Goal: Task Accomplishment & Management: Complete application form

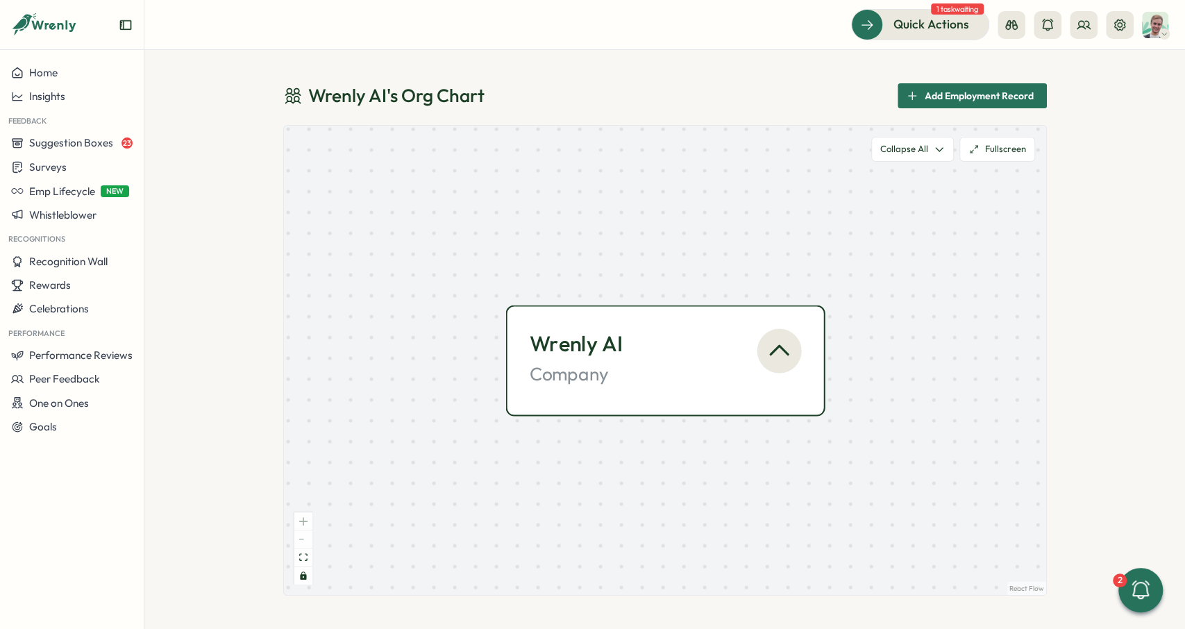
click at [778, 342] on icon "button" at bounding box center [779, 351] width 28 height 28
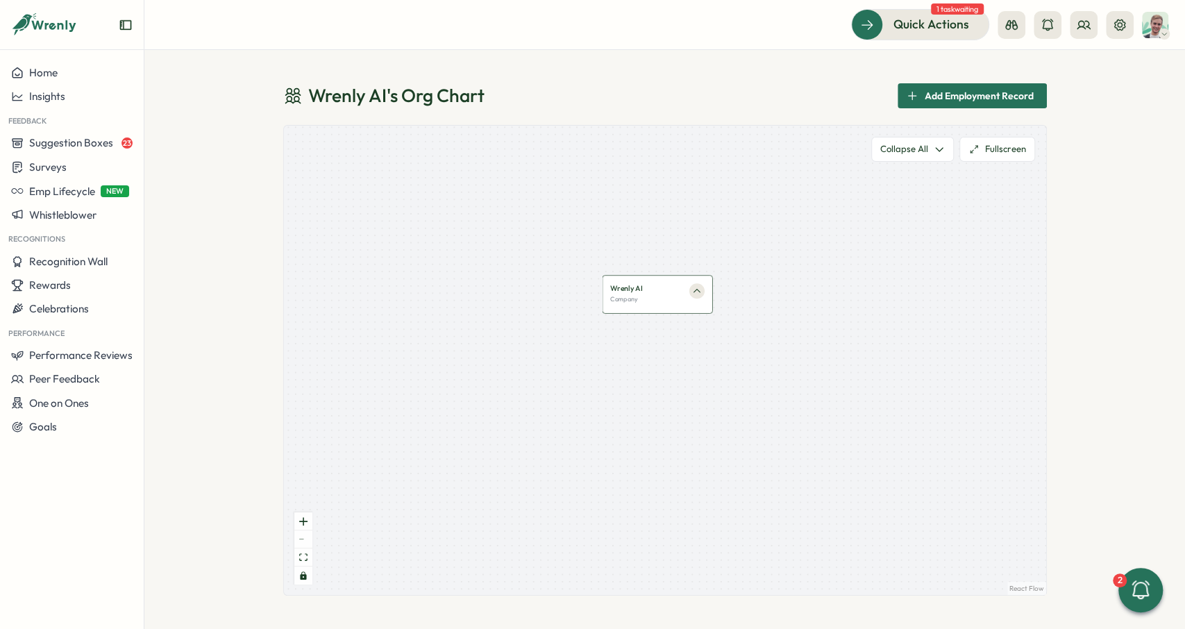
click at [683, 287] on div "Wrenly AI Company" at bounding box center [657, 293] width 94 height 20
click at [695, 288] on icon "button" at bounding box center [697, 291] width 10 height 10
click at [1115, 27] on icon at bounding box center [1120, 24] width 11 height 11
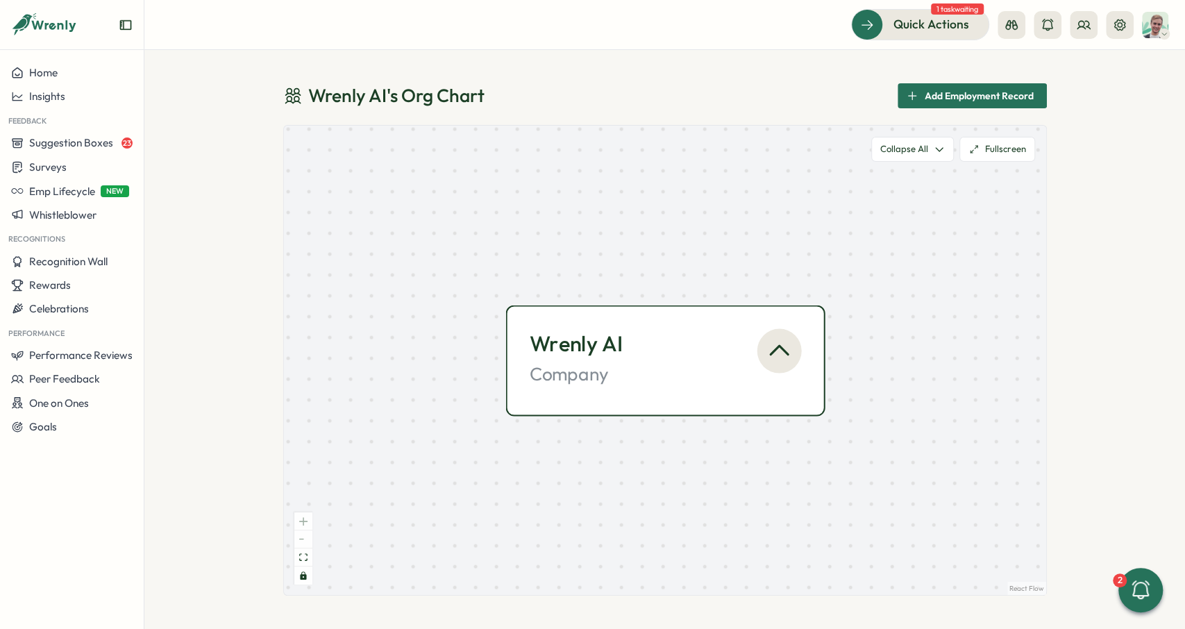
click at [783, 351] on icon "button" at bounding box center [779, 350] width 17 height 9
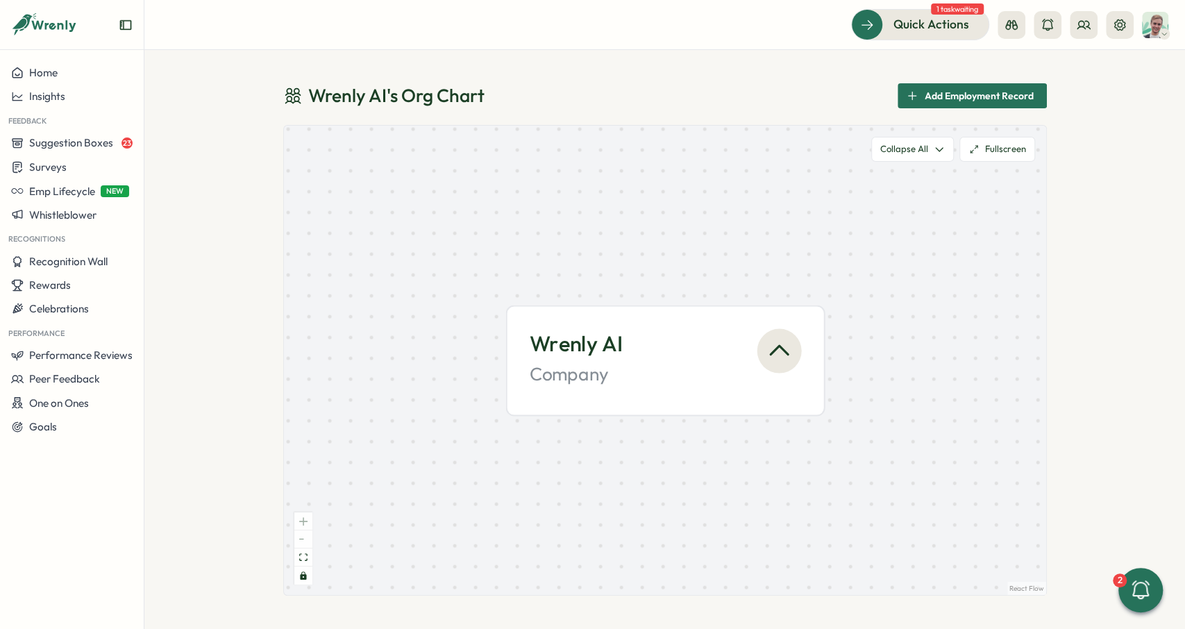
click at [783, 351] on icon "button" at bounding box center [779, 350] width 17 height 9
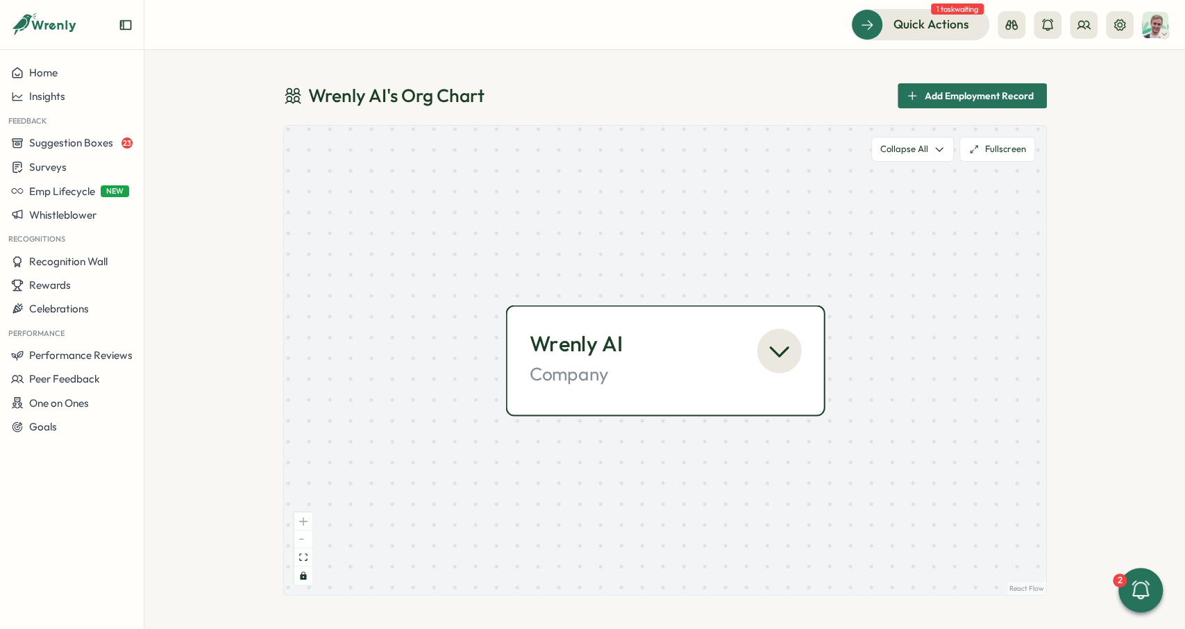
click at [687, 358] on div "Wrenly AI" at bounding box center [632, 344] width 206 height 31
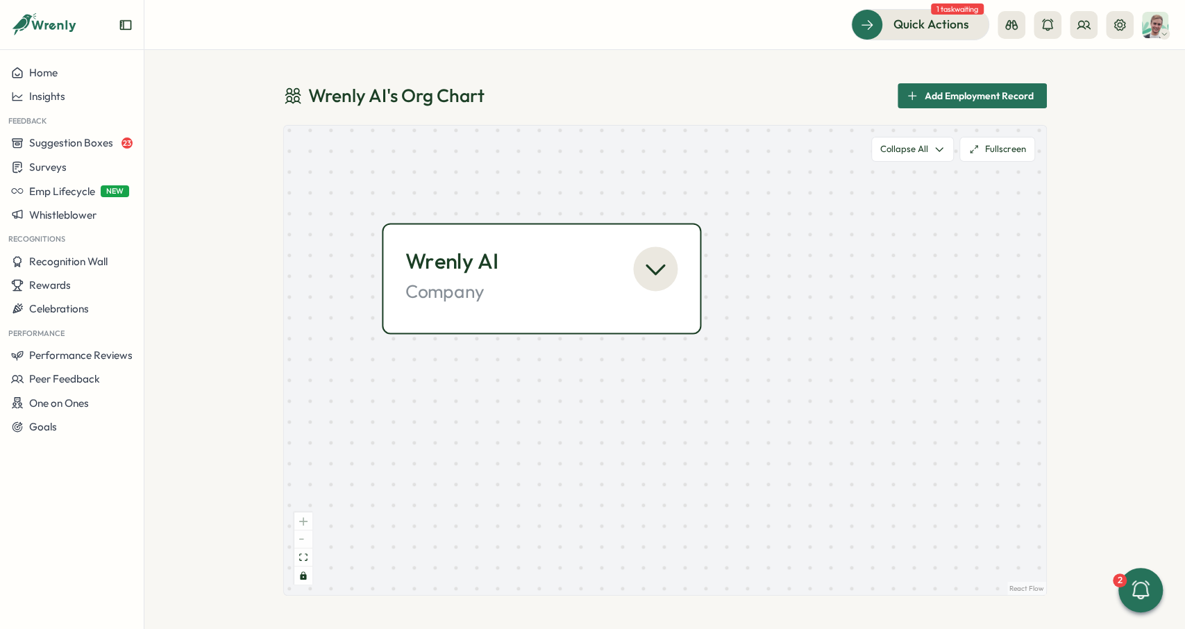
drag, startPoint x: 549, startPoint y: 224, endPoint x: 583, endPoint y: 239, distance: 37.0
click at [583, 239] on div "Wrenly AI Company" at bounding box center [541, 278] width 319 height 111
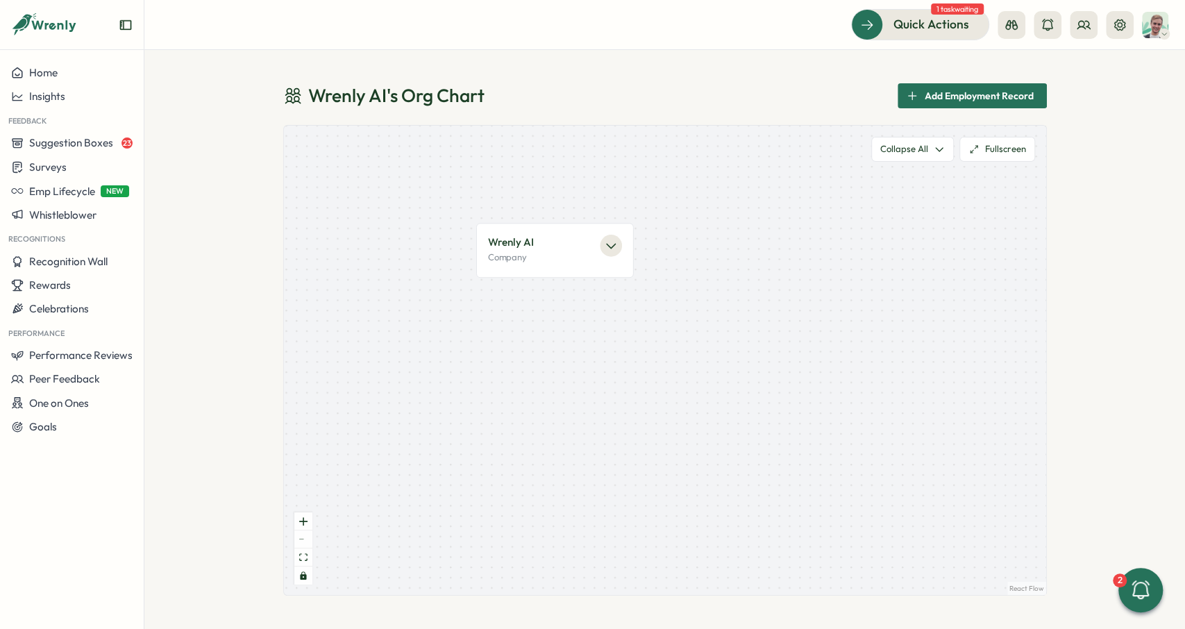
click at [201, 178] on div "Wrenly AI 's Org Chart Add Employment Record Wrenly AI Company React Flow Press…" at bounding box center [664, 339] width 1041 height 579
drag, startPoint x: 570, startPoint y: 206, endPoint x: 610, endPoint y: 212, distance: 40.8
click at [608, 212] on div "Wrenly AI Company" at bounding box center [665, 360] width 762 height 469
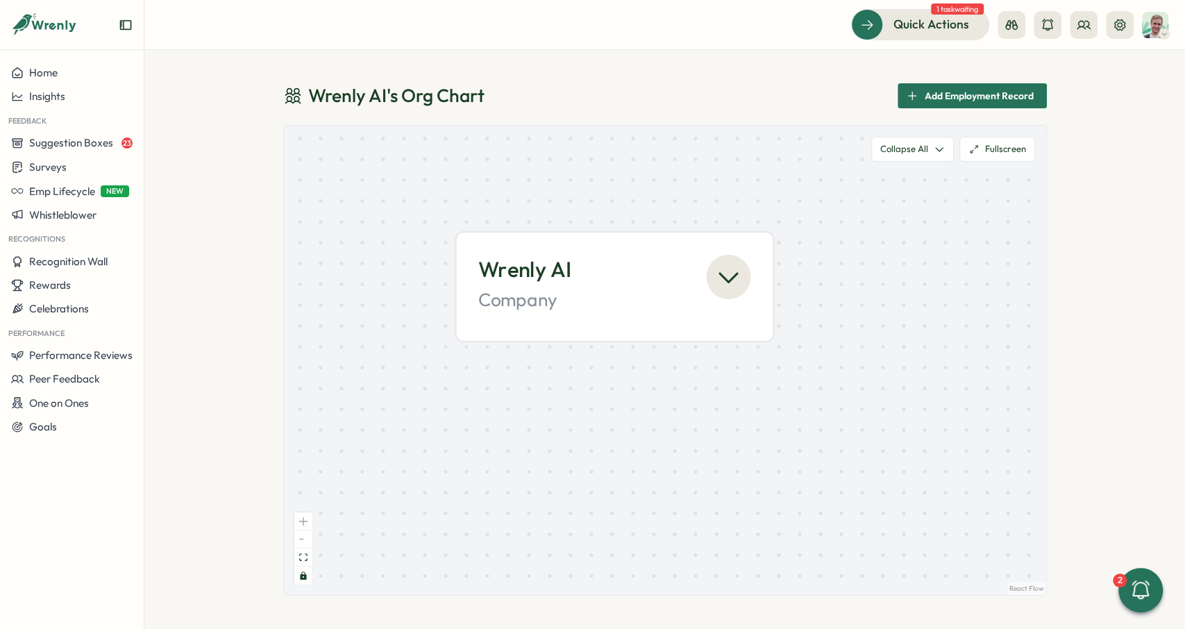
click at [1096, 10] on div "Quick Actions 1 task waiting" at bounding box center [1009, 24] width 317 height 31
click at [1092, 19] on button at bounding box center [1084, 25] width 28 height 28
click at [1117, 183] on div "Wrenly AI 's Org Chart Add Employment Record Wrenly AI Company React Flow Press…" at bounding box center [664, 339] width 1041 height 579
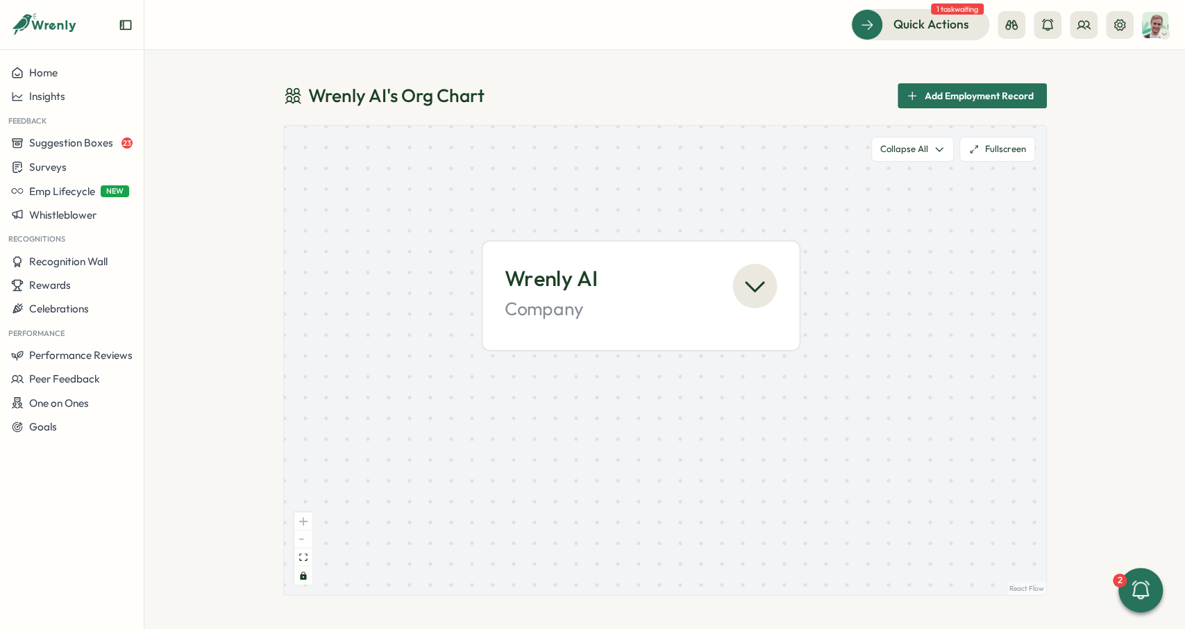
drag, startPoint x: 590, startPoint y: 212, endPoint x: 615, endPoint y: 222, distance: 26.8
click at [615, 221] on div "Wrenly AI Company" at bounding box center [665, 360] width 762 height 469
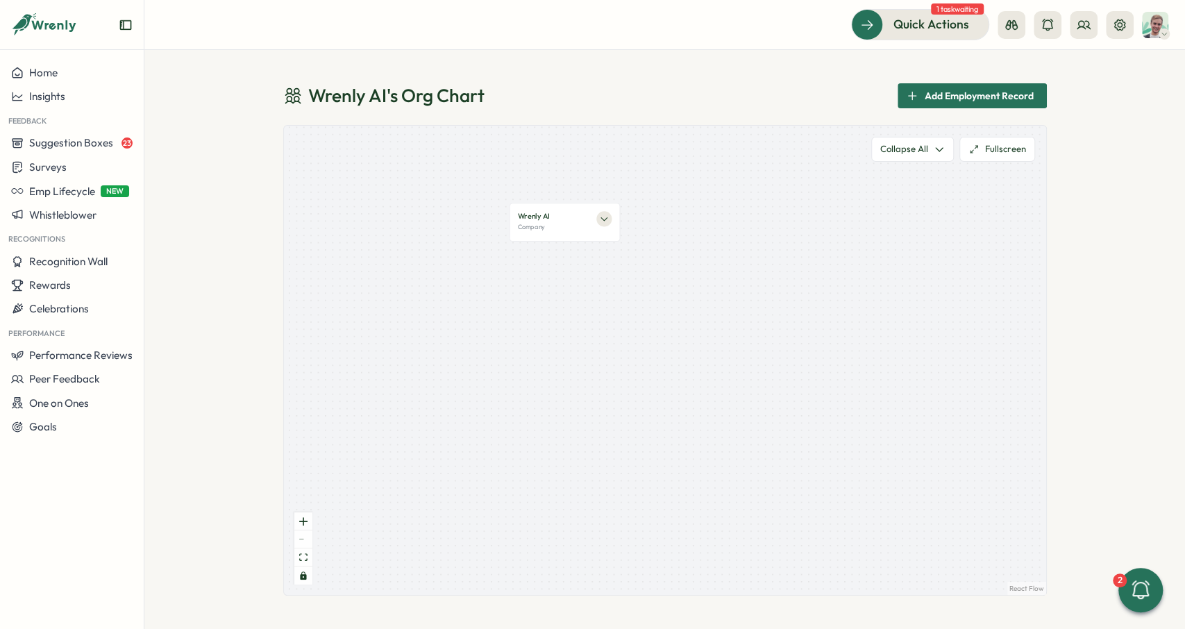
click at [1153, 23] on img at bounding box center [1155, 25] width 26 height 26
click at [1118, 21] on icon at bounding box center [1120, 25] width 14 height 14
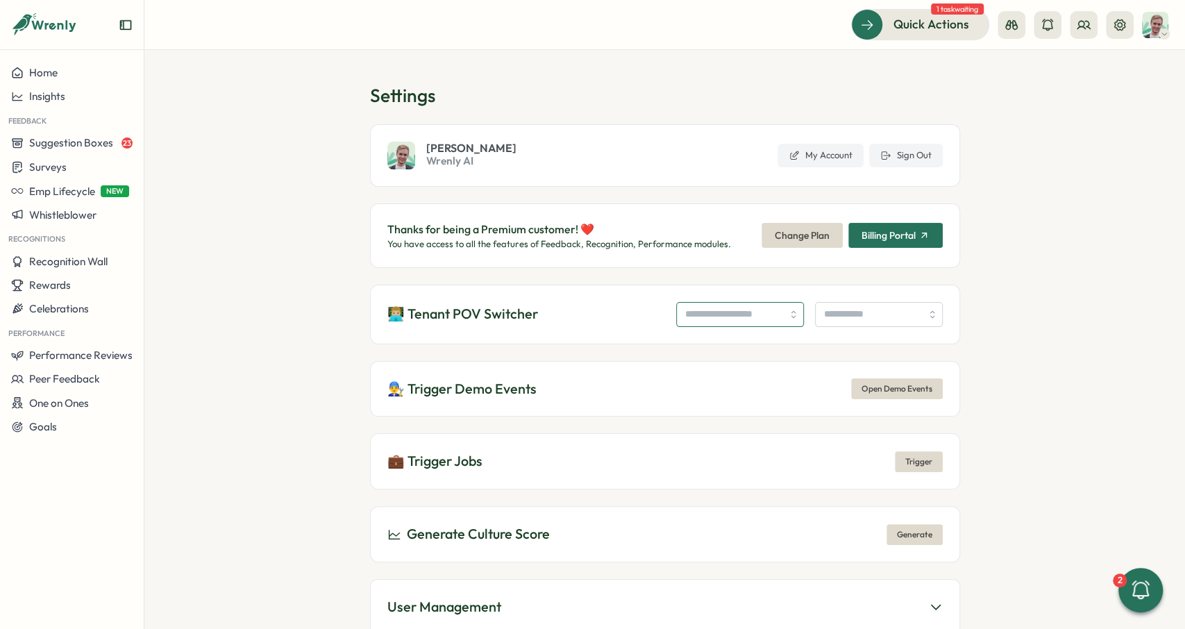
click at [676, 323] on input "search" at bounding box center [740, 314] width 128 height 25
type input "**********"
click at [853, 318] on input "search" at bounding box center [879, 314] width 128 height 25
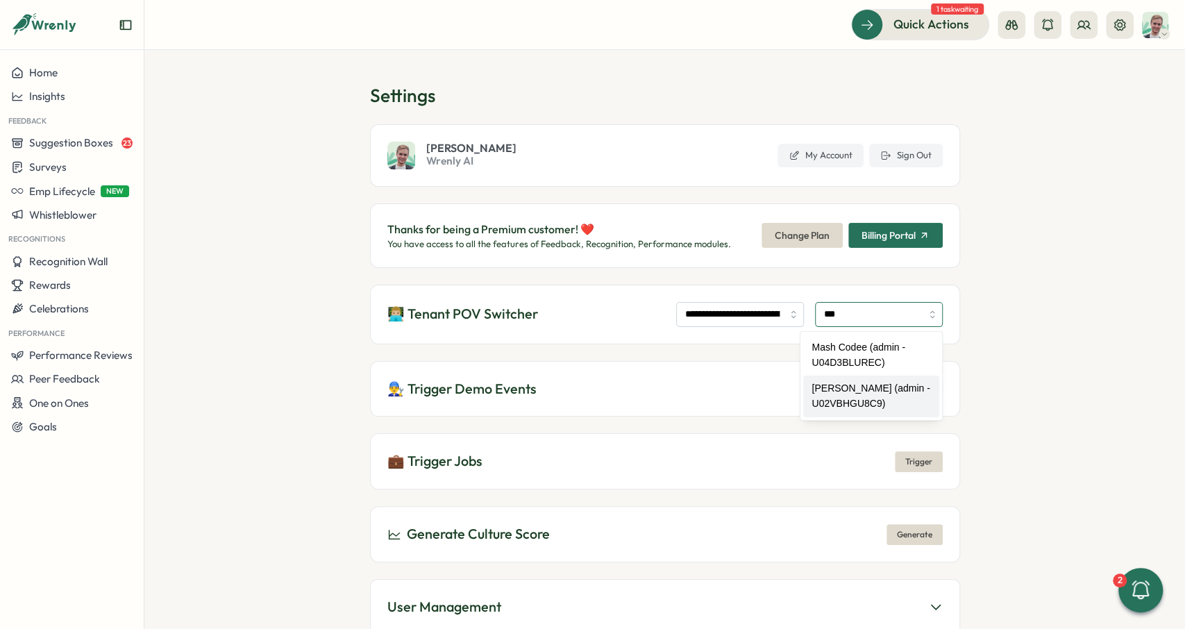
type input "**********"
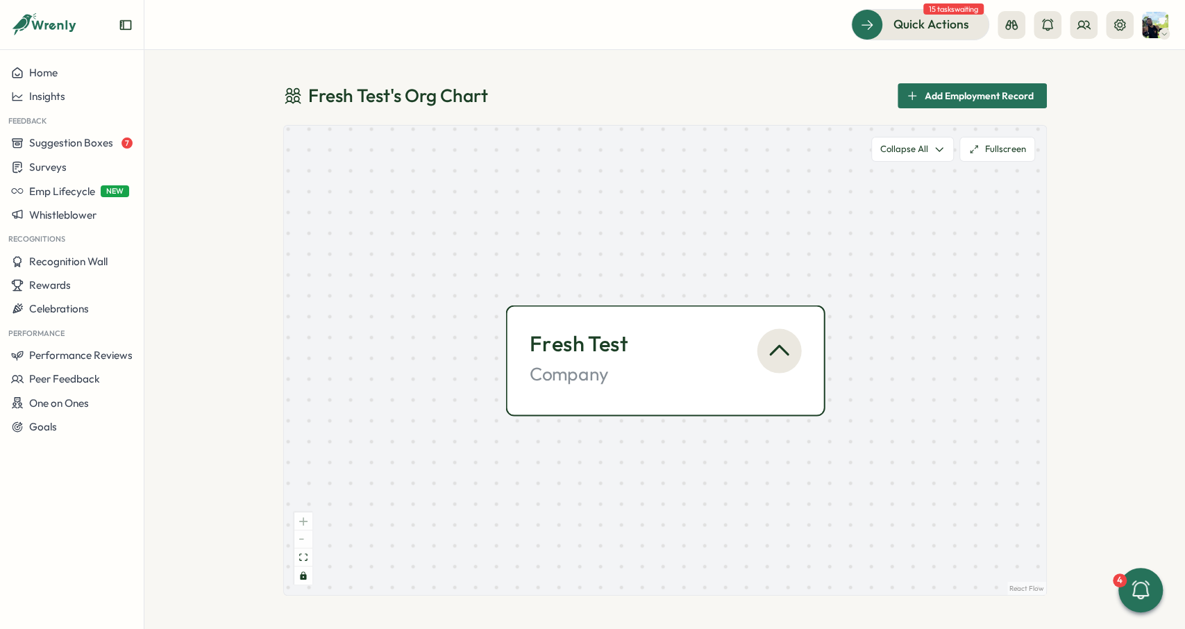
click at [724, 369] on div "Company" at bounding box center [632, 374] width 206 height 24
click at [775, 351] on icon "button" at bounding box center [779, 350] width 17 height 9
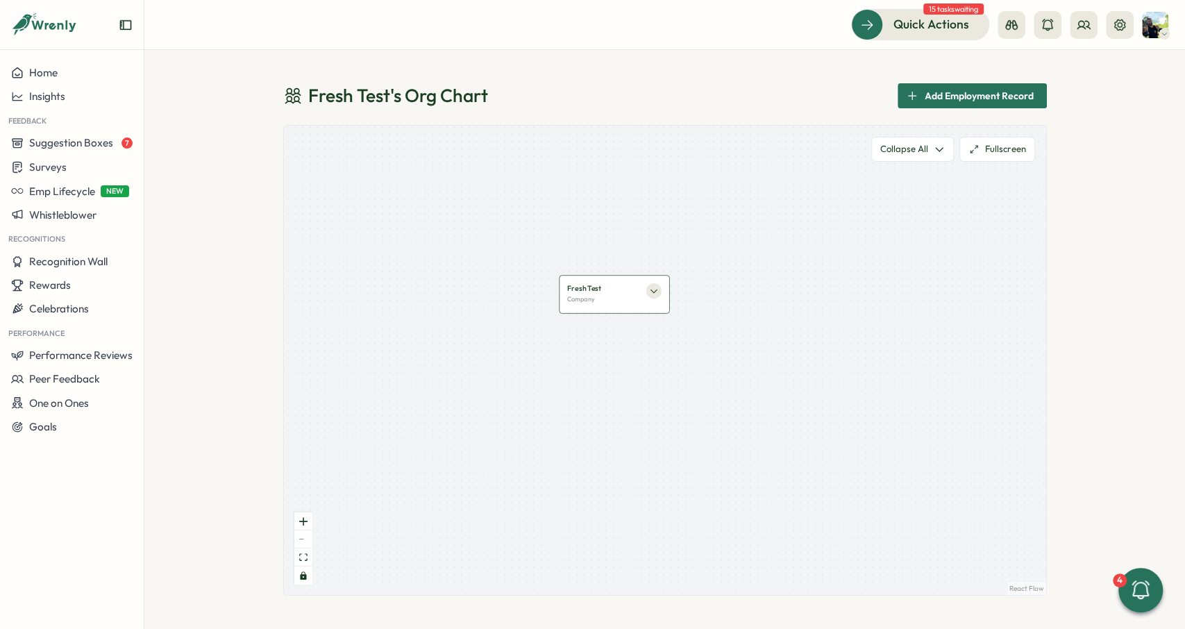
click at [660, 291] on button "button" at bounding box center [653, 290] width 15 height 15
click at [656, 290] on icon "button" at bounding box center [654, 291] width 10 height 10
click at [933, 105] on span "Add Employment Record" at bounding box center [979, 96] width 109 height 24
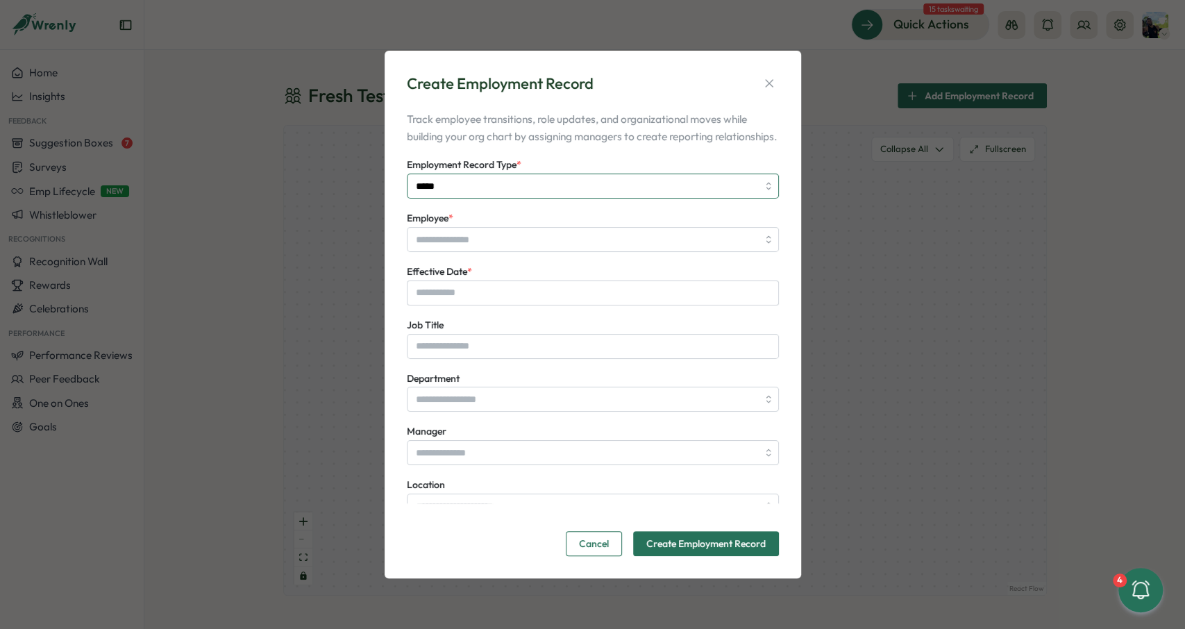
click at [553, 190] on input "*****" at bounding box center [593, 186] width 372 height 25
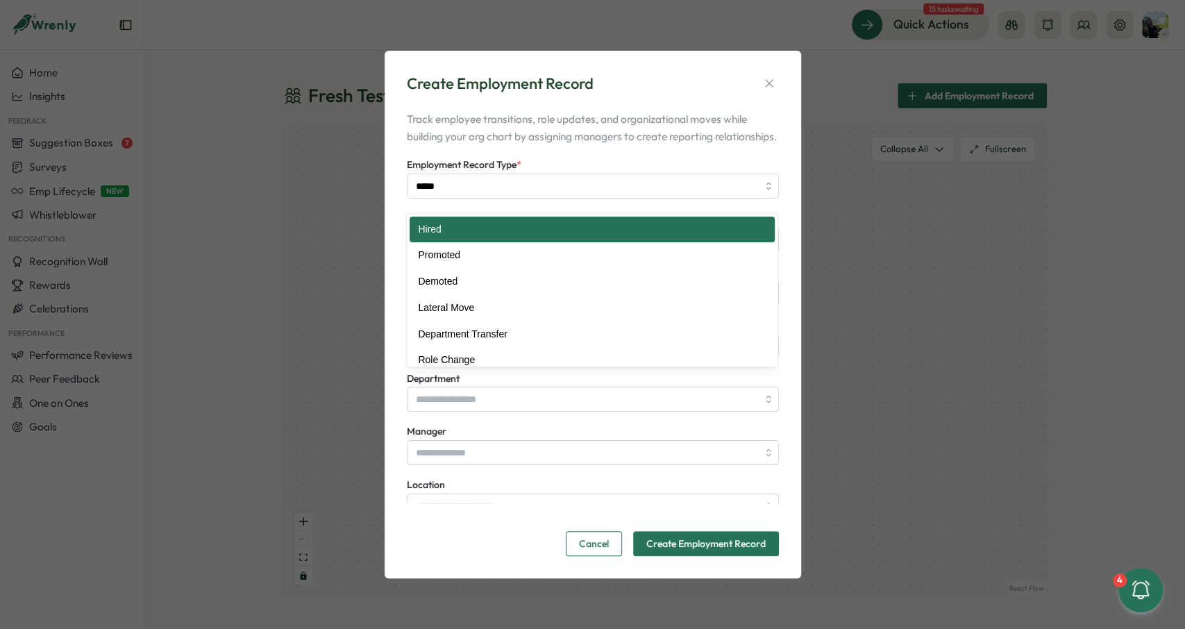
click at [604, 122] on p "Track employee transitions, role updates, and organizational moves while buildi…" at bounding box center [593, 127] width 372 height 35
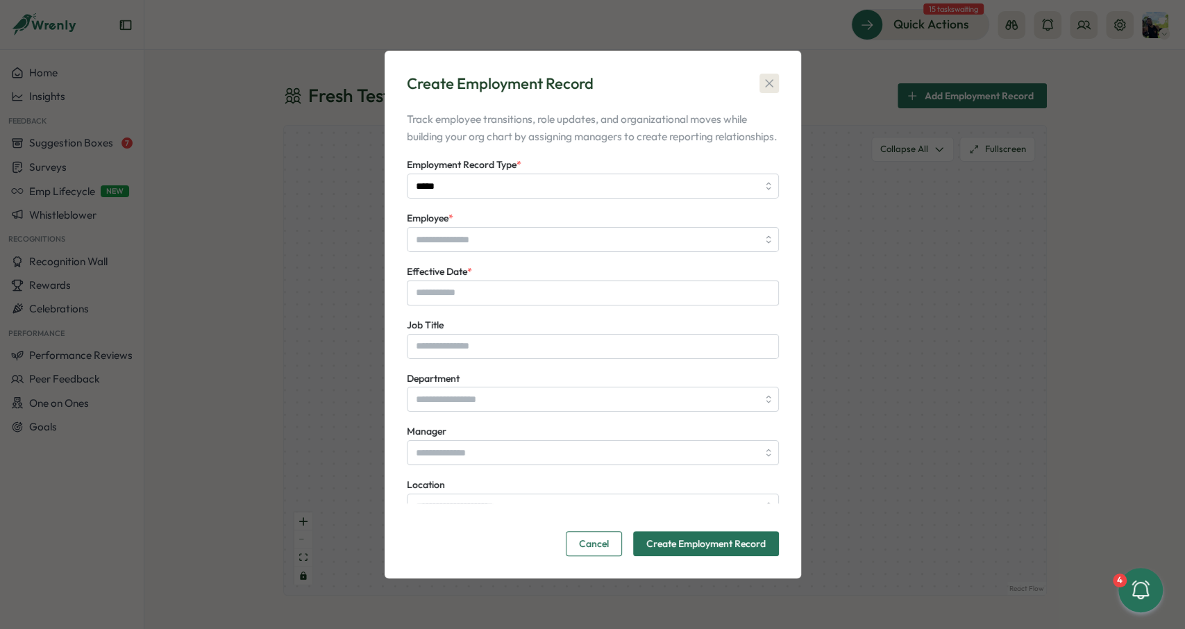
click at [767, 78] on icon "button" at bounding box center [769, 83] width 14 height 14
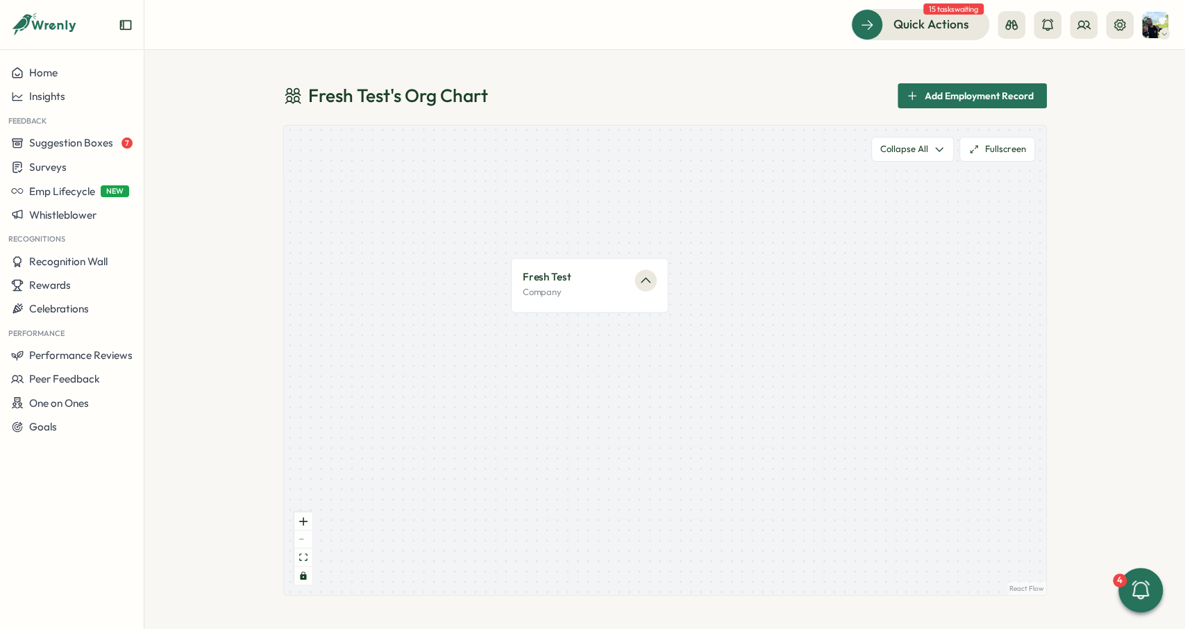
drag, startPoint x: 698, startPoint y: 256, endPoint x: 706, endPoint y: 254, distance: 7.9
click at [706, 254] on div "Fresh Test Company" at bounding box center [665, 360] width 762 height 469
click at [977, 99] on span "Add Employment Record" at bounding box center [979, 96] width 109 height 24
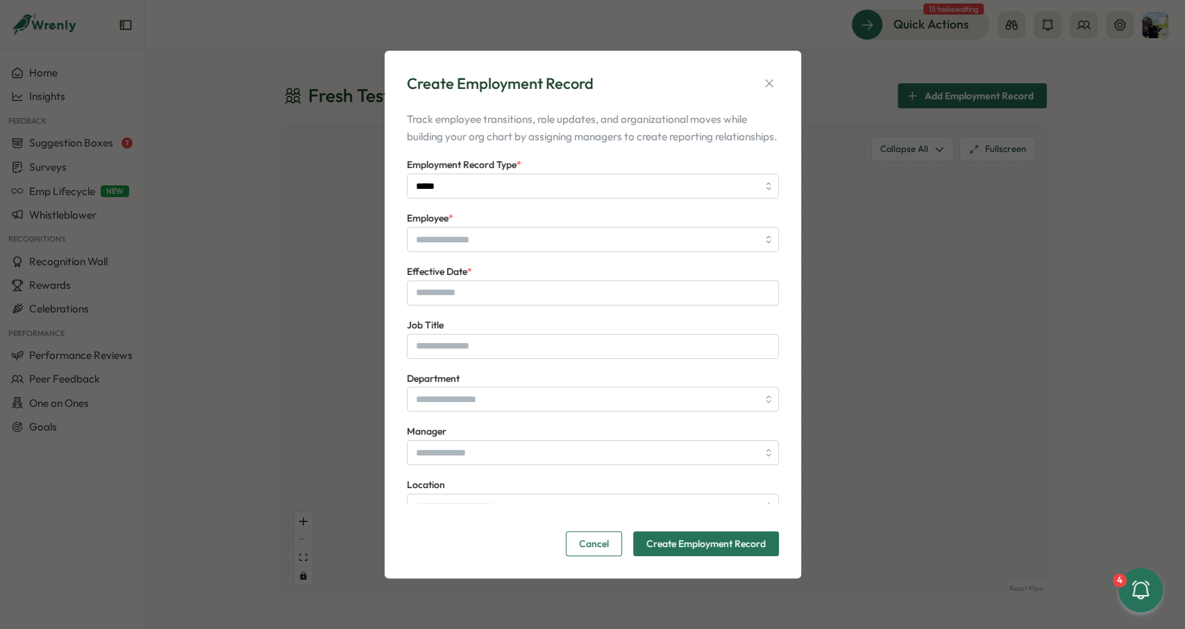
drag, startPoint x: 503, startPoint y: 112, endPoint x: 530, endPoint y: 115, distance: 26.5
click at [502, 113] on p "Track employee transitions, role updates, and organizational moves while buildi…" at bounding box center [593, 127] width 372 height 35
drag, startPoint x: 408, startPoint y: 130, endPoint x: 444, endPoint y: 130, distance: 36.1
click at [444, 130] on p "Track employee transitions, role updates, and organizational moves while buildi…" at bounding box center [593, 127] width 372 height 35
click at [575, 137] on p "Track employee transitions, role updates, and organizational moves while buildi…" at bounding box center [593, 127] width 372 height 35
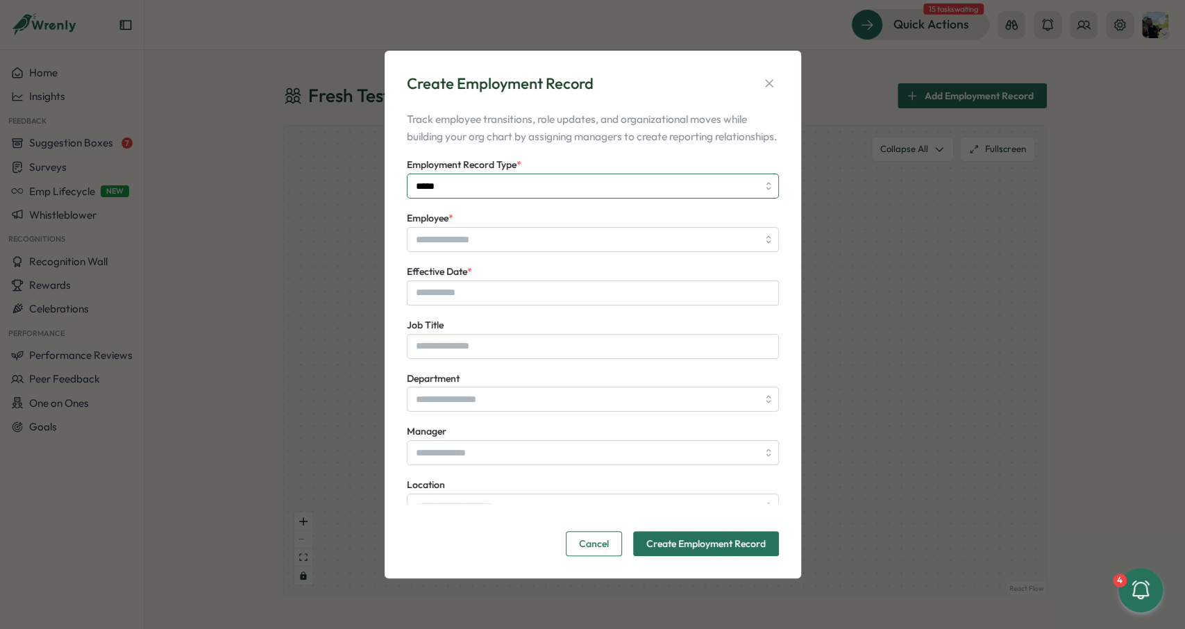
click at [451, 195] on input "*****" at bounding box center [593, 186] width 372 height 25
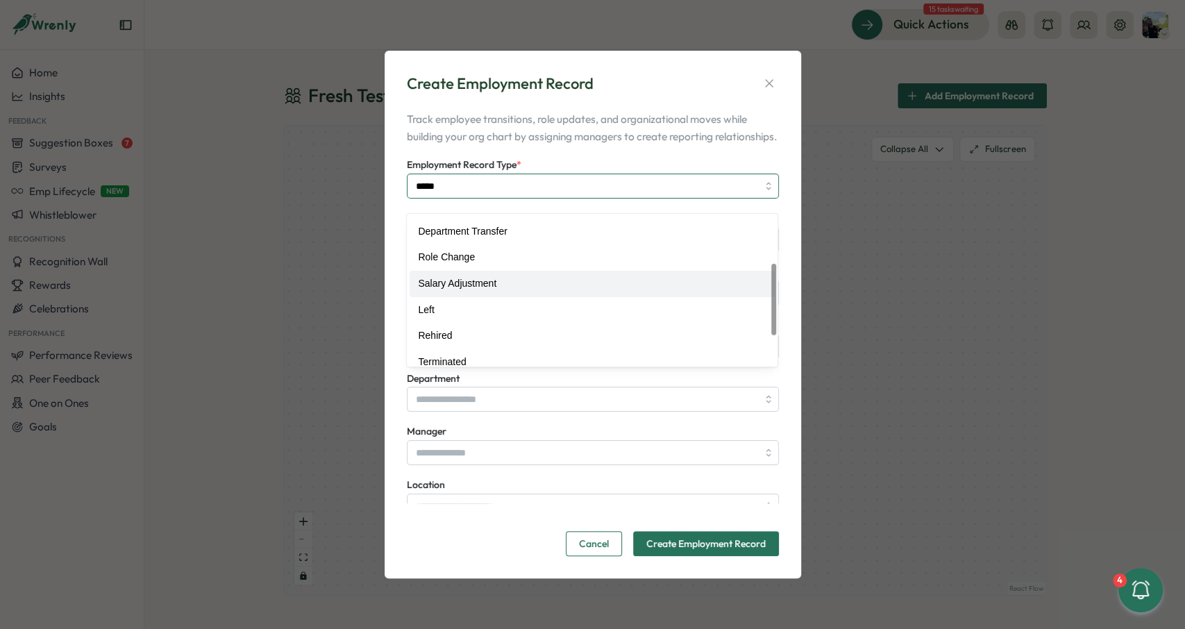
scroll to position [104, 0]
type input "**********"
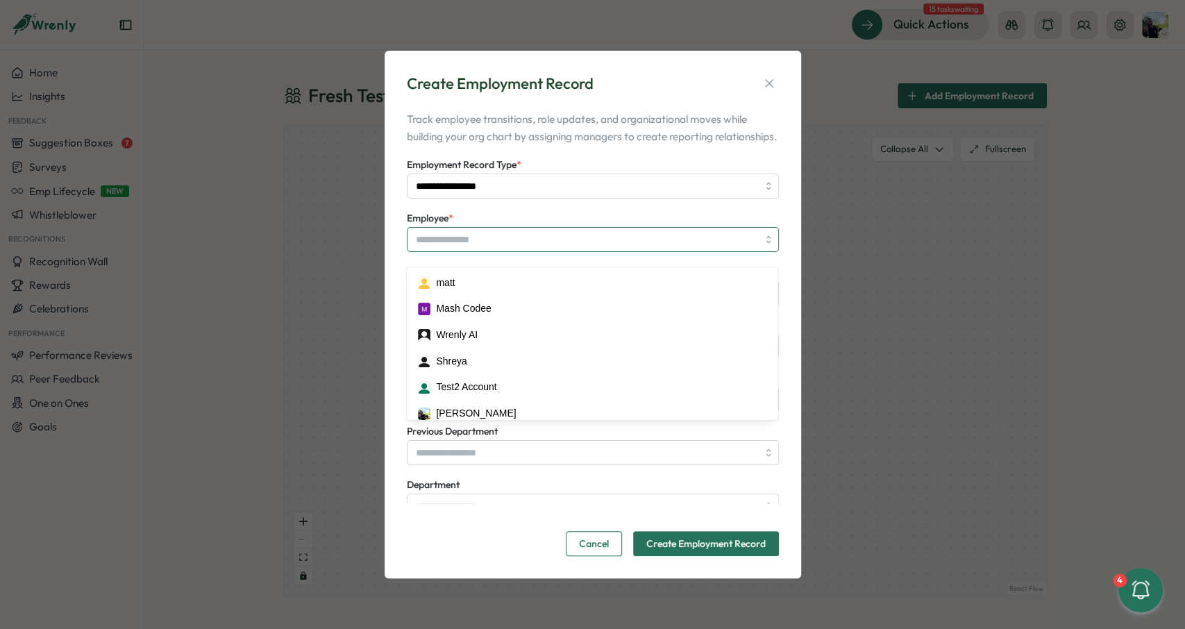
click at [490, 240] on input "Employee *" at bounding box center [593, 239] width 372 height 25
click at [490, 252] on input "Employee *" at bounding box center [593, 239] width 372 height 25
type input "********"
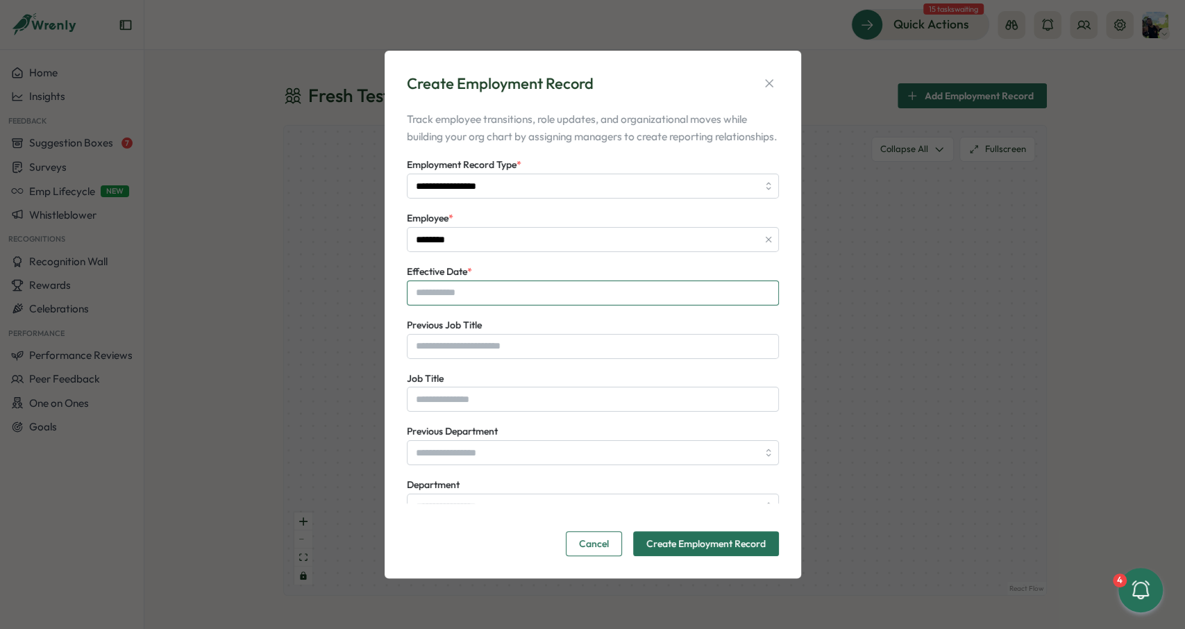
click at [487, 306] on input "Effective Date *" at bounding box center [593, 293] width 372 height 25
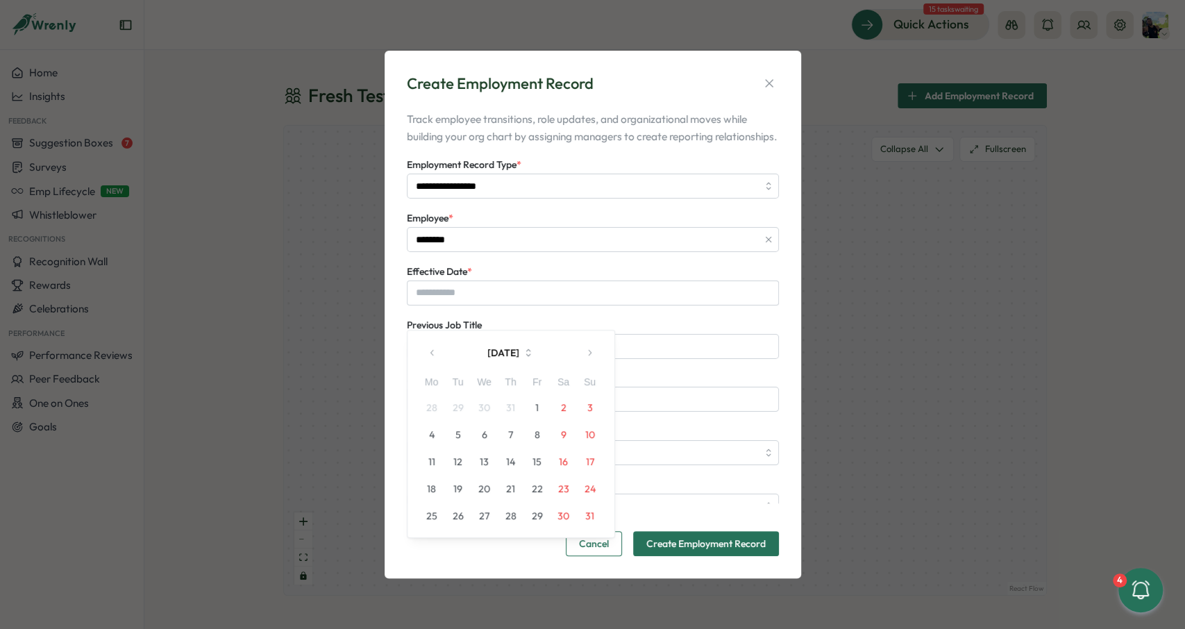
click at [486, 483] on button "20" at bounding box center [485, 489] width 26 height 26
type input "**********"
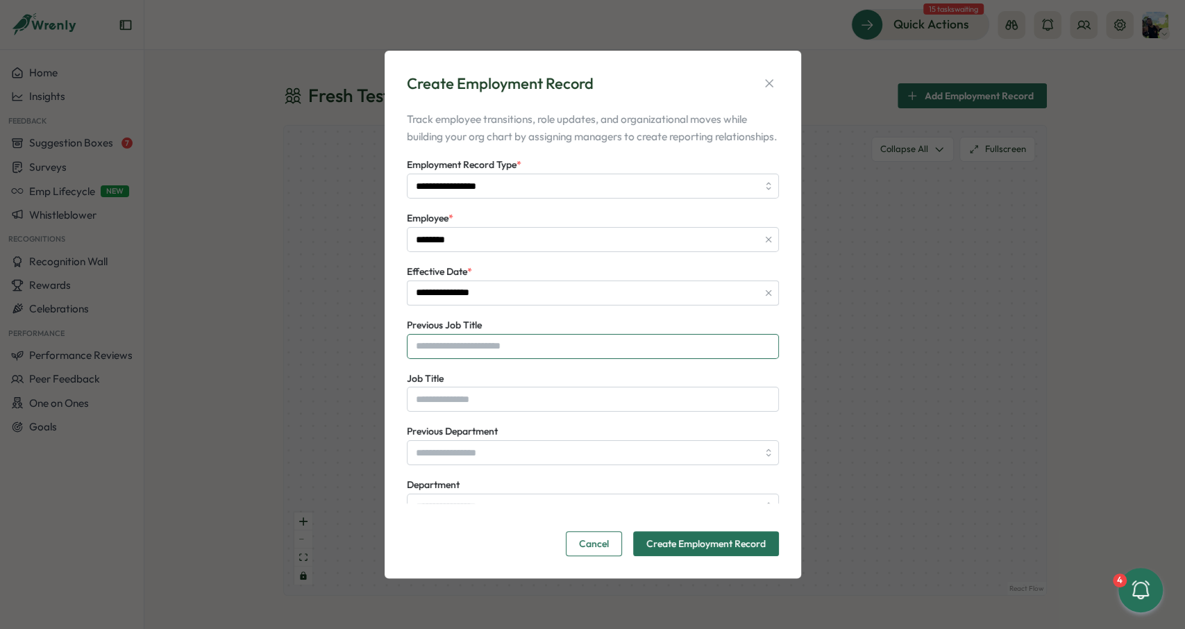
click at [532, 359] on input "Previous Job Title" at bounding box center [593, 346] width 372 height 25
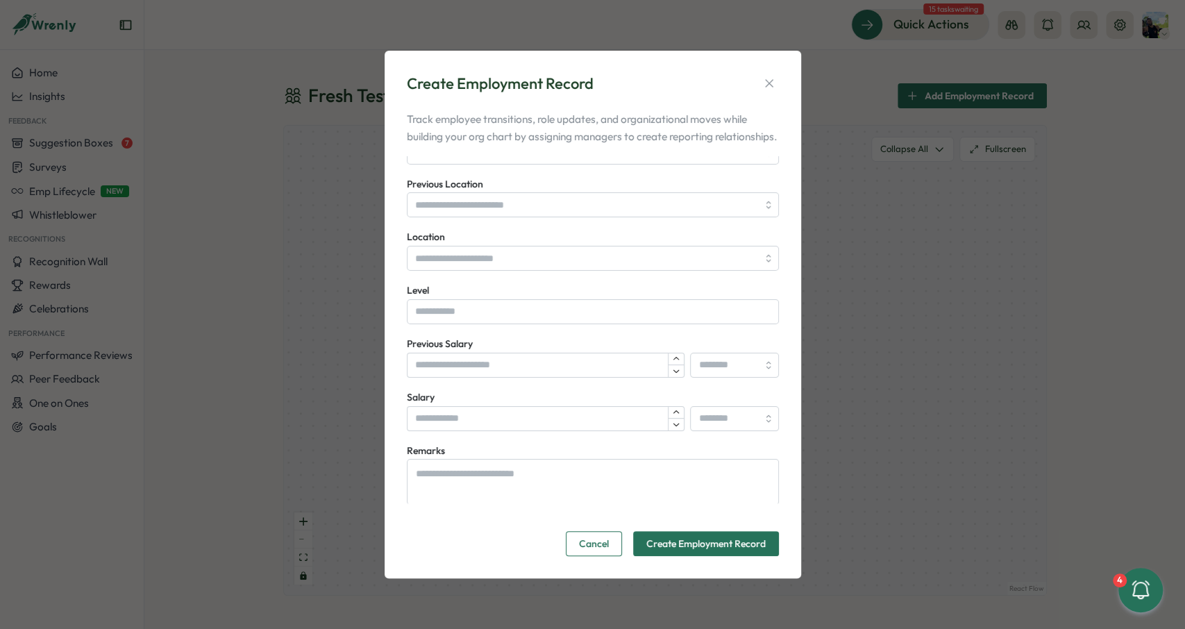
scroll to position [461, 0]
click at [483, 376] on input "Previous Salary" at bounding box center [546, 365] width 278 height 25
type input "******"
click at [728, 374] on input "search" at bounding box center [734, 365] width 89 height 25
type input "***"
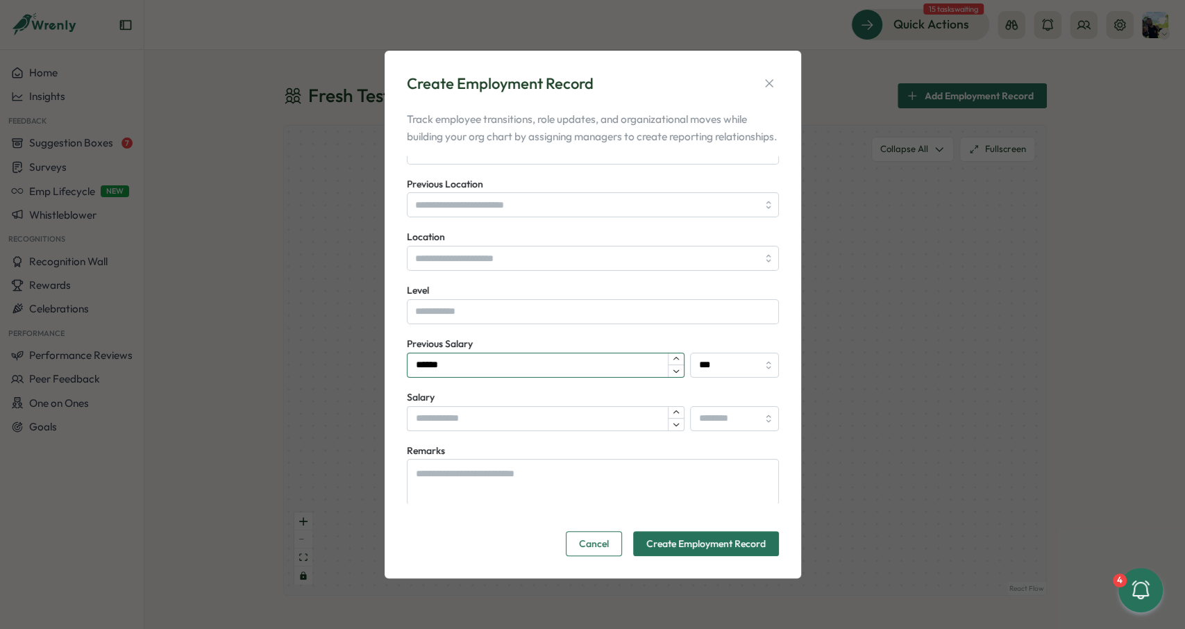
drag, startPoint x: 517, startPoint y: 367, endPoint x: 366, endPoint y: 376, distance: 151.7
click at [407, 362] on input "******" at bounding box center [546, 365] width 278 height 25
click at [470, 420] on input "Salary" at bounding box center [546, 418] width 278 height 25
paste input "******"
click at [424, 431] on input "******" at bounding box center [546, 418] width 278 height 25
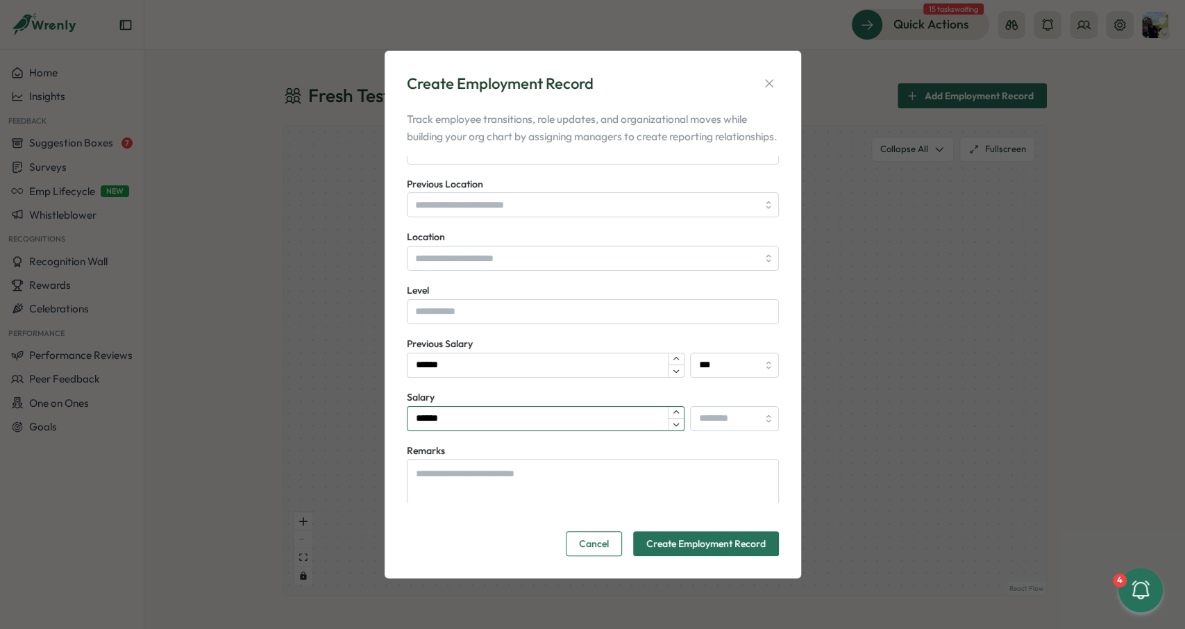
click at [424, 431] on input "******" at bounding box center [546, 418] width 278 height 25
type input "******"
click at [699, 422] on input "search" at bounding box center [734, 418] width 89 height 25
type input "***"
click at [706, 556] on span "Create Employment Record" at bounding box center [706, 544] width 119 height 24
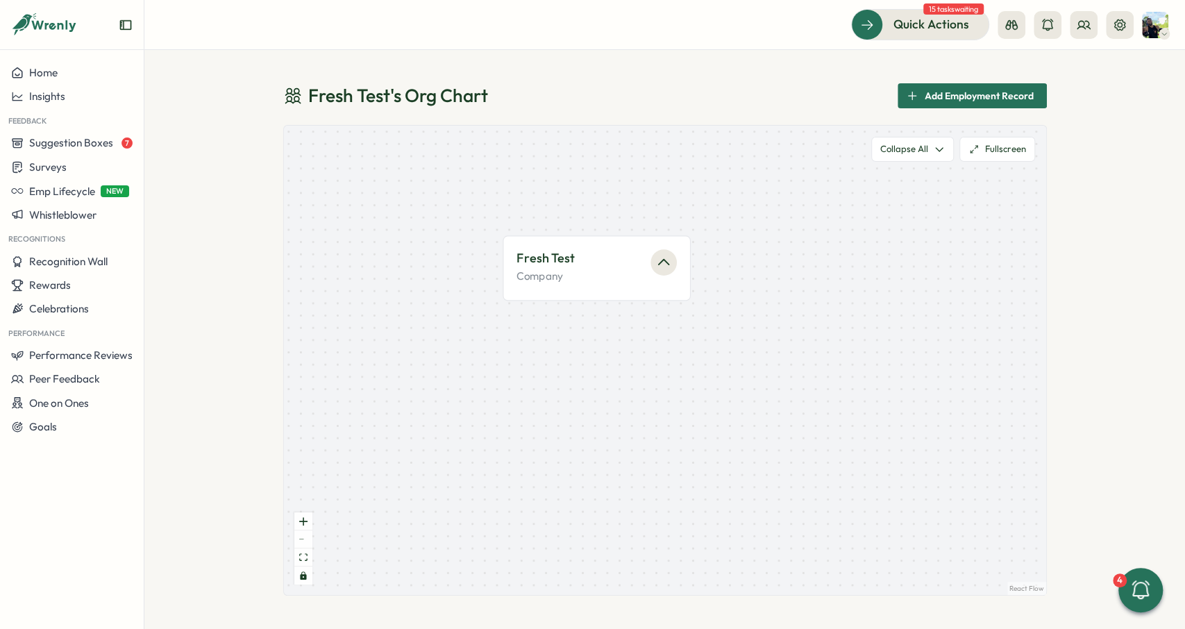
type input "*****"
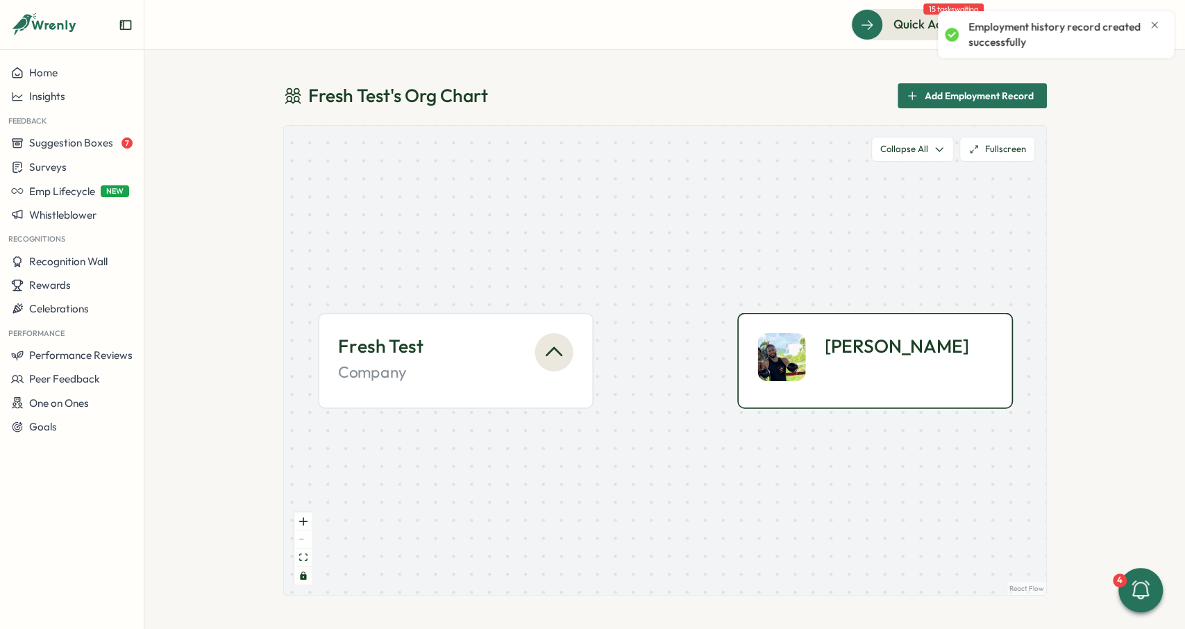
click at [861, 387] on div "Ali K." at bounding box center [875, 360] width 276 height 96
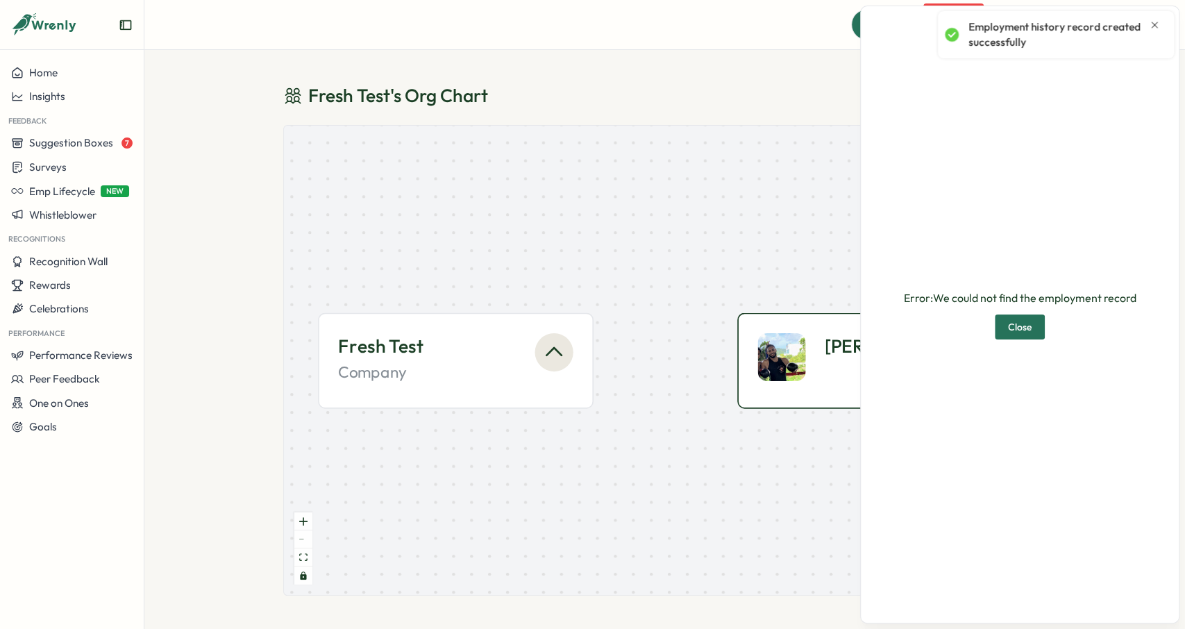
click at [1028, 327] on span "Close" at bounding box center [1020, 327] width 24 height 24
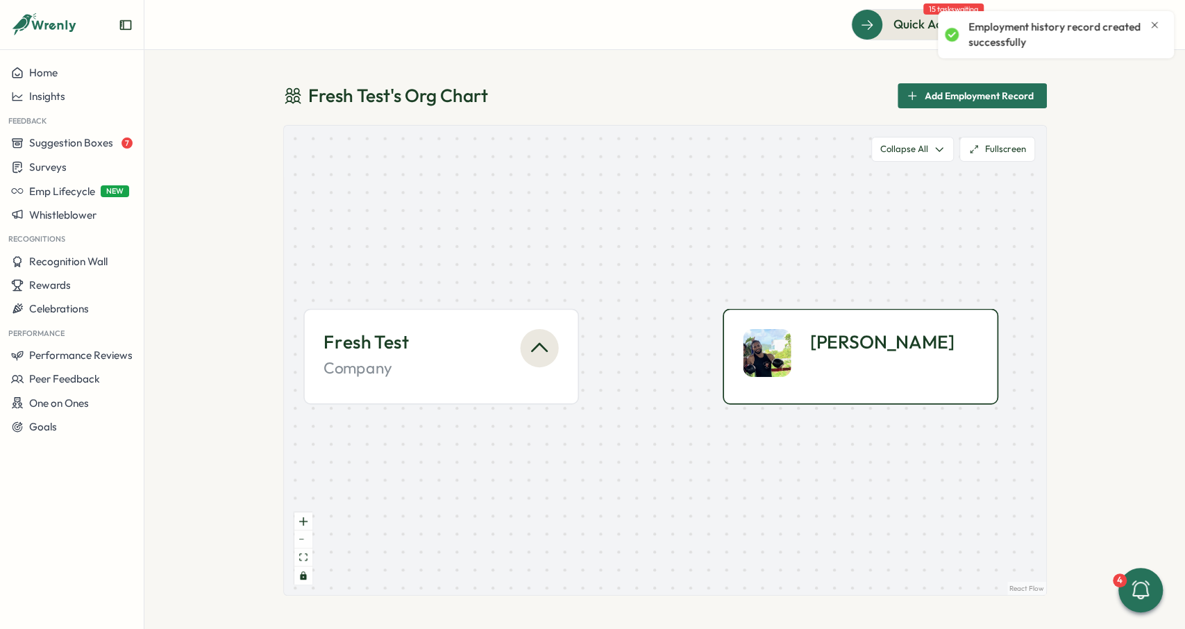
drag, startPoint x: 727, startPoint y: 315, endPoint x: 579, endPoint y: 267, distance: 155.5
click at [723, 308] on div "Ali K." at bounding box center [861, 356] width 276 height 96
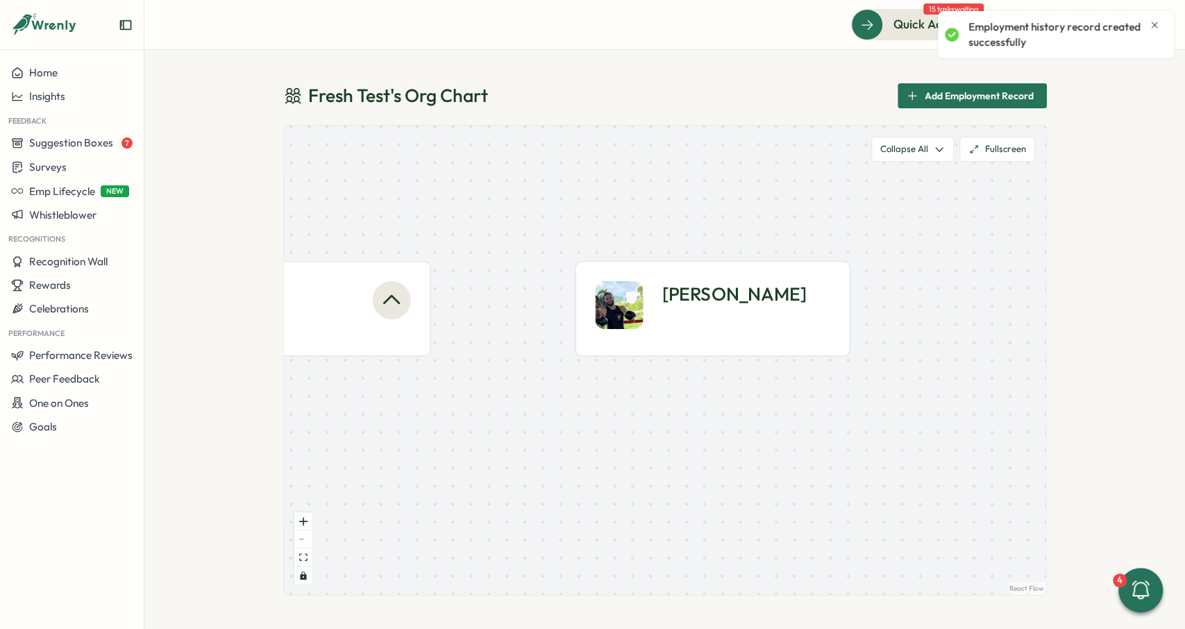
click at [981, 92] on span "Add Employment Record" at bounding box center [979, 96] width 109 height 24
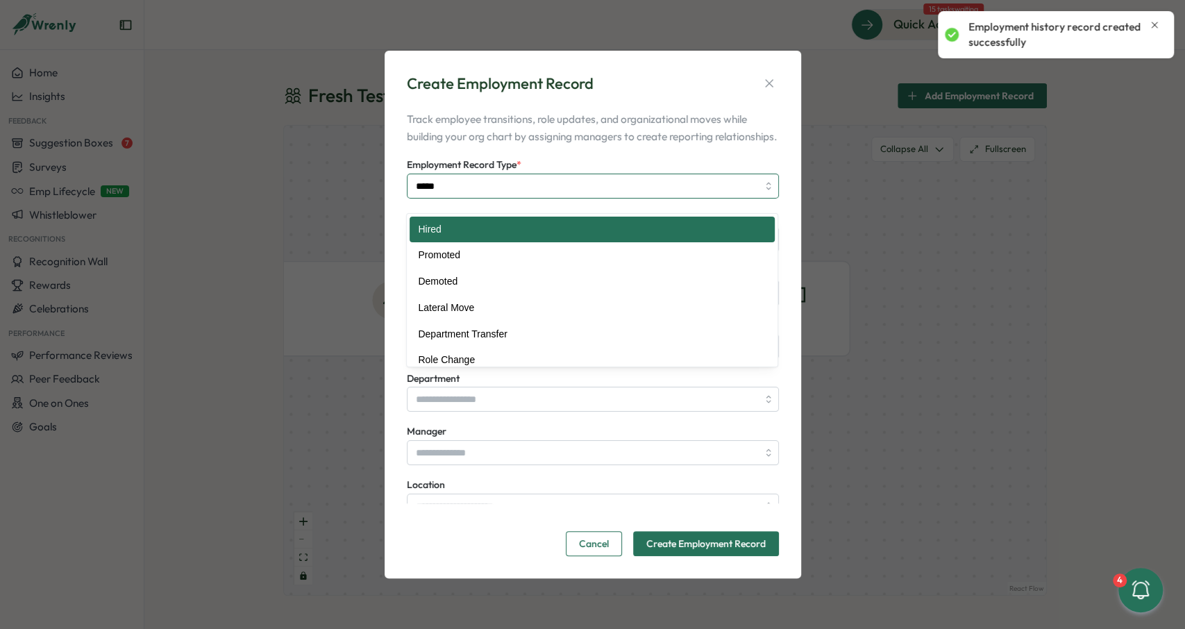
click at [522, 199] on input "*****" at bounding box center [593, 186] width 372 height 25
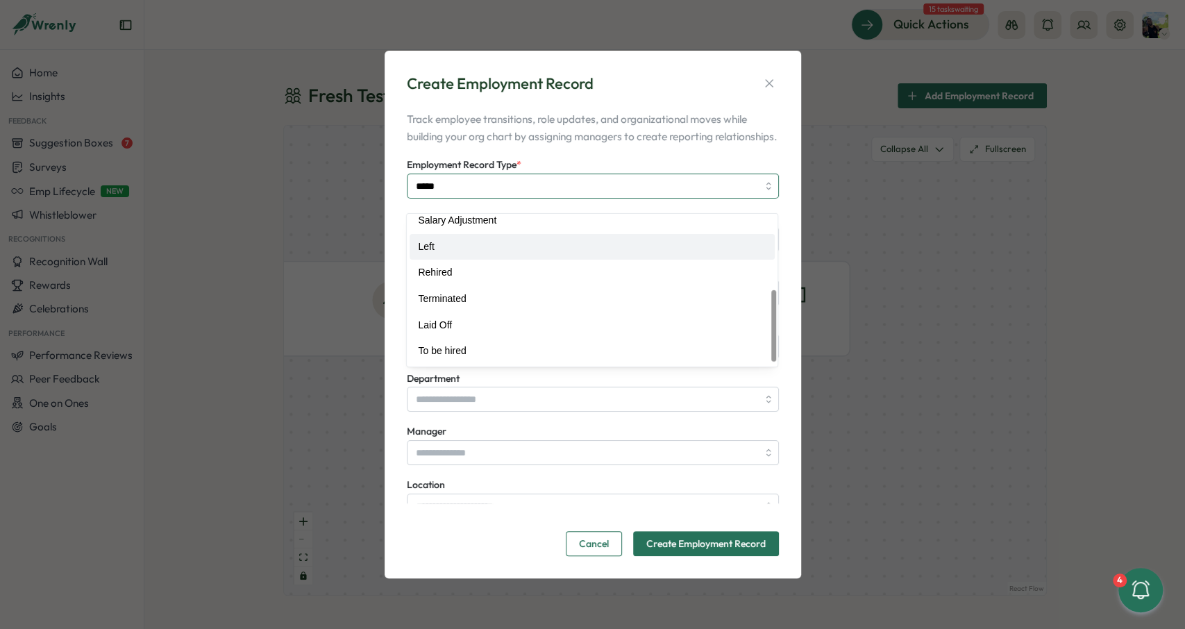
scroll to position [167, 0]
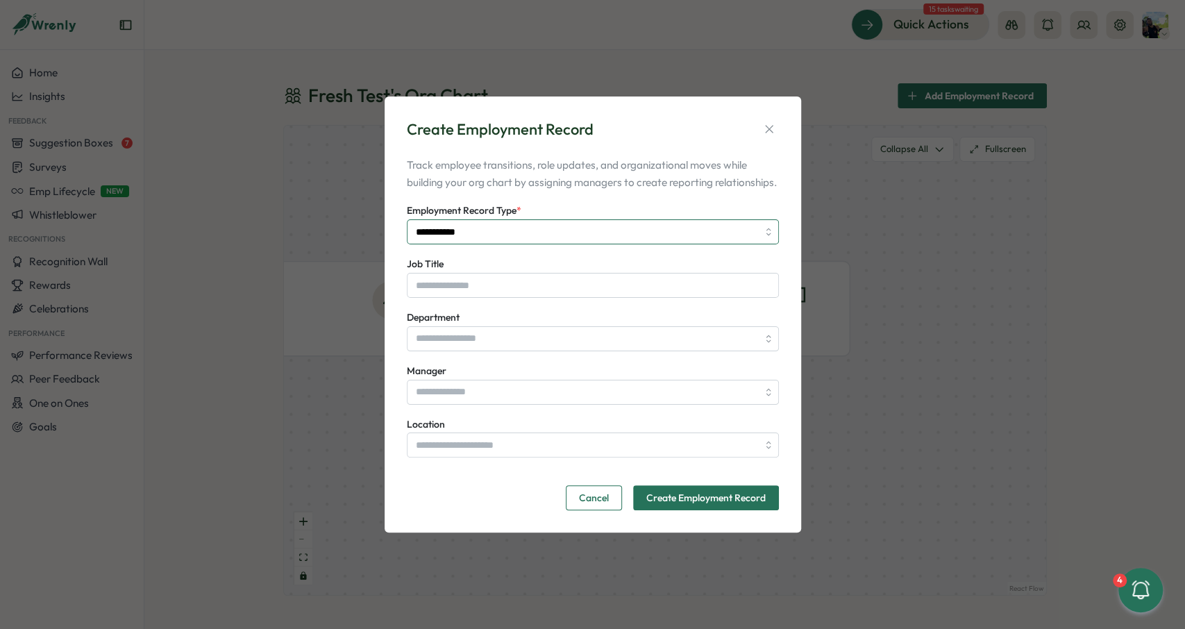
click at [505, 231] on input "**********" at bounding box center [593, 231] width 372 height 25
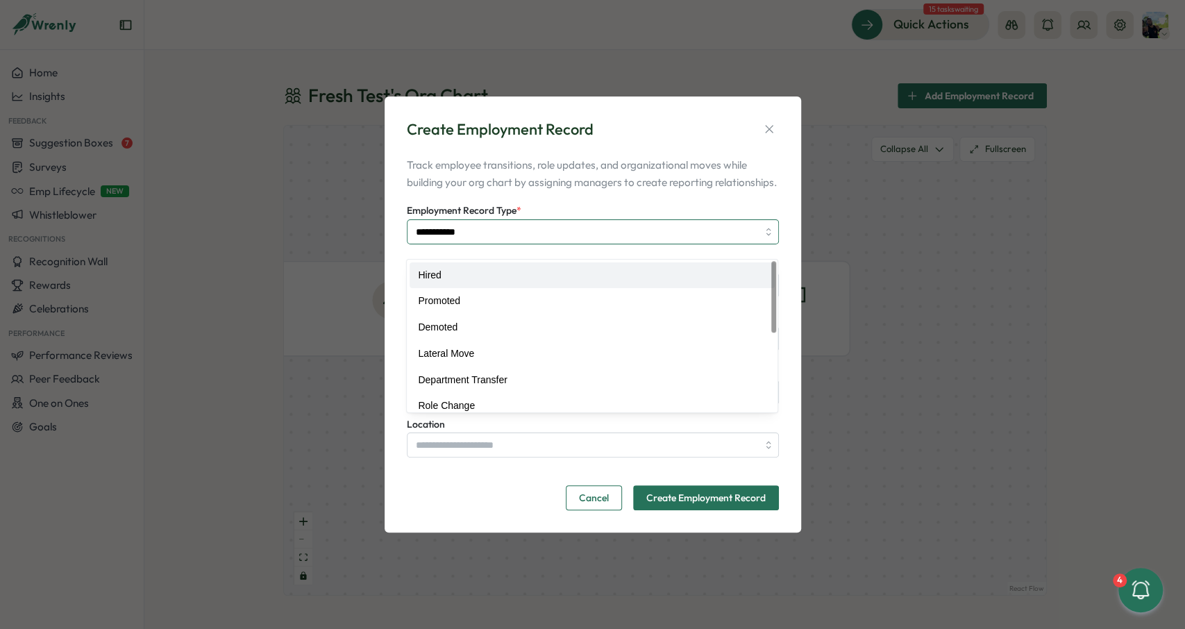
scroll to position [0, 0]
type input "*****"
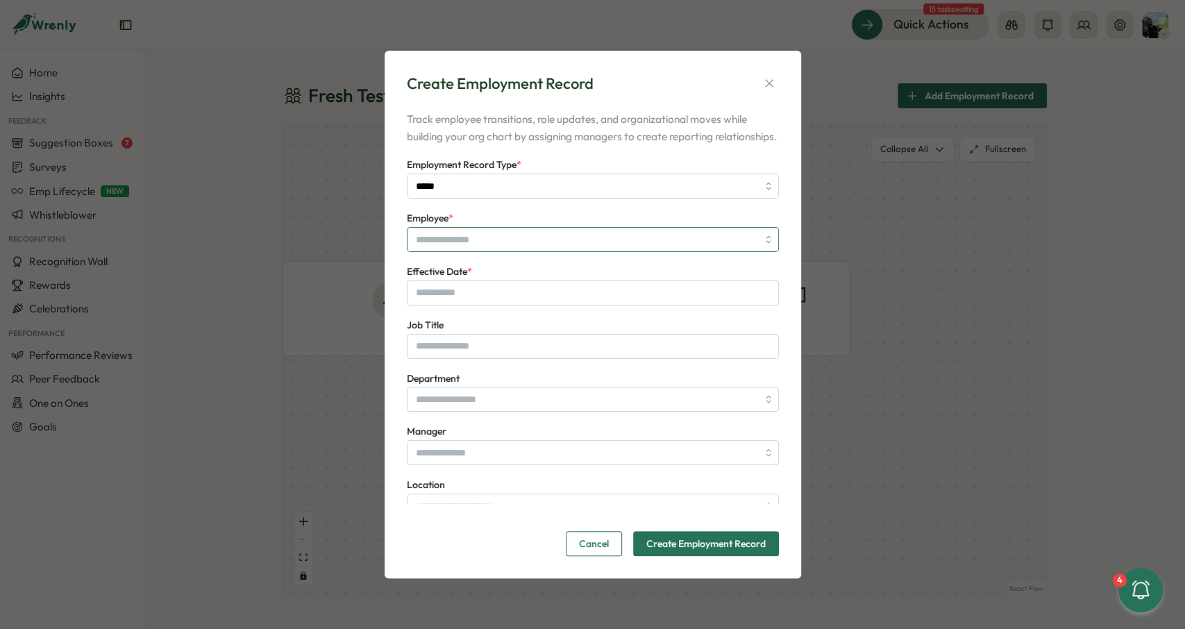
click at [505, 251] on input "Employee *" at bounding box center [593, 239] width 372 height 25
click at [573, 145] on p "Track employee transitions, role updates, and organizational moves while buildi…" at bounding box center [593, 127] width 372 height 35
click at [494, 145] on p "Track employee transitions, role updates, and organizational moves while buildi…" at bounding box center [593, 127] width 372 height 35
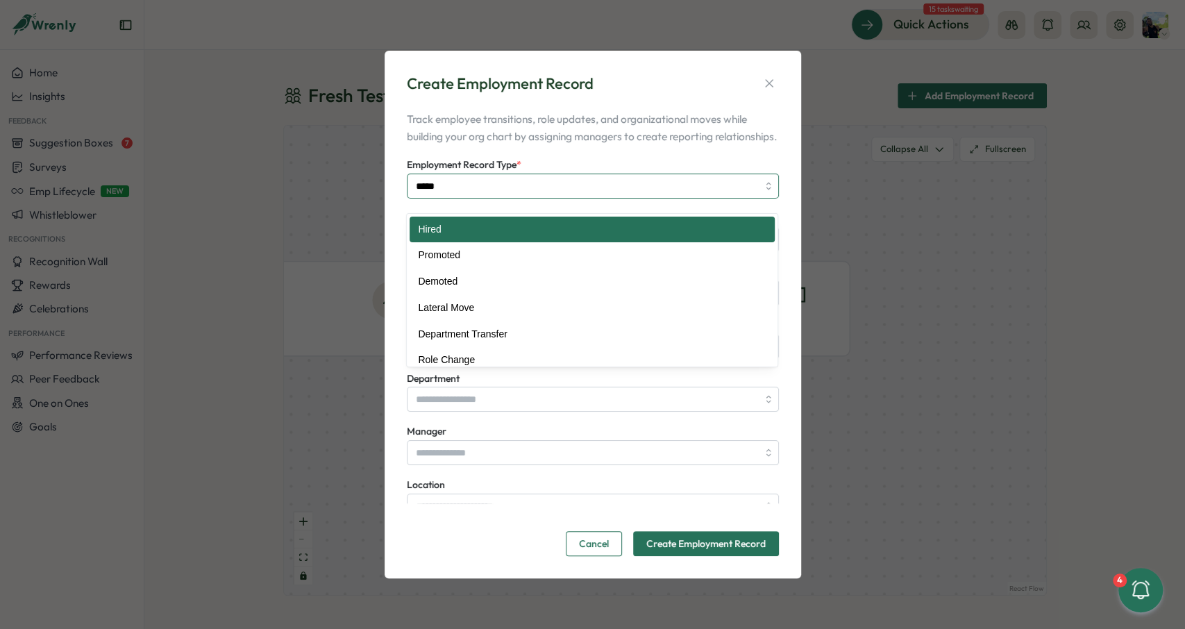
click at [444, 187] on input "*****" at bounding box center [593, 186] width 372 height 25
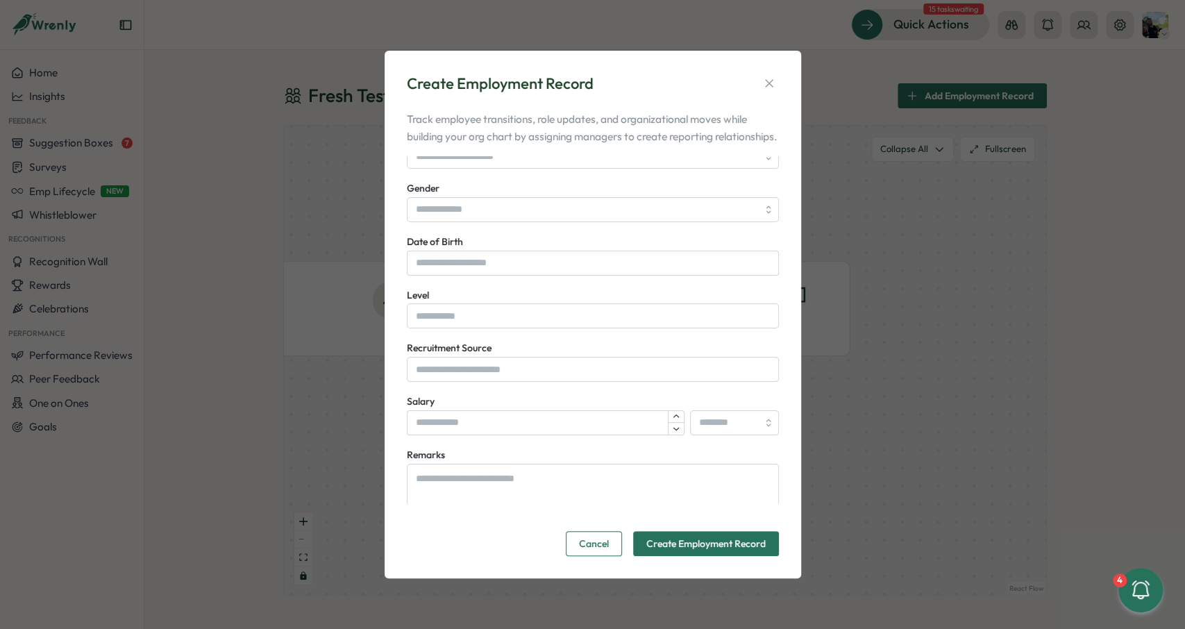
scroll to position [355, 0]
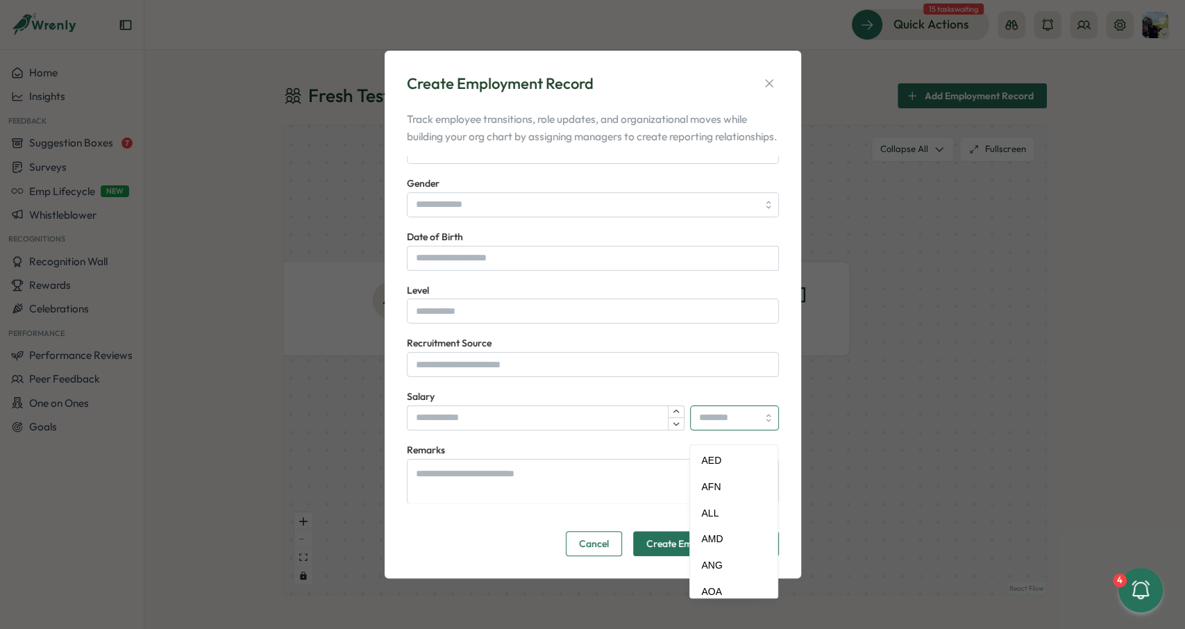
click at [731, 427] on input "search" at bounding box center [734, 418] width 89 height 25
click at [577, 487] on textarea "Remarks" at bounding box center [593, 481] width 372 height 45
click at [600, 455] on div "Remarks" at bounding box center [593, 473] width 372 height 62
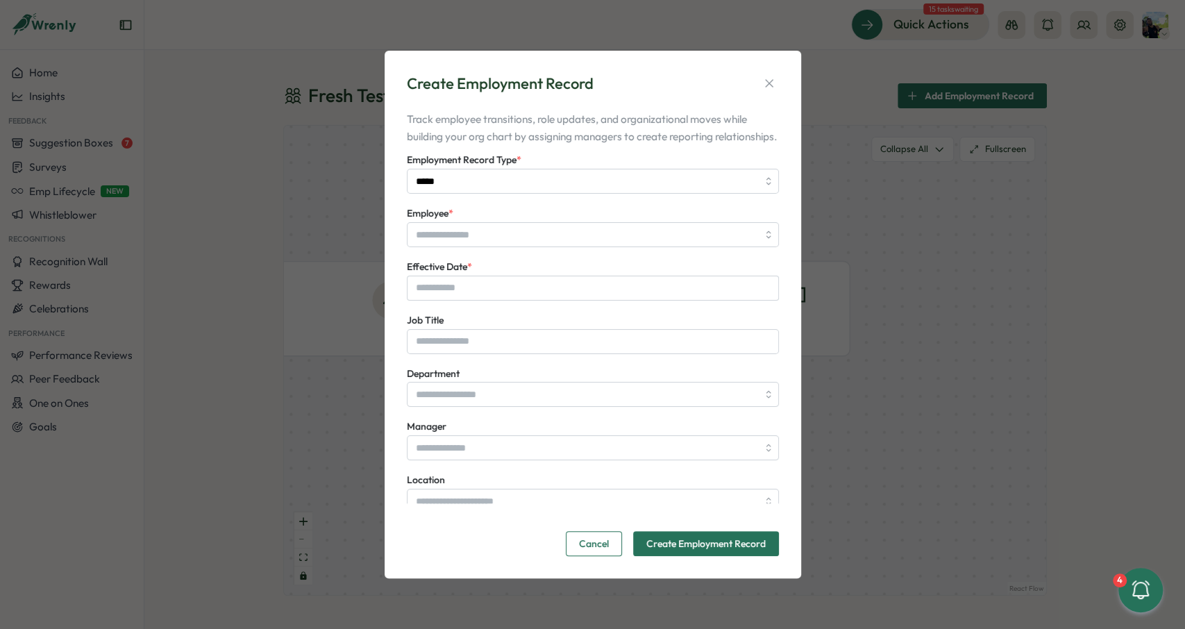
scroll to position [0, 0]
click at [423, 131] on p "Track employee transitions, role updates, and organizational moves while buildi…" at bounding box center [593, 127] width 372 height 35
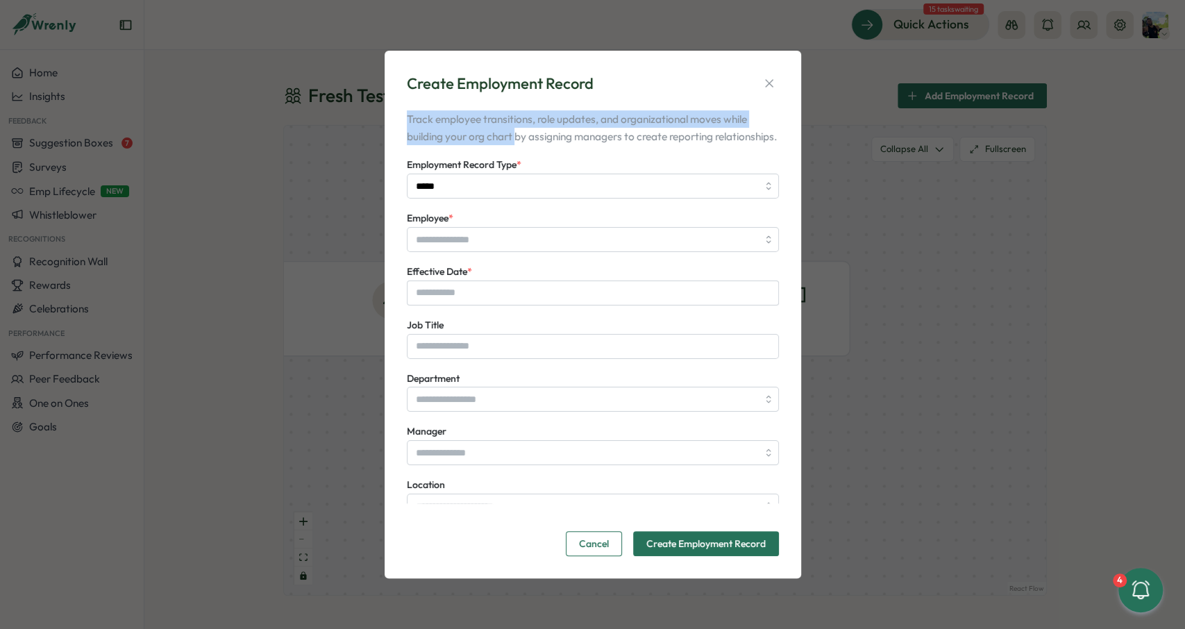
drag, startPoint x: 473, startPoint y: 123, endPoint x: 517, endPoint y: 130, distance: 45.0
click at [517, 130] on p "Track employee transitions, role updates, and organizational moves while buildi…" at bounding box center [593, 127] width 372 height 35
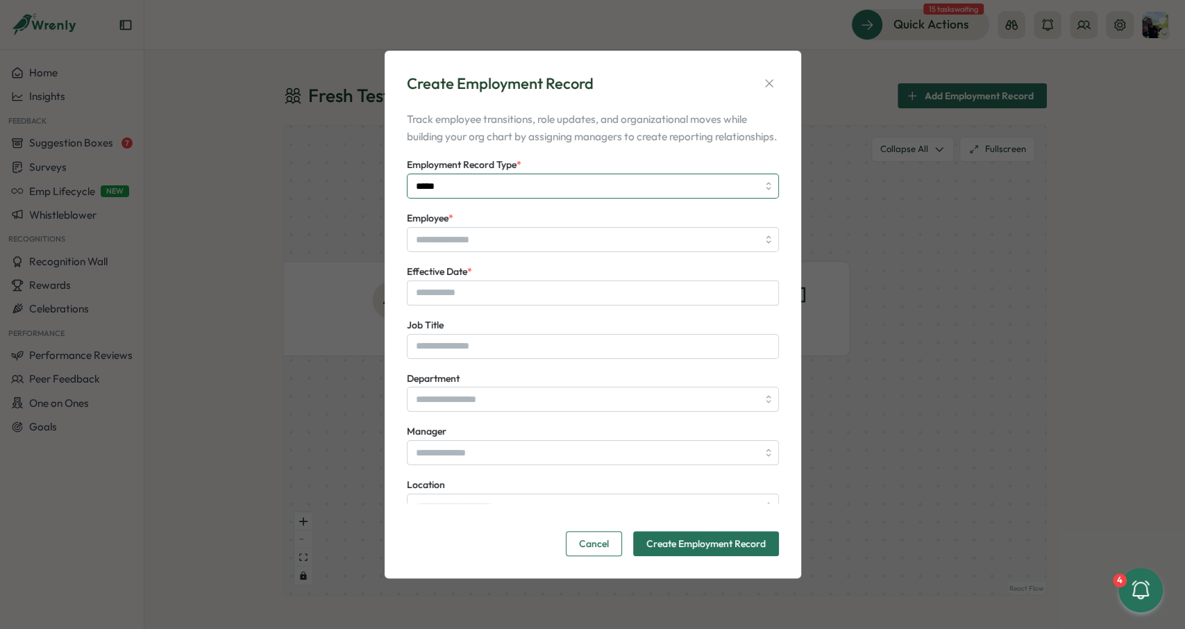
drag, startPoint x: 481, startPoint y: 195, endPoint x: 478, endPoint y: 204, distance: 9.4
click at [479, 196] on input "*****" at bounding box center [593, 186] width 372 height 25
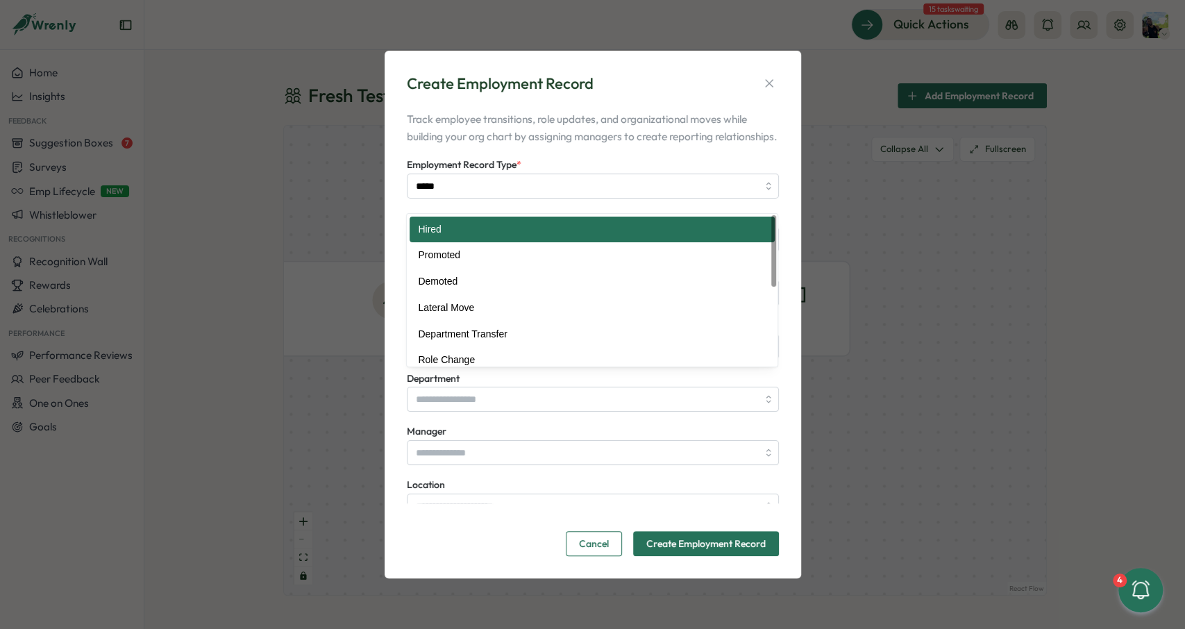
click at [491, 145] on p "Track employee transitions, role updates, and organizational moves while buildi…" at bounding box center [593, 127] width 372 height 35
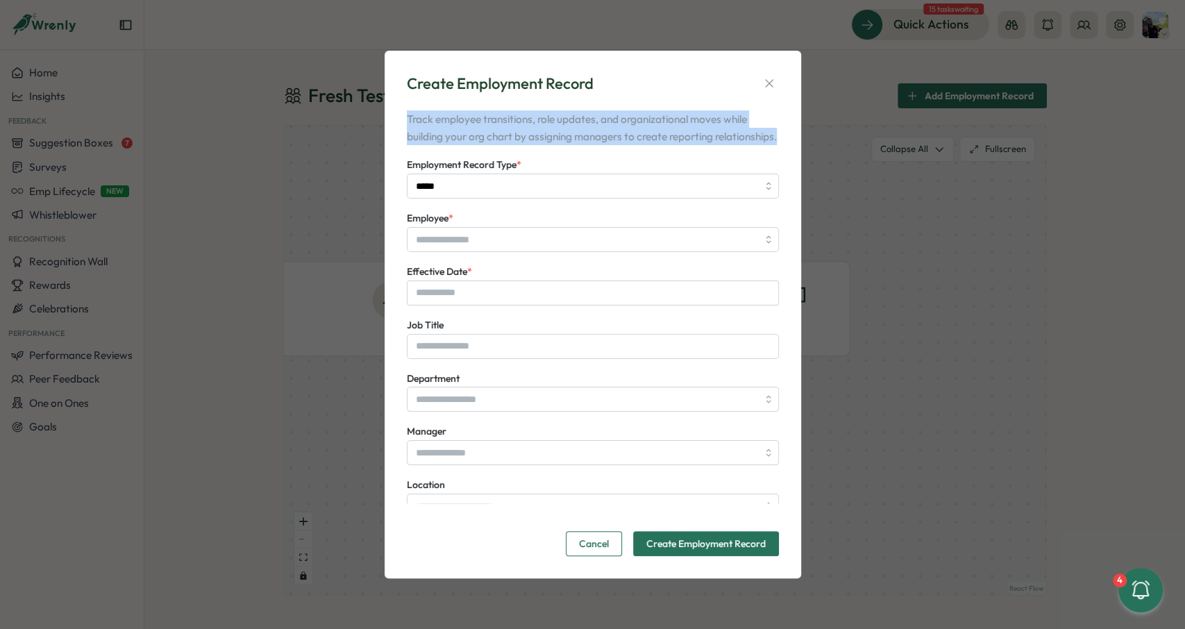
drag, startPoint x: 486, startPoint y: 142, endPoint x: 396, endPoint y: 110, distance: 95.8
click at [396, 110] on div "Create Employment Record Track employee transitions, role updates, and organiza…" at bounding box center [593, 315] width 417 height 528
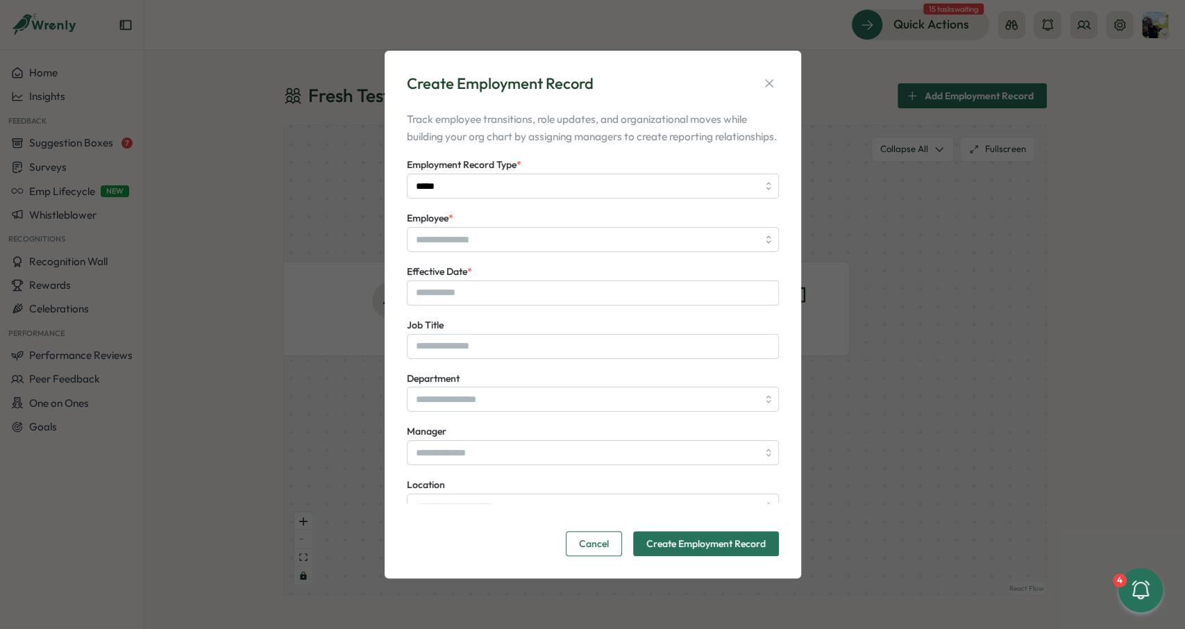
click at [396, 110] on div "Create Employment Record Track employee transitions, role updates, and organiza…" at bounding box center [593, 315] width 417 height 528
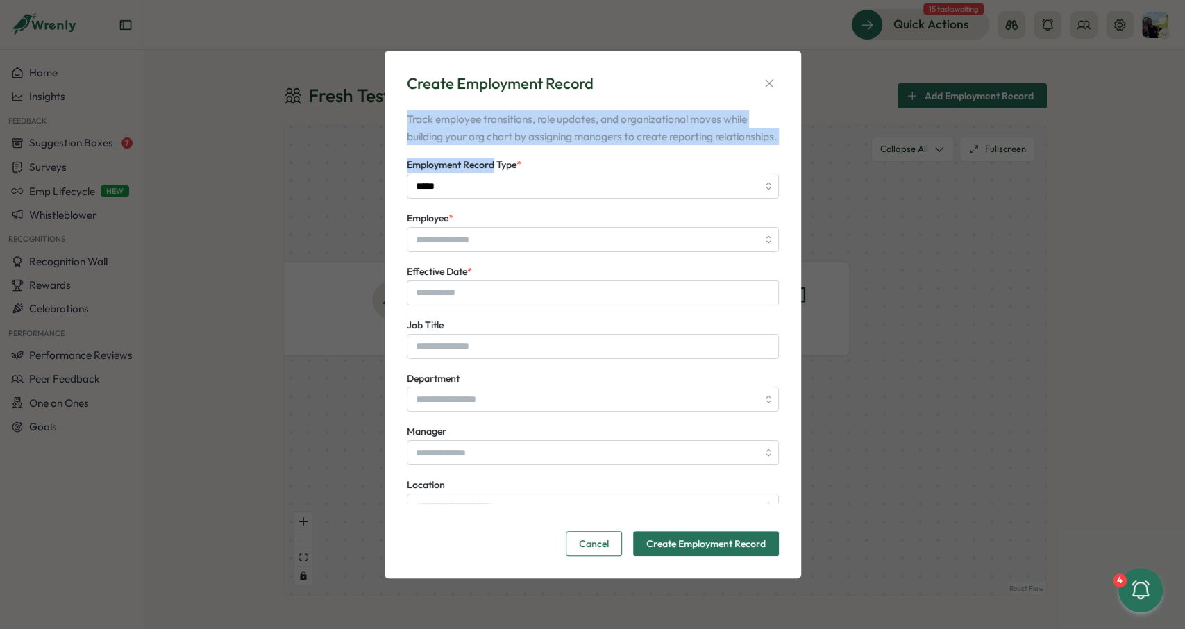
drag, startPoint x: 396, startPoint y: 110, endPoint x: 490, endPoint y: 160, distance: 106.2
click at [490, 160] on div "Create Employment Record Track employee transitions, role updates, and organiza…" at bounding box center [593, 315] width 417 height 528
click at [487, 145] on p "Track employee transitions, role updates, and organizational moves while buildi…" at bounding box center [593, 127] width 372 height 35
drag, startPoint x: 487, startPoint y: 147, endPoint x: 401, endPoint y: 108, distance: 93.6
click at [401, 108] on div "Create Employment Record Track employee transitions, role updates, and organiza…" at bounding box center [592, 314] width 383 height 495
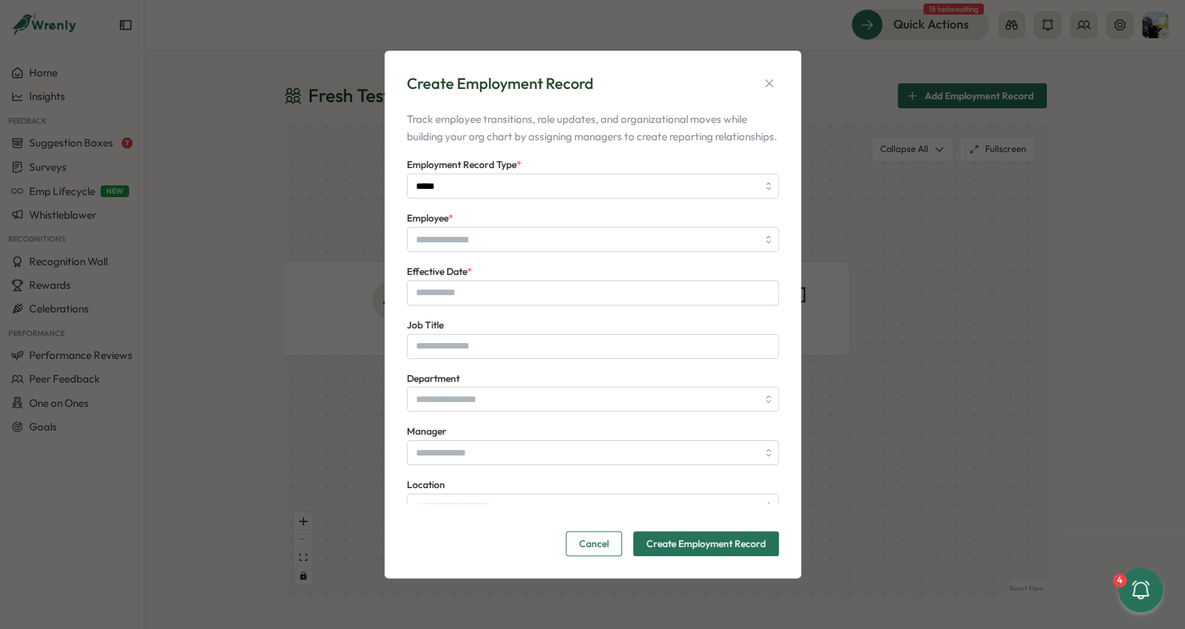
click at [402, 108] on div "Create Employment Record Track employee transitions, role updates, and organiza…" at bounding box center [592, 314] width 383 height 495
click at [767, 81] on icon "button" at bounding box center [769, 83] width 14 height 14
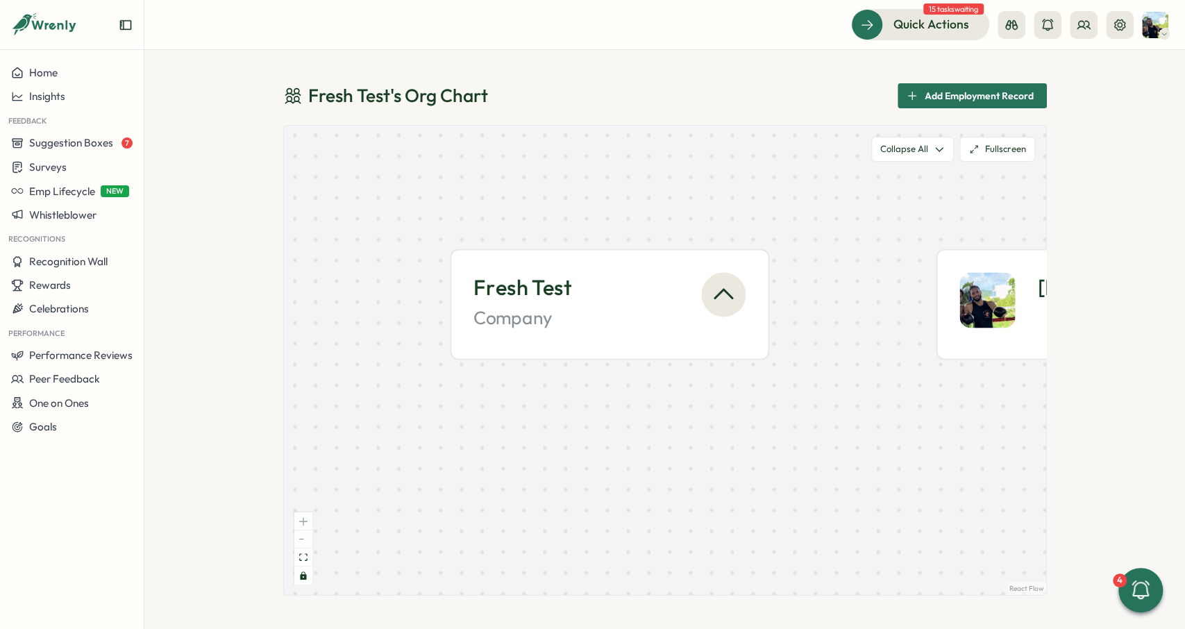
drag, startPoint x: 732, startPoint y: 200, endPoint x: 637, endPoint y: 262, distance: 112.9
click at [655, 259] on div "Fresh Test Company Ali K." at bounding box center [665, 360] width 762 height 469
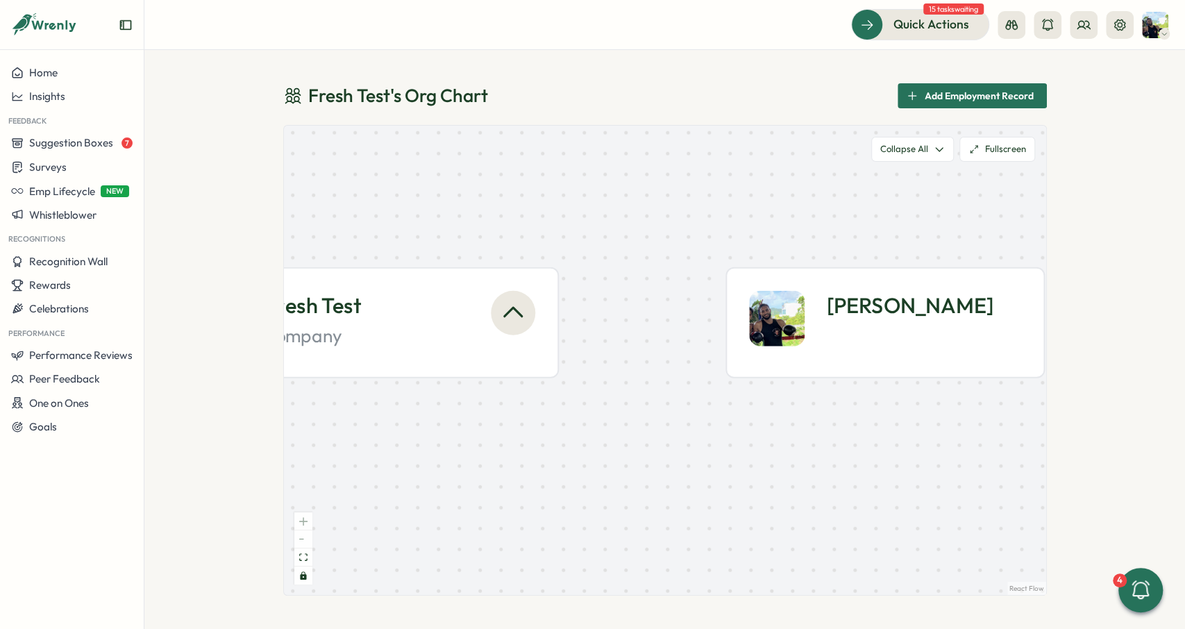
drag, startPoint x: 807, startPoint y: 212, endPoint x: 598, endPoint y: 219, distance: 209.1
click at [598, 219] on div "Fresh Test Company Ali K." at bounding box center [665, 360] width 762 height 469
click at [422, 302] on div "Fresh Test" at bounding box center [366, 306] width 206 height 31
click at [758, 290] on div "Ali K." at bounding box center [885, 322] width 319 height 111
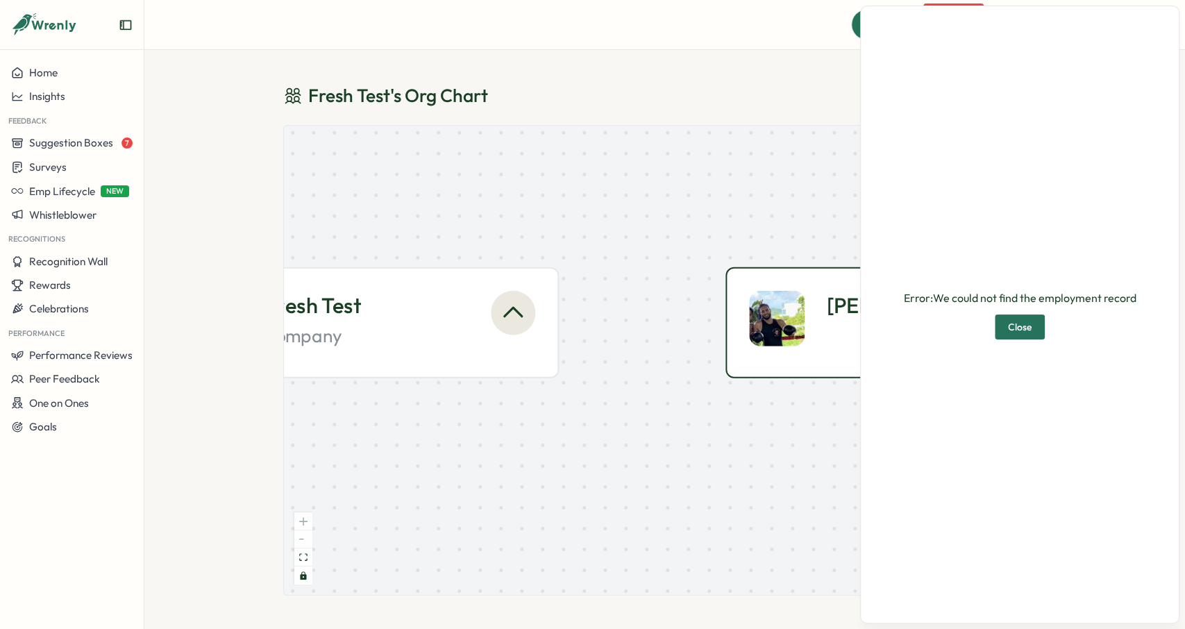
click at [612, 212] on div "Fresh Test Company Ali K." at bounding box center [665, 360] width 762 height 469
click at [1024, 335] on span "Close" at bounding box center [1020, 327] width 24 height 24
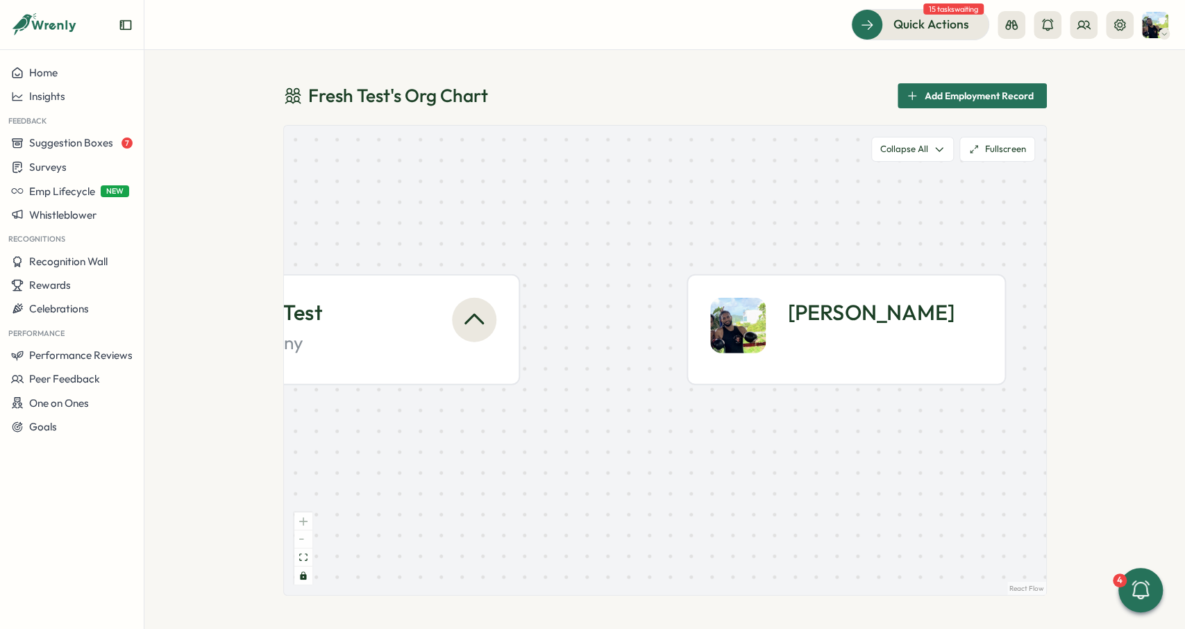
drag, startPoint x: 615, startPoint y: 158, endPoint x: 467, endPoint y: 153, distance: 148.0
click at [467, 153] on div "Fresh Test Company Ali K." at bounding box center [665, 360] width 762 height 469
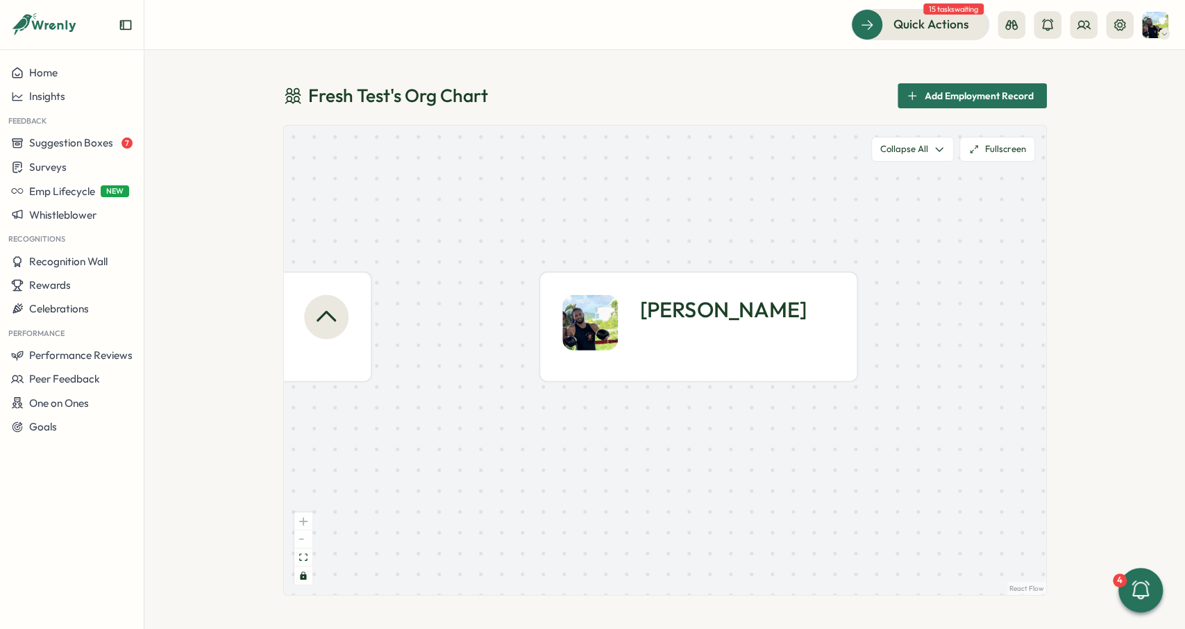
drag, startPoint x: 462, startPoint y: 178, endPoint x: 551, endPoint y: 187, distance: 89.3
click at [551, 187] on div "Fresh Test Company Ali K." at bounding box center [665, 360] width 762 height 469
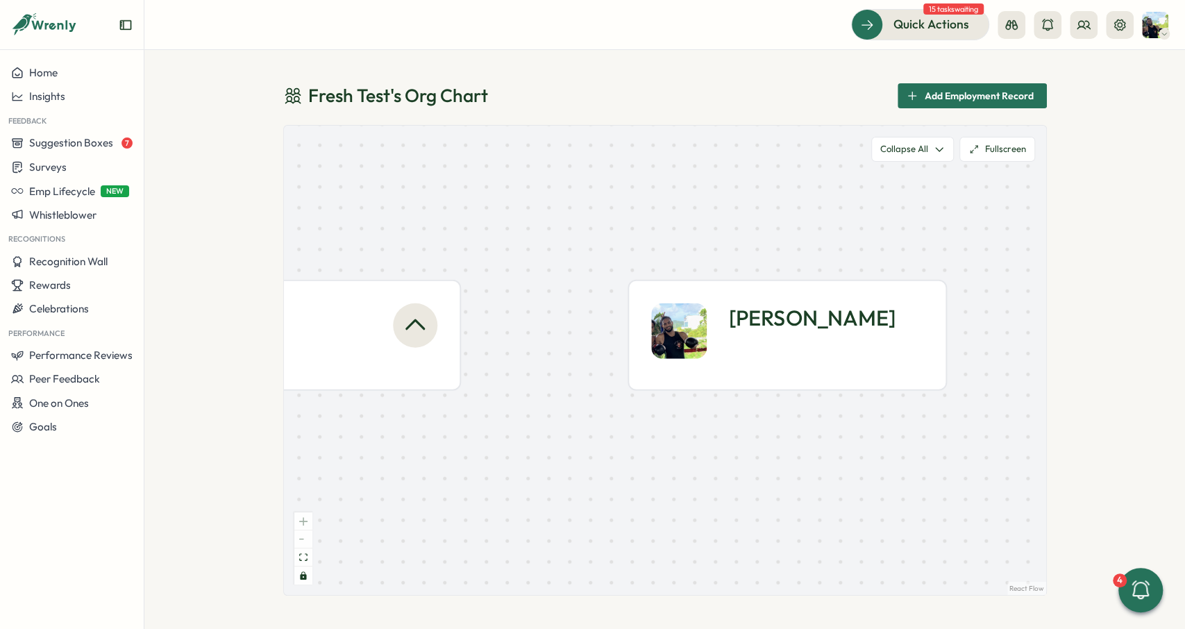
drag, startPoint x: 543, startPoint y: 251, endPoint x: 608, endPoint y: 234, distance: 66.7
click at [608, 234] on div "Fresh Test Company Ali K." at bounding box center [665, 360] width 762 height 469
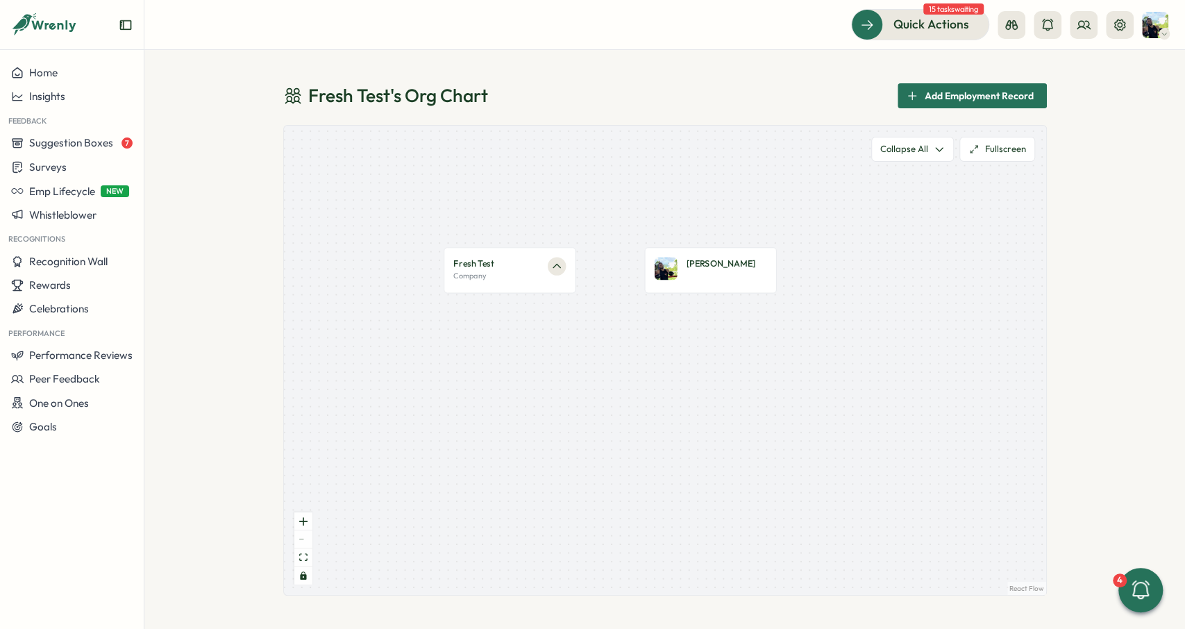
drag, startPoint x: 622, startPoint y: 241, endPoint x: 644, endPoint y: 247, distance: 22.9
click at [644, 247] on div "Fresh Test Company Ali K." at bounding box center [665, 360] width 762 height 469
drag, startPoint x: 419, startPoint y: 237, endPoint x: 506, endPoint y: 287, distance: 101.1
click at [403, 244] on div "Fresh Test Company Ali K." at bounding box center [665, 360] width 762 height 469
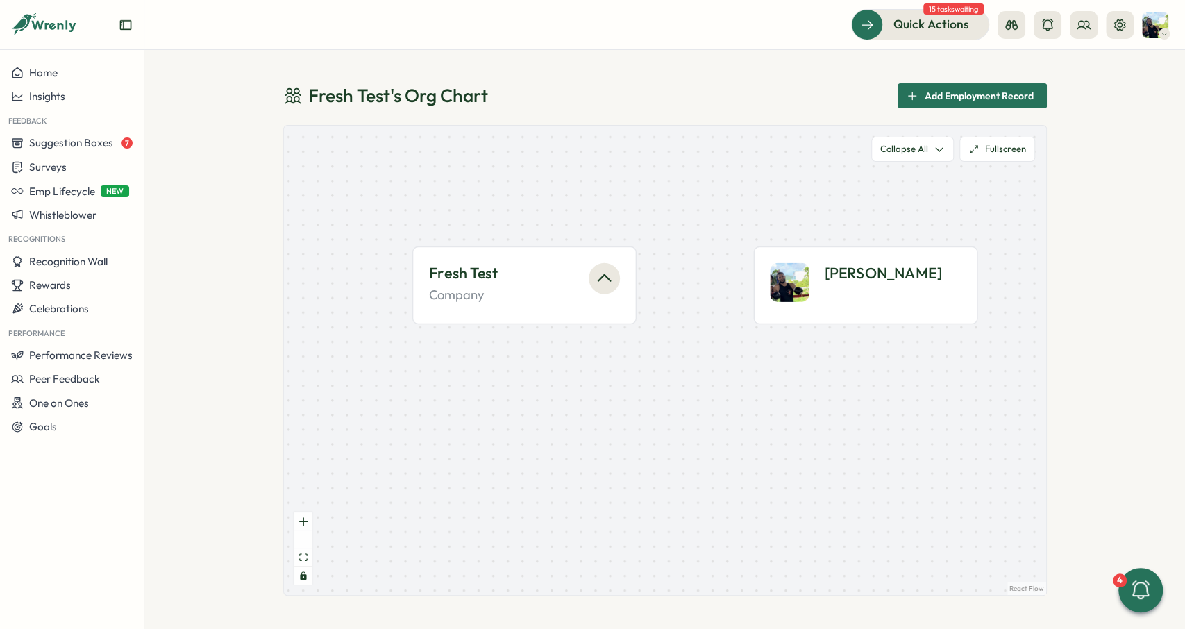
drag, startPoint x: 655, startPoint y: 355, endPoint x: 658, endPoint y: 362, distance: 7.8
click at [658, 362] on div "Fresh Test Company Ali K." at bounding box center [665, 360] width 762 height 469
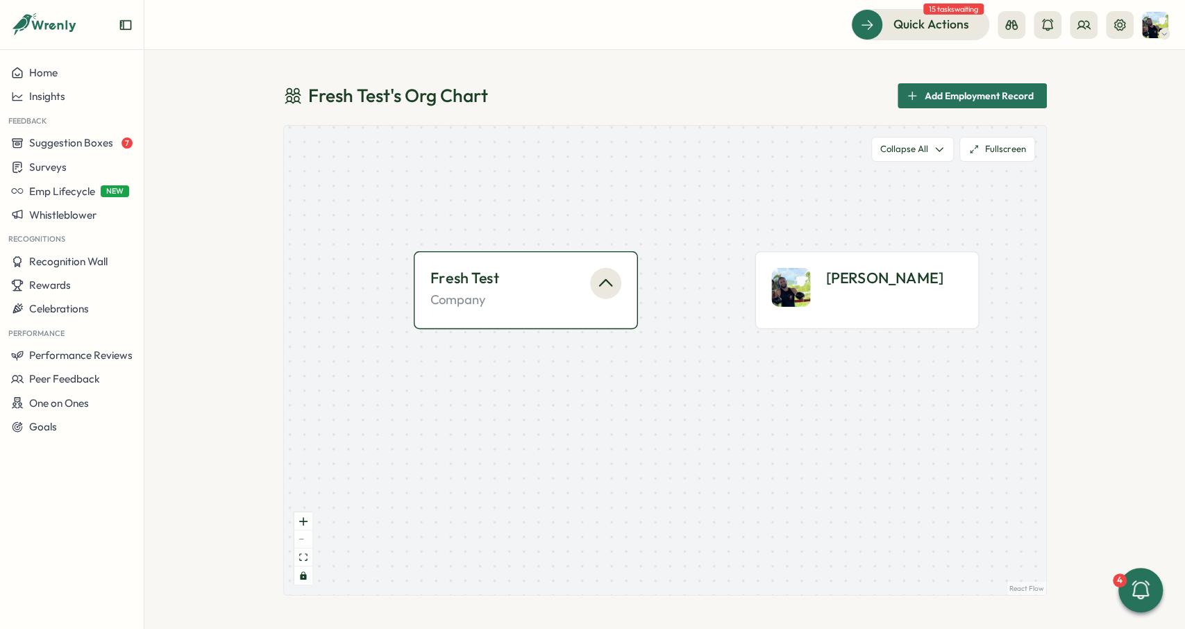
click at [602, 295] on button "button" at bounding box center [605, 283] width 31 height 31
click at [603, 292] on icon "button" at bounding box center [605, 283] width 19 height 19
click at [603, 291] on icon "button" at bounding box center [605, 283] width 19 height 19
click at [610, 287] on icon "button" at bounding box center [605, 283] width 19 height 19
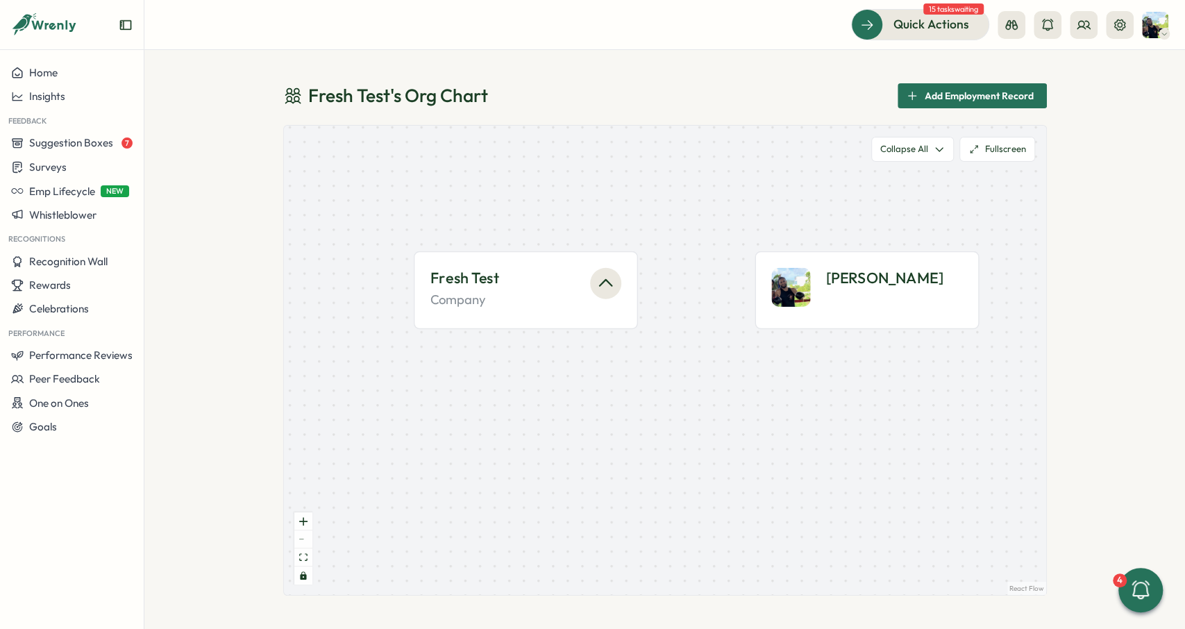
click at [610, 287] on icon "button" at bounding box center [605, 283] width 19 height 19
click at [612, 276] on icon "button" at bounding box center [605, 283] width 19 height 19
click at [1122, 18] on icon at bounding box center [1120, 25] width 14 height 14
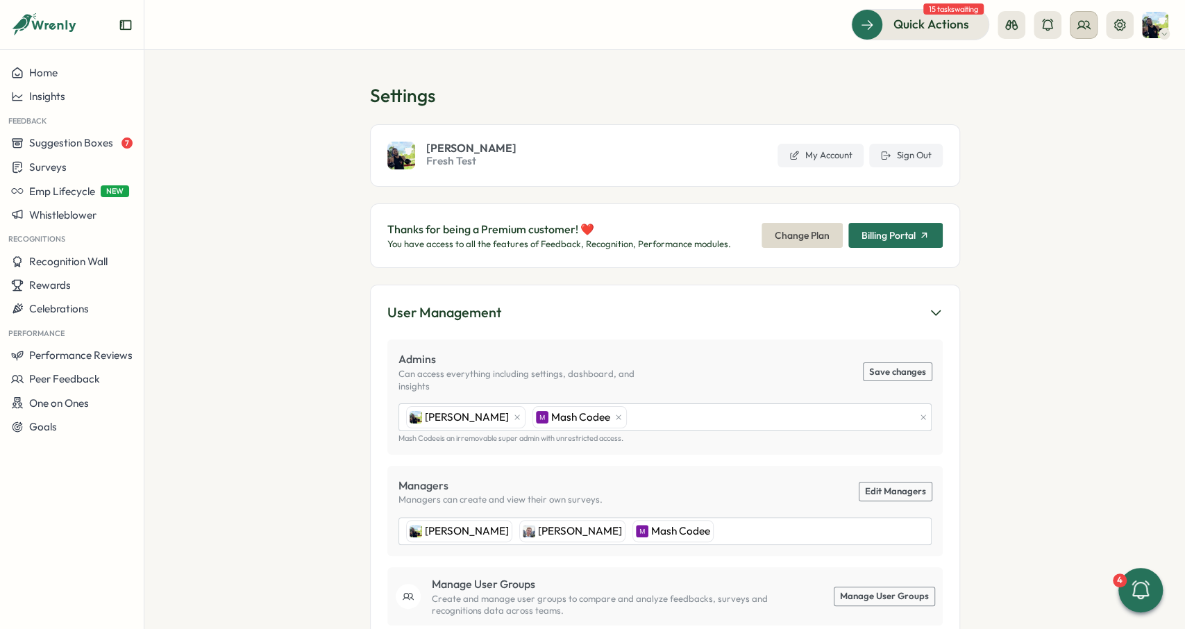
click at [1084, 37] on button at bounding box center [1084, 25] width 28 height 28
click at [1120, 33] on button at bounding box center [1120, 25] width 28 height 28
click at [1089, 22] on icon at bounding box center [1084, 25] width 12 height 8
click at [962, 270] on section "Settings Ali Khan Fresh Test My Account Sign Out Thanks for being a Premium cus…" at bounding box center [664, 339] width 1041 height 579
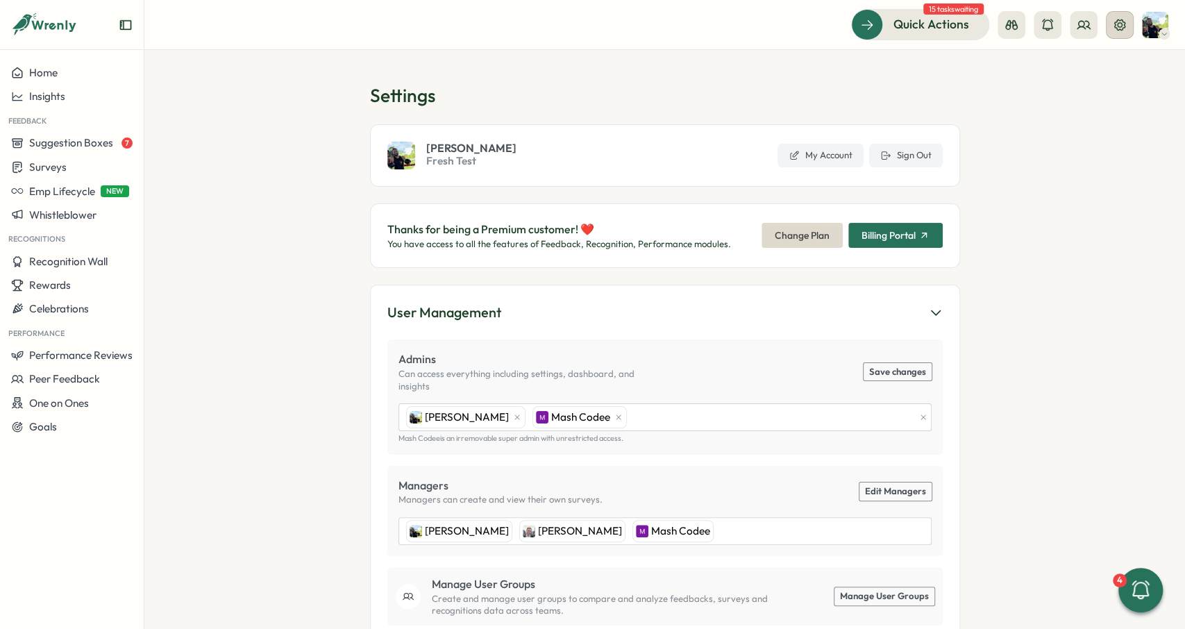
click at [1117, 29] on icon at bounding box center [1120, 24] width 11 height 11
click at [691, 67] on section "Settings Ali Khan Fresh Test My Account Sign Out Thanks for being a Premium cus…" at bounding box center [664, 339] width 1041 height 579
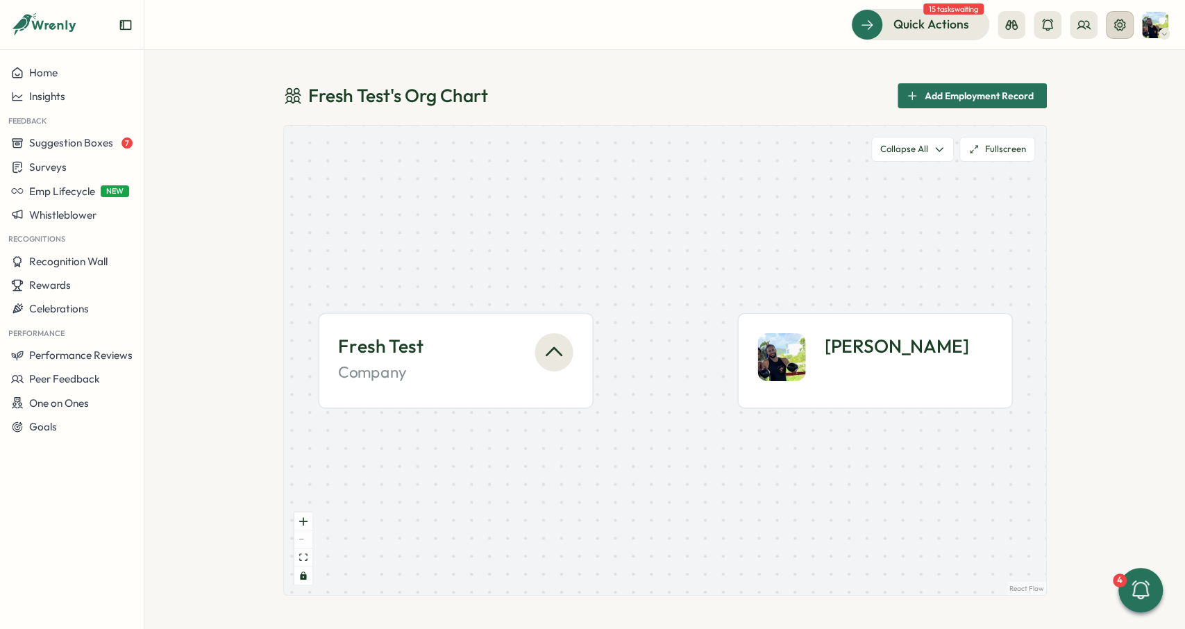
click at [1115, 26] on icon at bounding box center [1120, 24] width 11 height 11
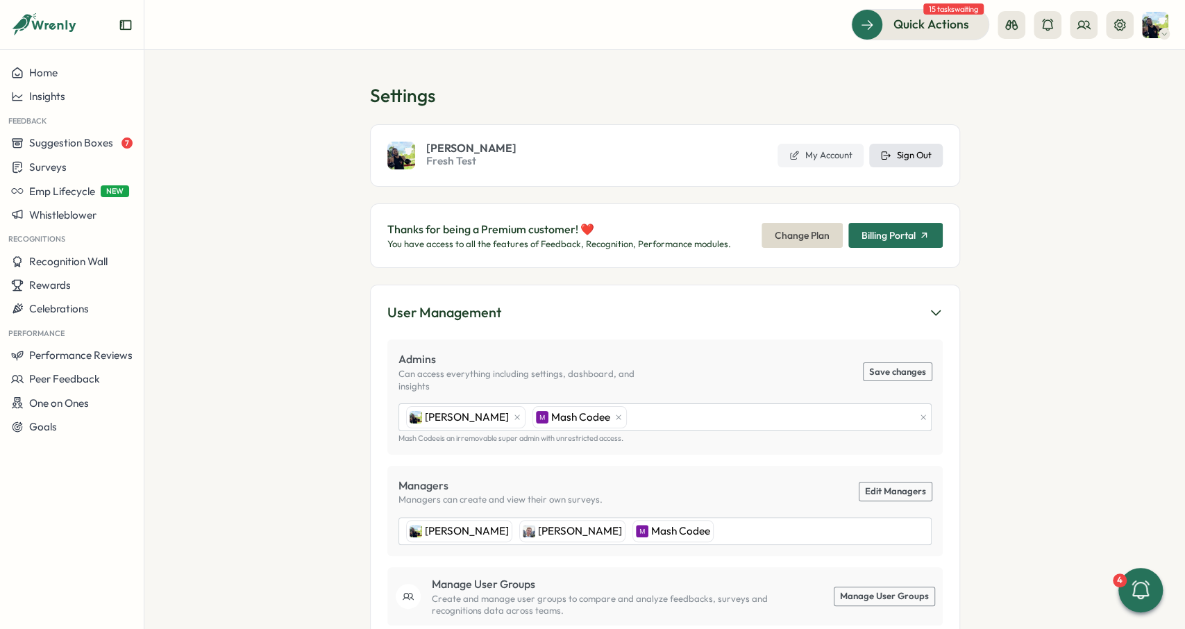
click at [921, 145] on button "Sign Out" at bounding box center [906, 156] width 74 height 24
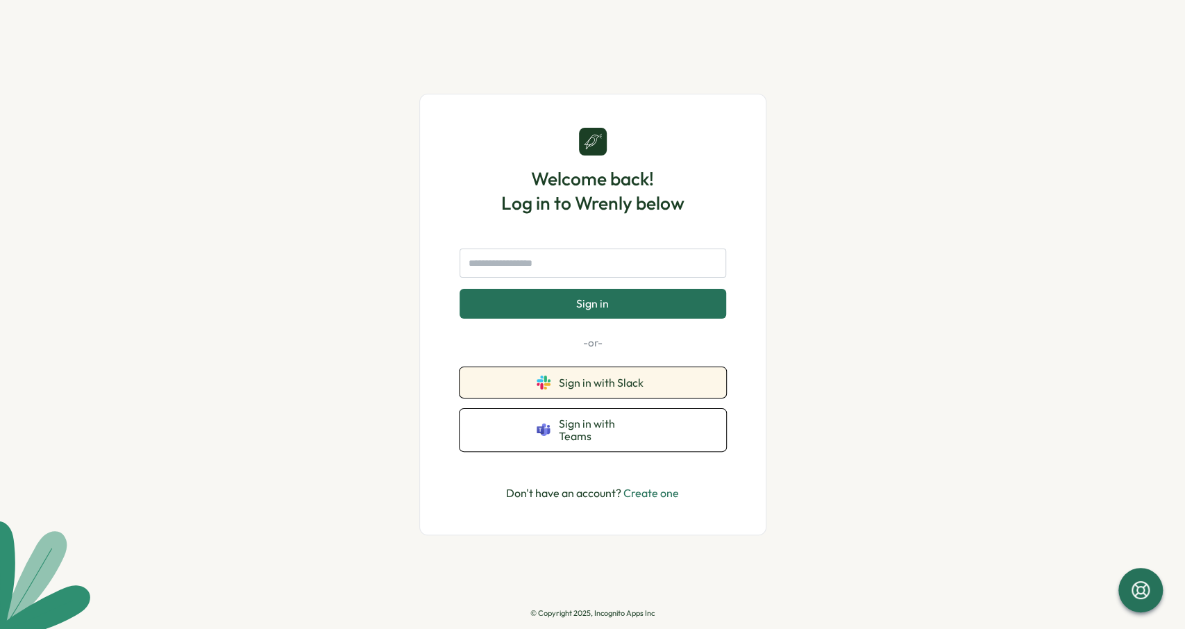
click at [528, 385] on button "Sign in with Slack" at bounding box center [593, 382] width 267 height 31
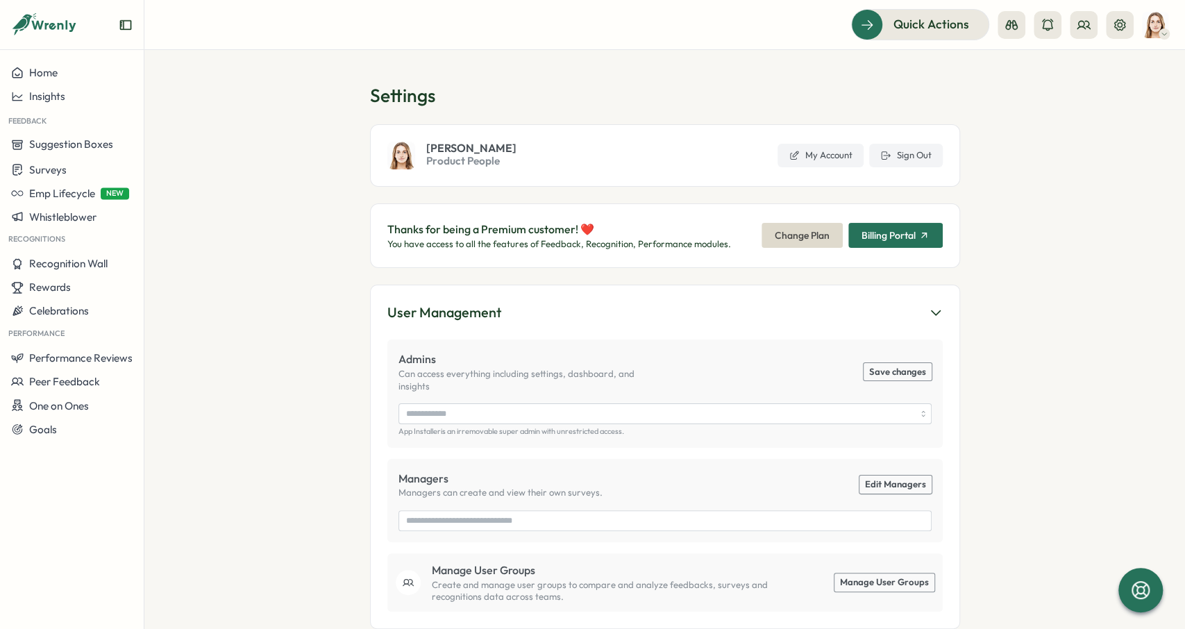
type input "**********"
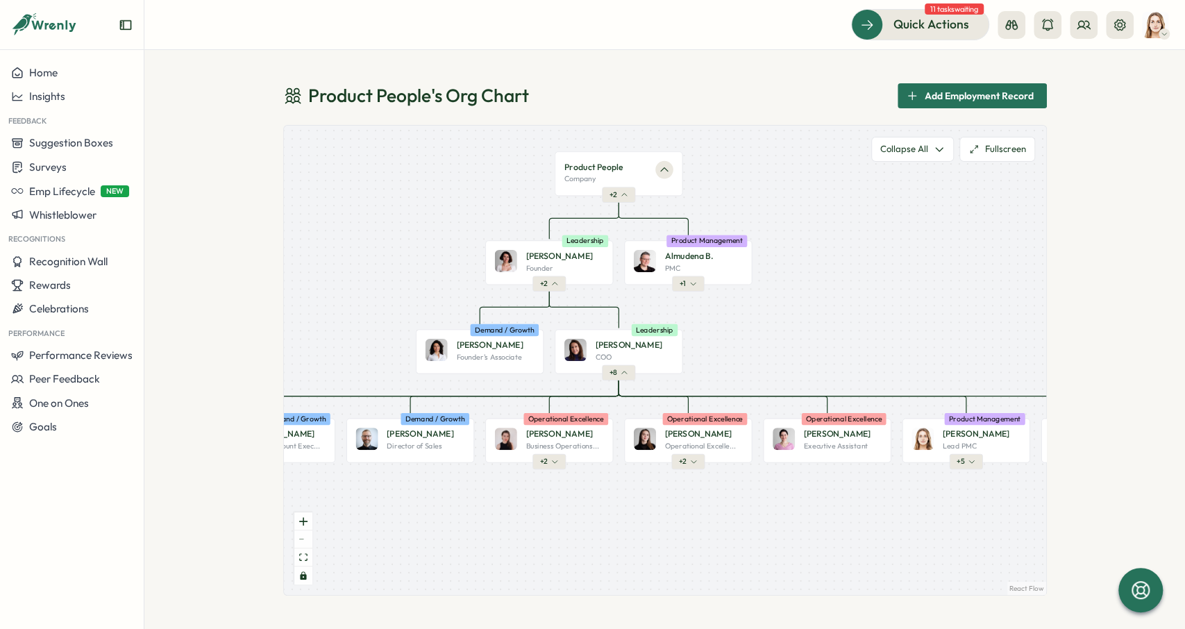
drag, startPoint x: 705, startPoint y: 186, endPoint x: 706, endPoint y: 174, distance: 11.8
click at [719, 180] on div "Product People Company + 2 [PERSON_NAME] Founder Leadership + 2 Almudena B. PMC…" at bounding box center [665, 360] width 762 height 469
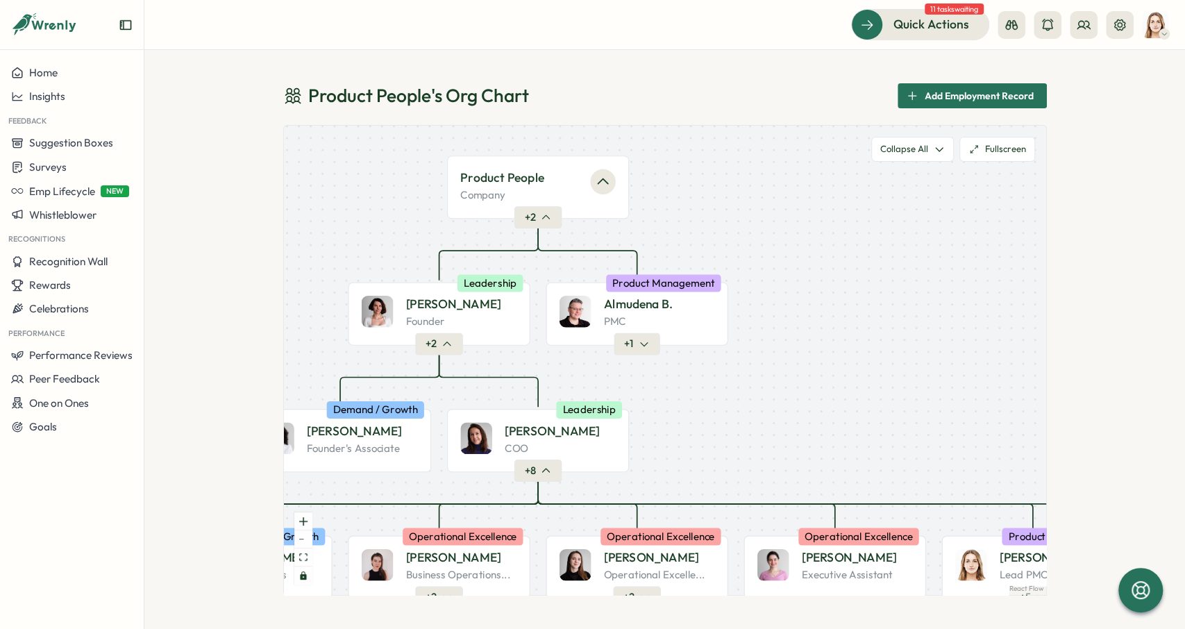
drag, startPoint x: 735, startPoint y: 220, endPoint x: 694, endPoint y: 244, distance: 47.9
click at [694, 244] on div "Product People Company + 2 [PERSON_NAME] Founder Leadership + 2 Almudena B. PMC…" at bounding box center [665, 360] width 762 height 469
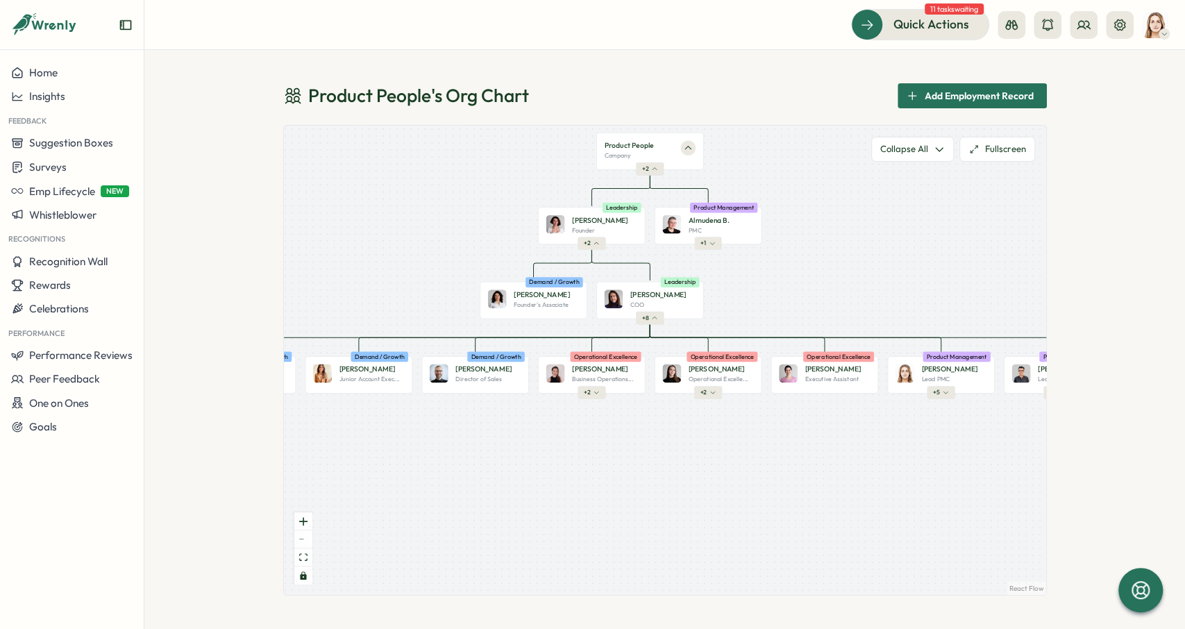
drag, startPoint x: 786, startPoint y: 263, endPoint x: 838, endPoint y: 203, distance: 79.2
click at [838, 203] on div "Product People Company + 2 [PERSON_NAME] Founder Leadership + 2 Almudena B. PMC…" at bounding box center [665, 360] width 762 height 469
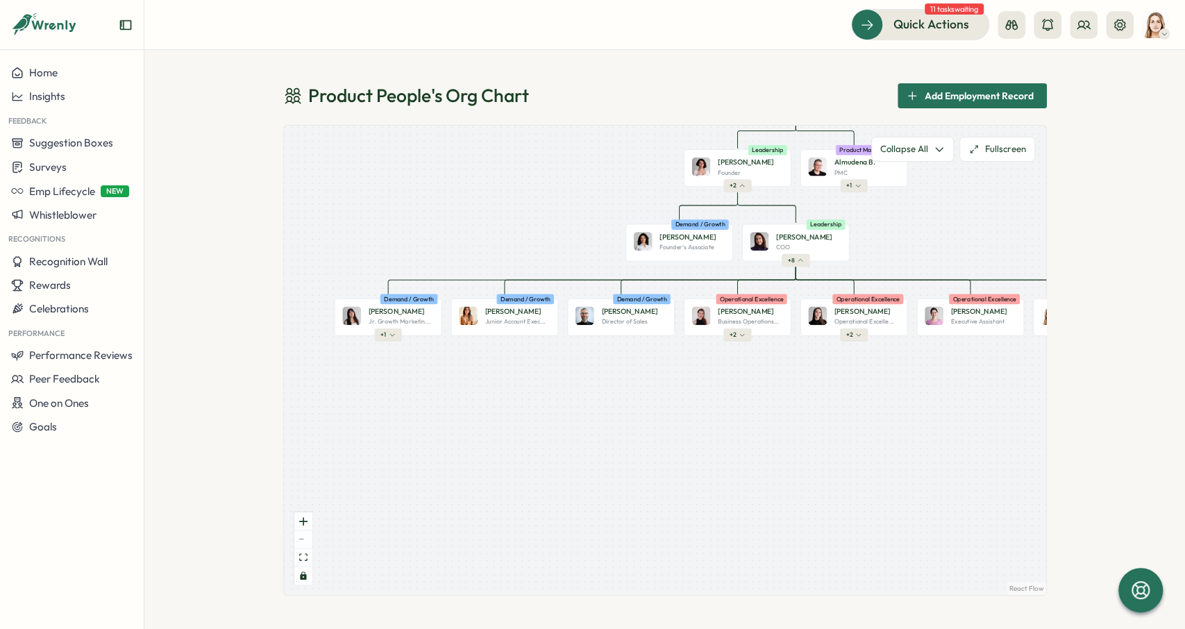
drag, startPoint x: 421, startPoint y: 247, endPoint x: 533, endPoint y: 204, distance: 119.6
click at [533, 204] on div "Product People Company + 2 [PERSON_NAME] Founder Leadership + 2 Almudena B. PMC…" at bounding box center [665, 360] width 762 height 469
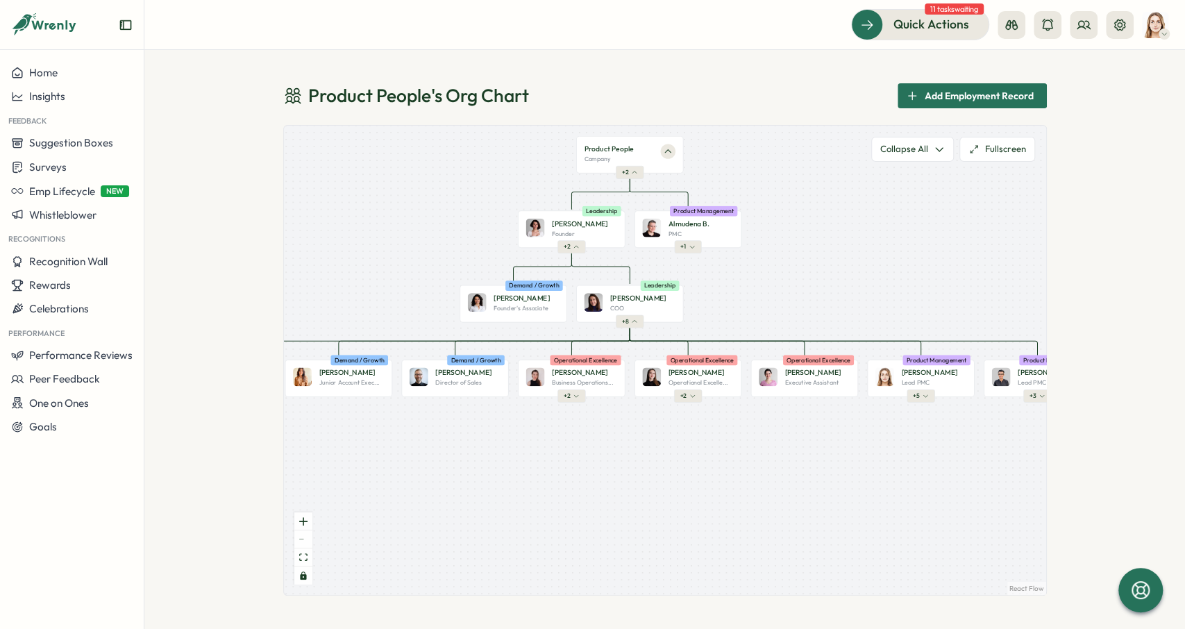
drag, startPoint x: 478, startPoint y: 255, endPoint x: 408, endPoint y: 288, distance: 77.0
click at [408, 288] on div "Product People Company + 2 [PERSON_NAME] Founder Leadership + 2 Almudena B. PMC…" at bounding box center [665, 360] width 762 height 469
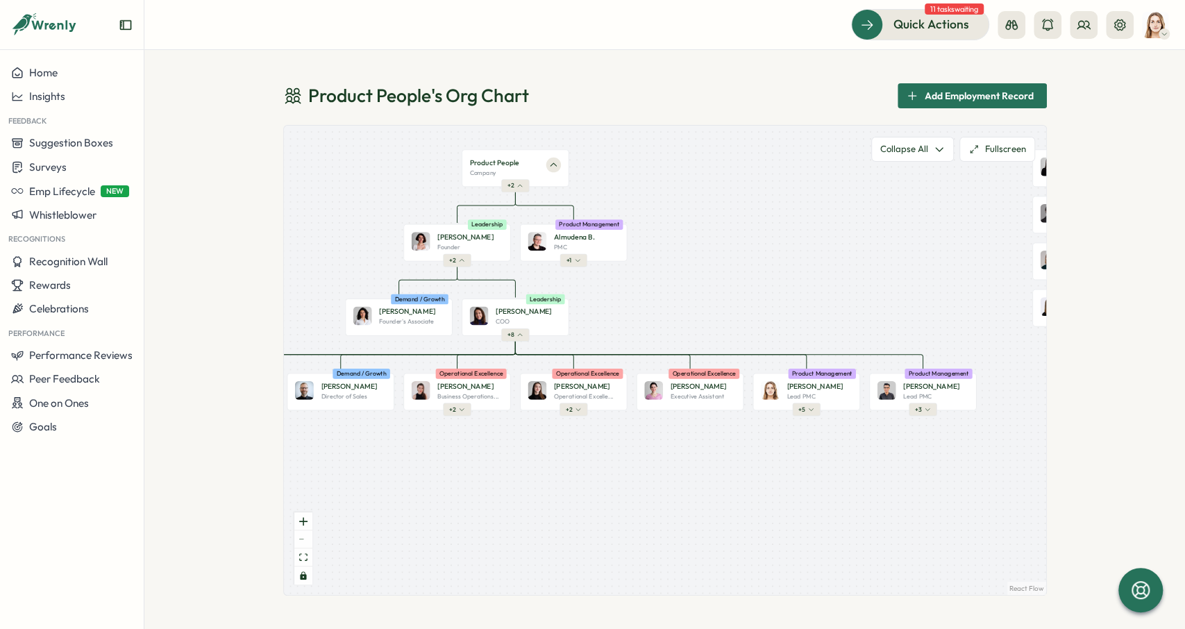
drag, startPoint x: 347, startPoint y: 239, endPoint x: 437, endPoint y: 247, distance: 90.0
click at [437, 247] on div "Product People Company + 2 [PERSON_NAME] Founder Leadership + 2 Almudena B. PMC…" at bounding box center [665, 360] width 762 height 469
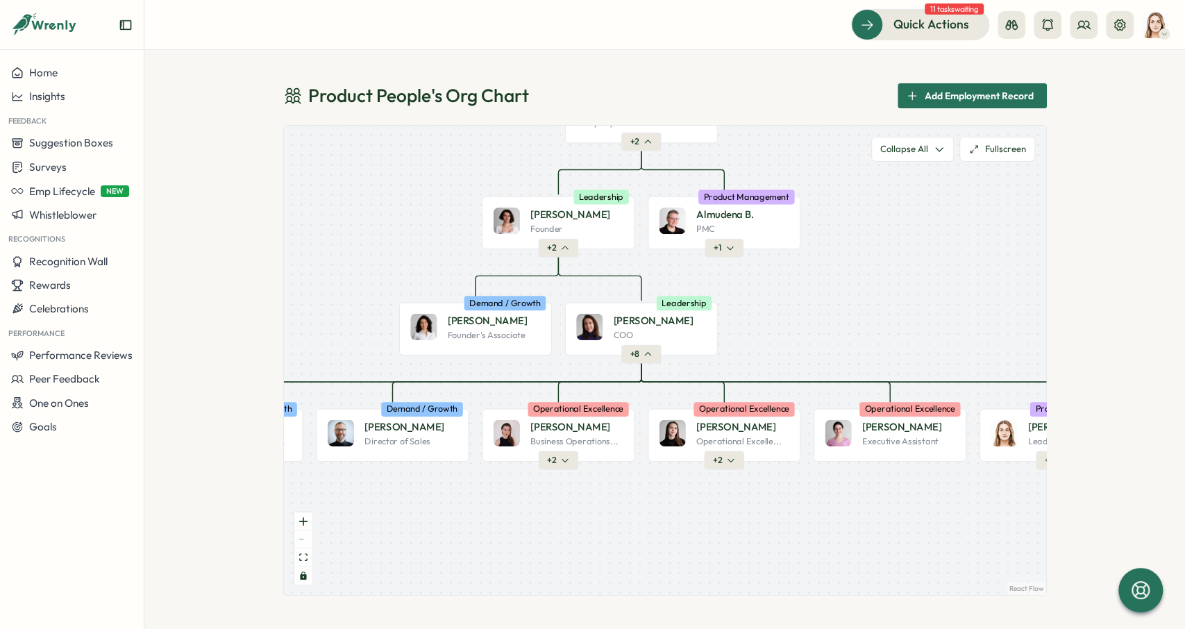
drag, startPoint x: 410, startPoint y: 272, endPoint x: 443, endPoint y: 226, distance: 57.2
click at [443, 226] on div "Product People Company + 2 [PERSON_NAME] Founder Leadership + 2 Almudena B. PMC…" at bounding box center [665, 360] width 762 height 469
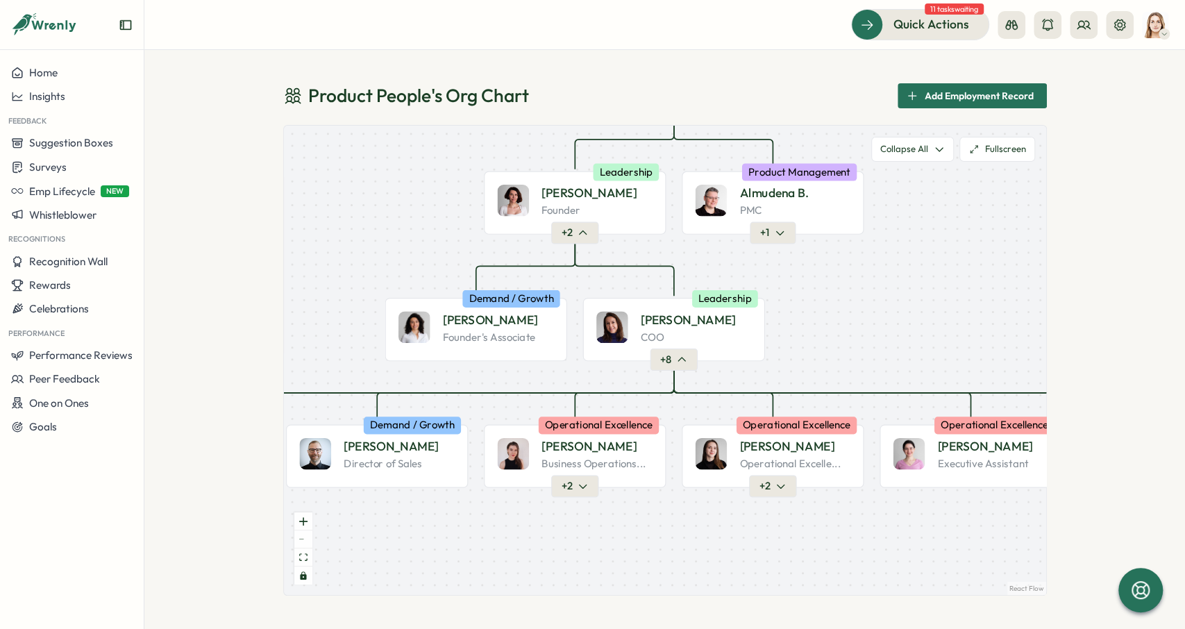
drag, startPoint x: 579, startPoint y: 268, endPoint x: 604, endPoint y: 239, distance: 38.4
click at [604, 239] on div "Product People Company + 2 [PERSON_NAME] Founder Leadership + 2 Almudena B. PMC…" at bounding box center [665, 360] width 762 height 469
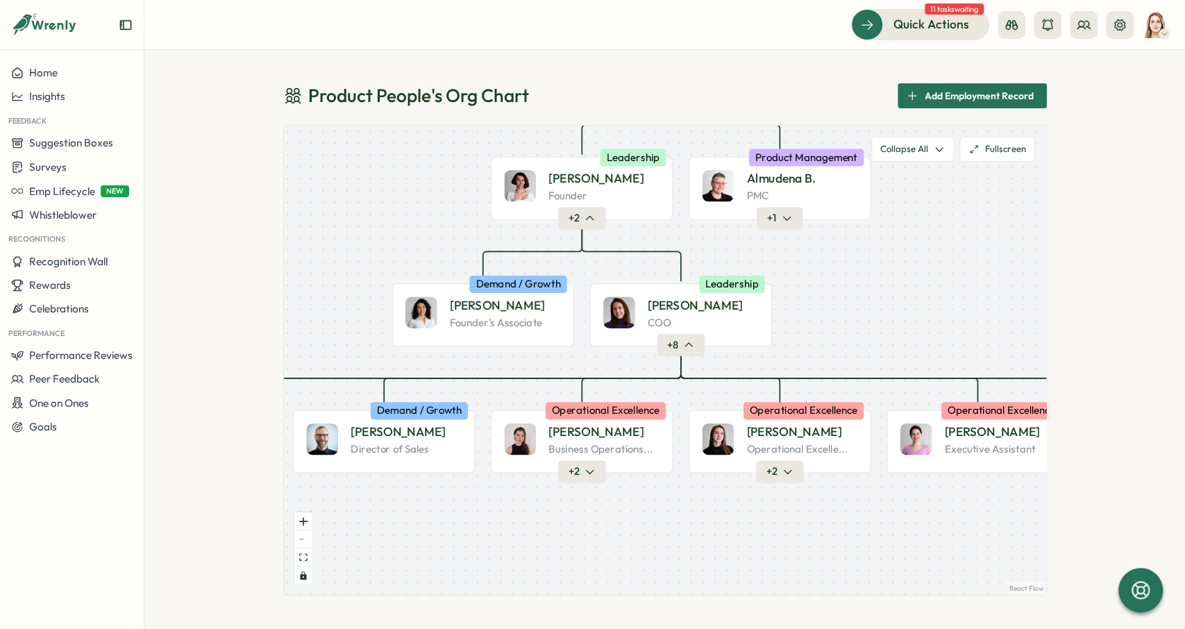
drag, startPoint x: 646, startPoint y: 230, endPoint x: 633, endPoint y: 222, distance: 15.6
click at [633, 222] on div "Product People Company + 2 [PERSON_NAME] Founder Leadership + 2 Almudena B. PMC…" at bounding box center [665, 360] width 762 height 469
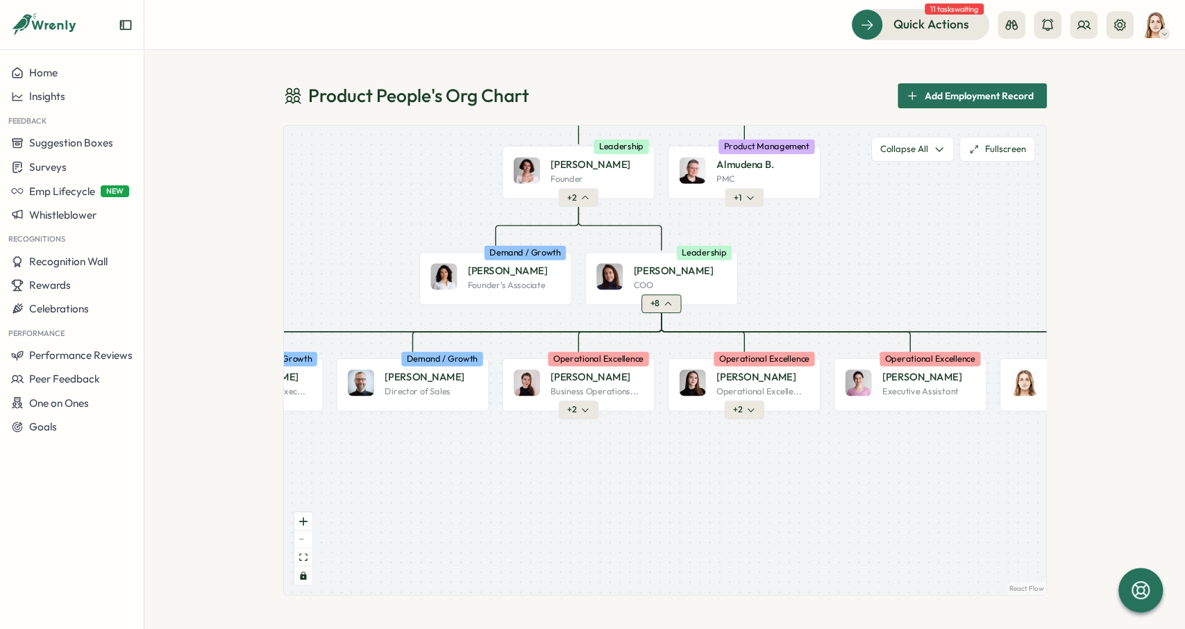
click at [665, 305] on icon "button" at bounding box center [667, 303] width 9 height 9
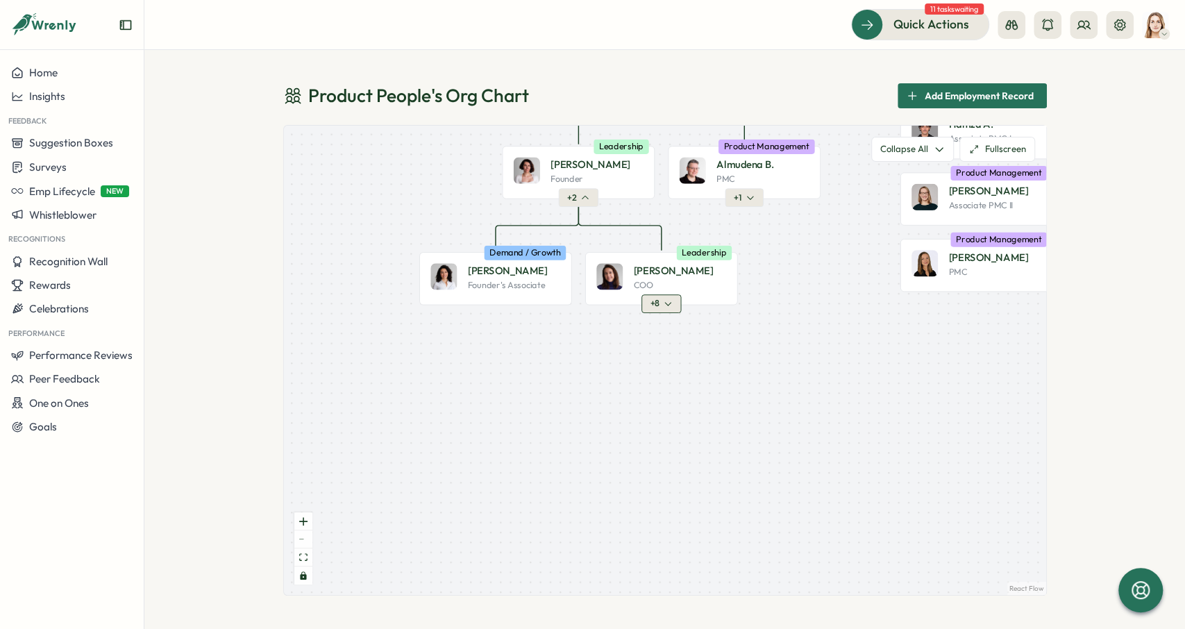
click at [672, 306] on icon "button" at bounding box center [667, 303] width 9 height 9
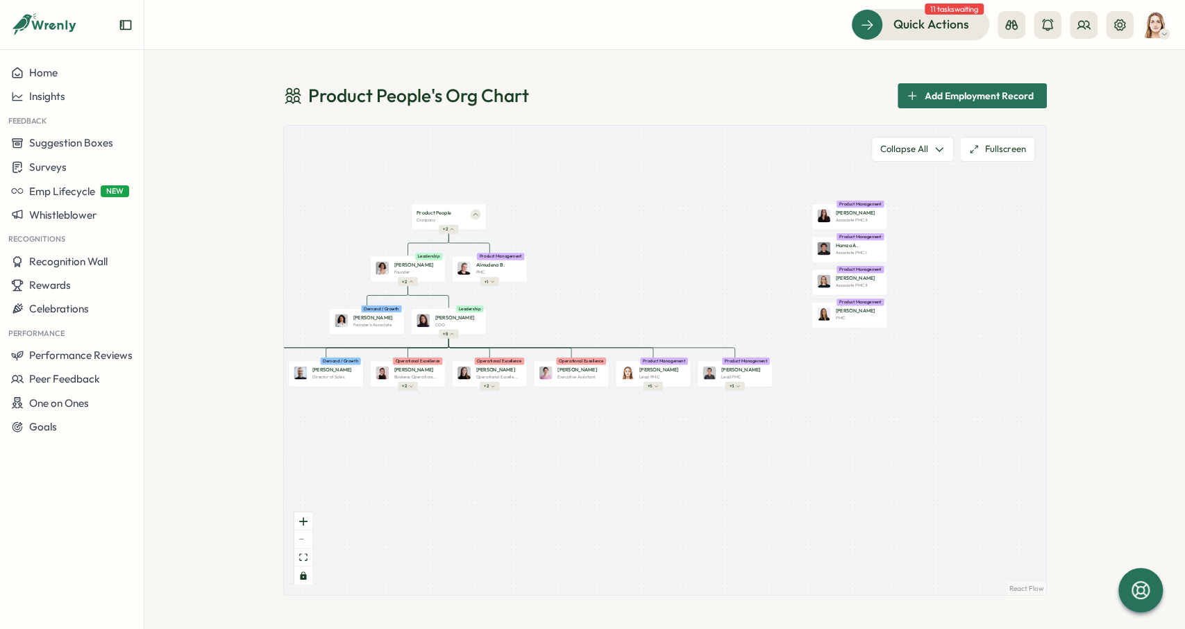
drag, startPoint x: 612, startPoint y: 312, endPoint x: 525, endPoint y: 324, distance: 88.3
click at [525, 324] on div "Product People Company + 2 [PERSON_NAME] Founder Leadership + 2 Almudena B. PMC…" at bounding box center [665, 360] width 762 height 469
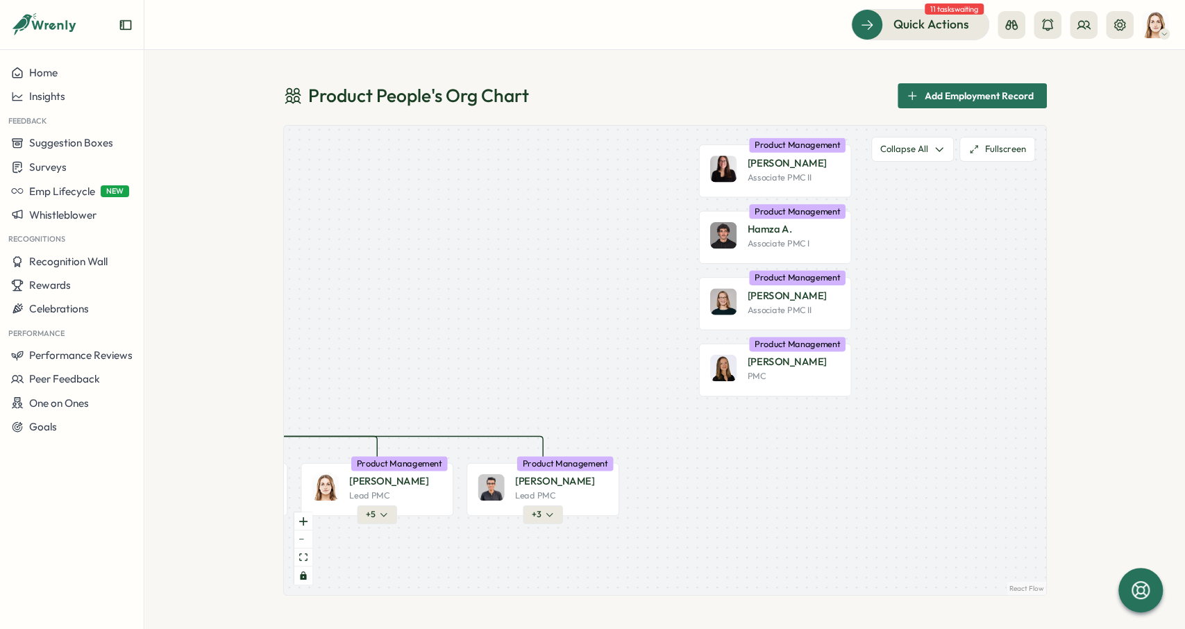
drag, startPoint x: 510, startPoint y: 333, endPoint x: 852, endPoint y: 137, distance: 394.4
click at [852, 137] on div "Product People Company + 2 [PERSON_NAME] Founder Leadership + 2 Almudena B. PMC…" at bounding box center [665, 360] width 762 height 469
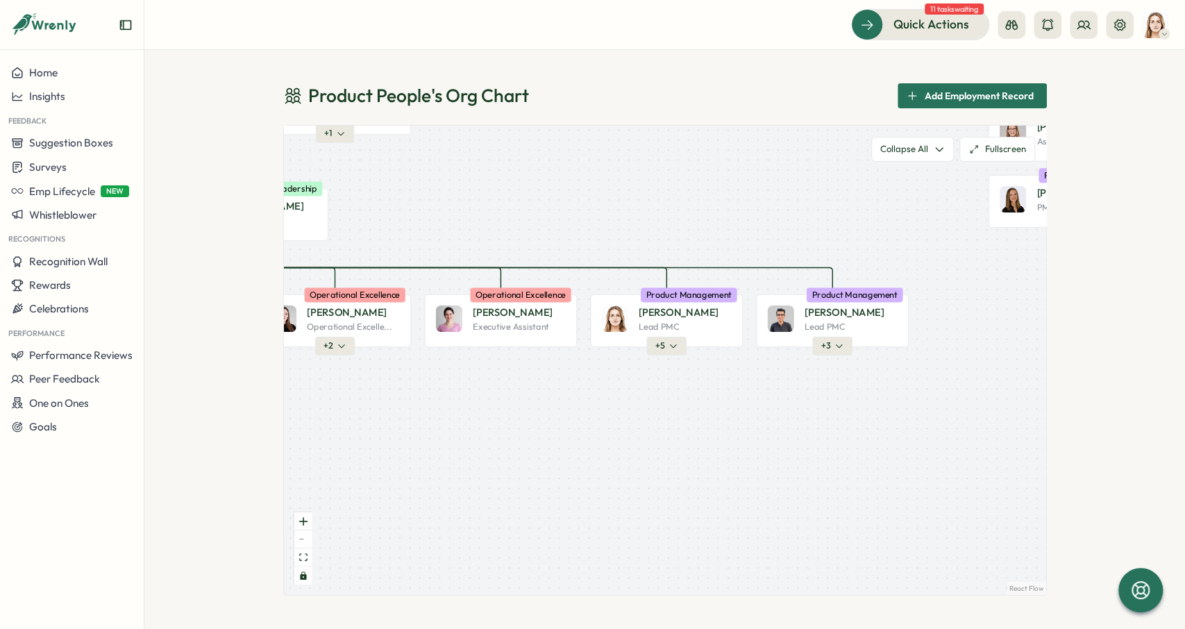
drag, startPoint x: 772, startPoint y: 160, endPoint x: 817, endPoint y: 135, distance: 51.9
click at [818, 126] on div "Product People Company + 2 [PERSON_NAME] Founder Leadership + 2 Almudena B. PMC…" at bounding box center [665, 360] width 762 height 469
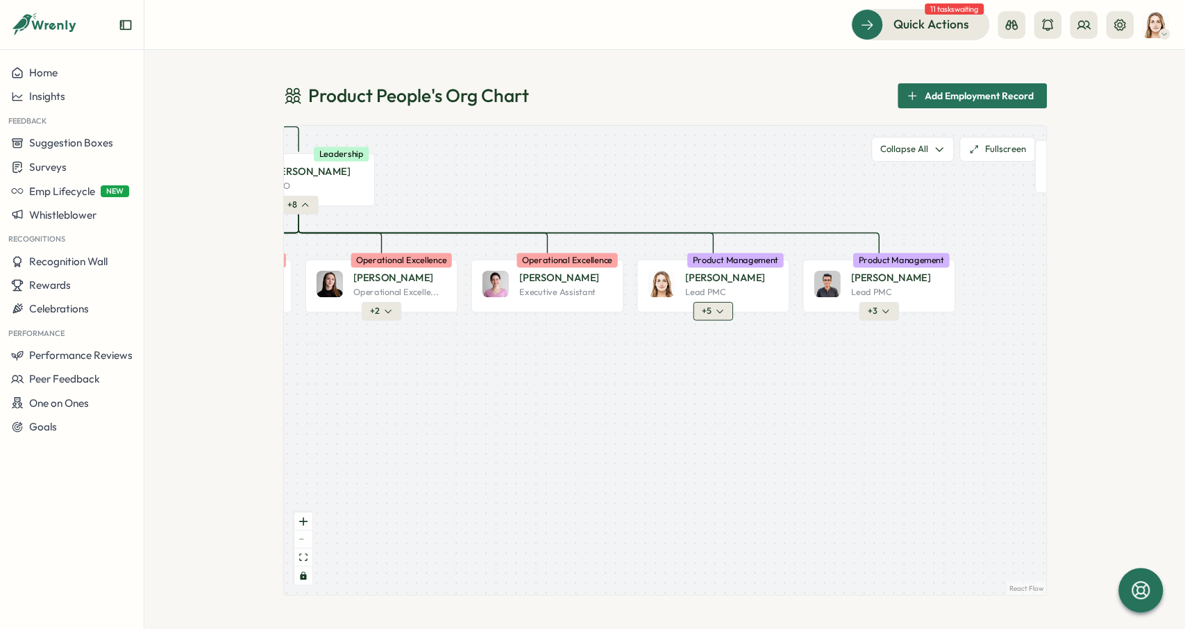
click at [715, 310] on icon "button" at bounding box center [719, 311] width 9 height 9
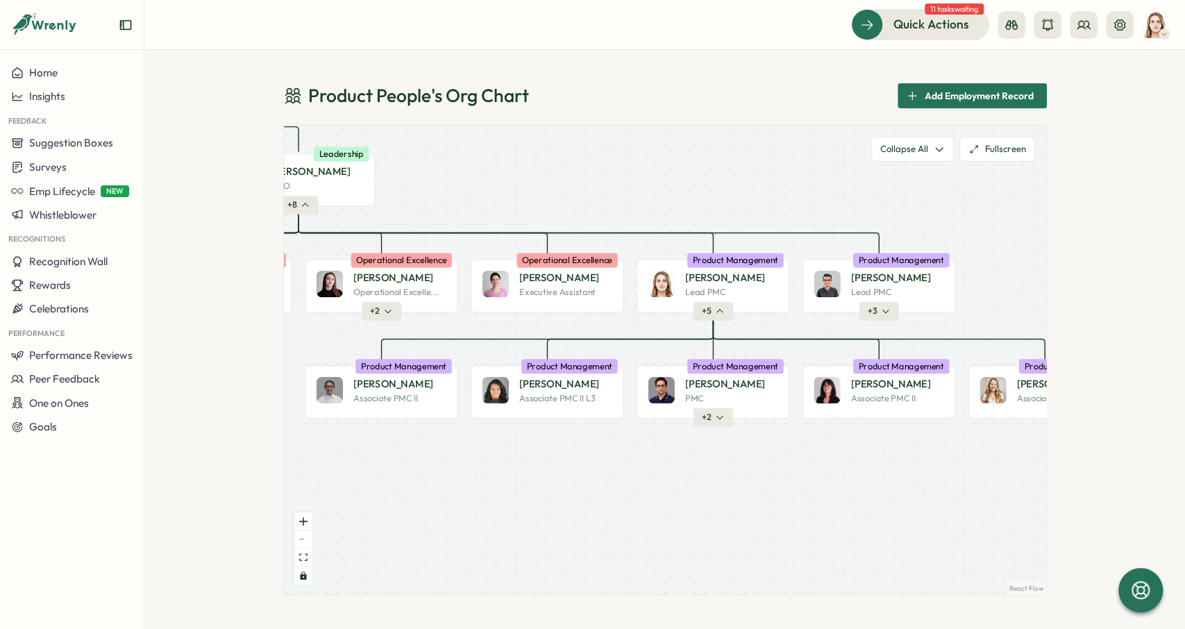
click at [715, 310] on icon "button" at bounding box center [719, 311] width 9 height 9
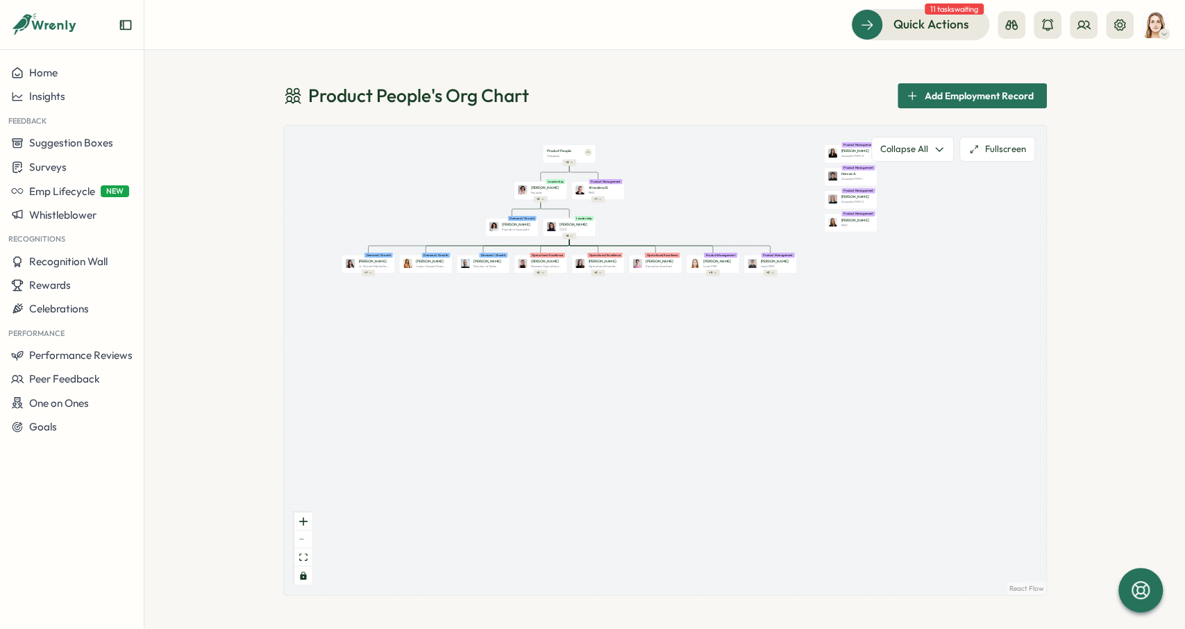
drag, startPoint x: 567, startPoint y: 292, endPoint x: 683, endPoint y: 309, distance: 116.6
click at [683, 310] on div "Product People Company + 2 [PERSON_NAME] Founder Leadership + 2 Almudena B. PMC…" at bounding box center [665, 360] width 762 height 469
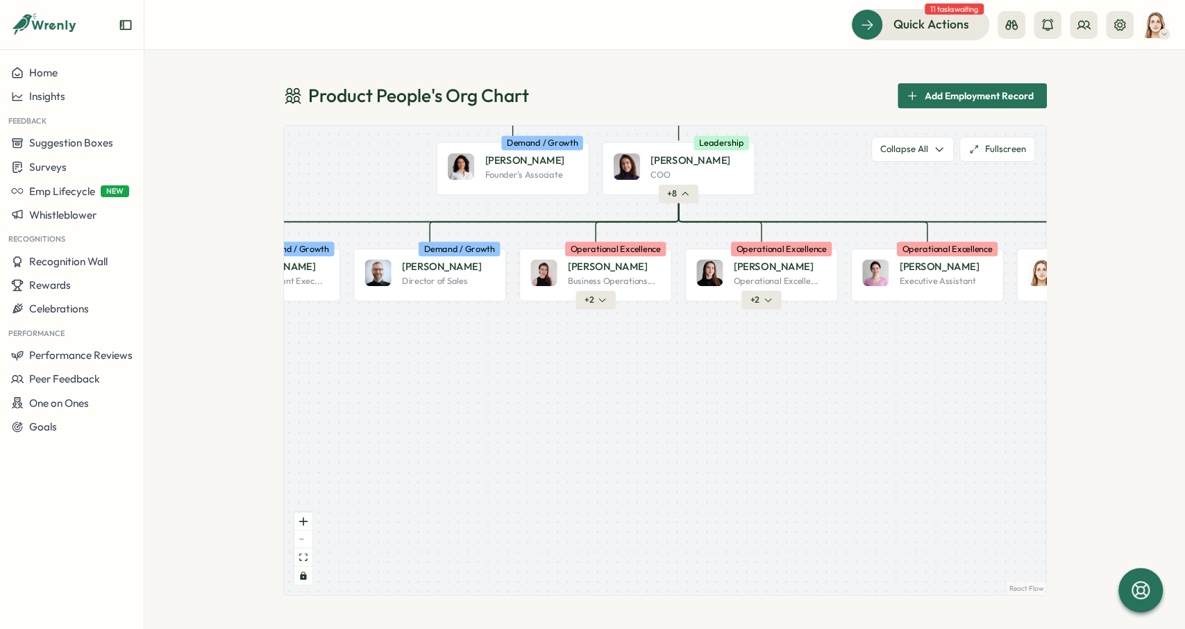
drag, startPoint x: 488, startPoint y: 330, endPoint x: 398, endPoint y: 333, distance: 90.3
click at [397, 333] on div "Product People Company + 2 [PERSON_NAME] Founder Leadership + 2 Almudena B. PMC…" at bounding box center [665, 360] width 762 height 469
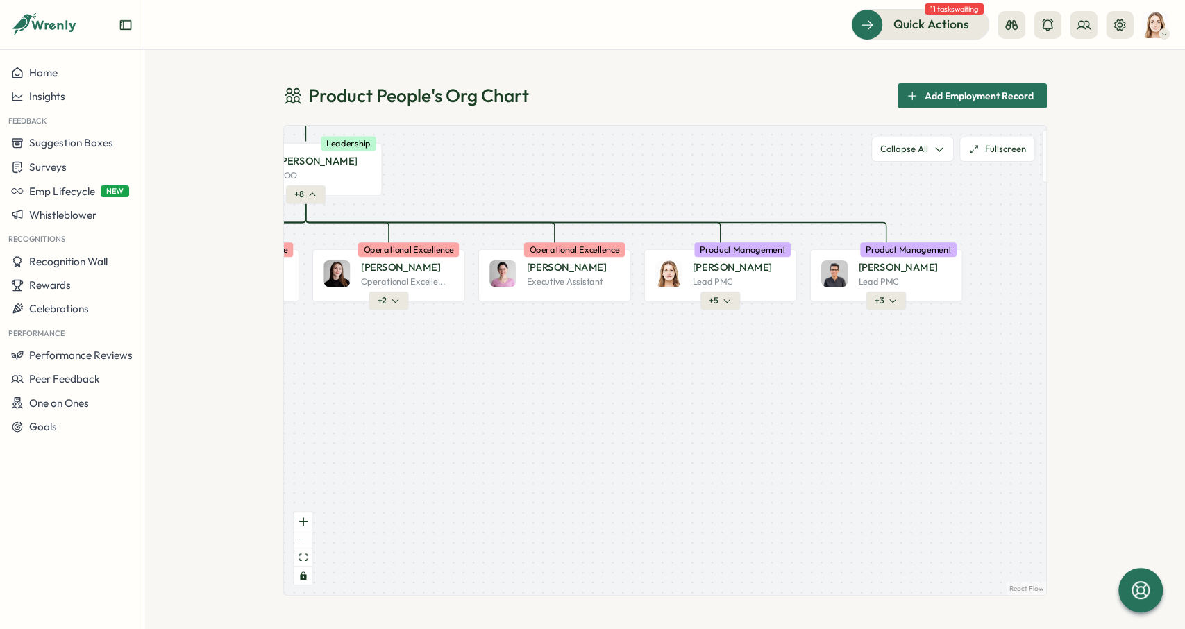
drag, startPoint x: 733, startPoint y: 365, endPoint x: 395, endPoint y: 363, distance: 337.5
click at [395, 363] on div "Product People Company + 2 [PERSON_NAME] Founder Leadership + 2 Almudena B. PMC…" at bounding box center [665, 360] width 762 height 469
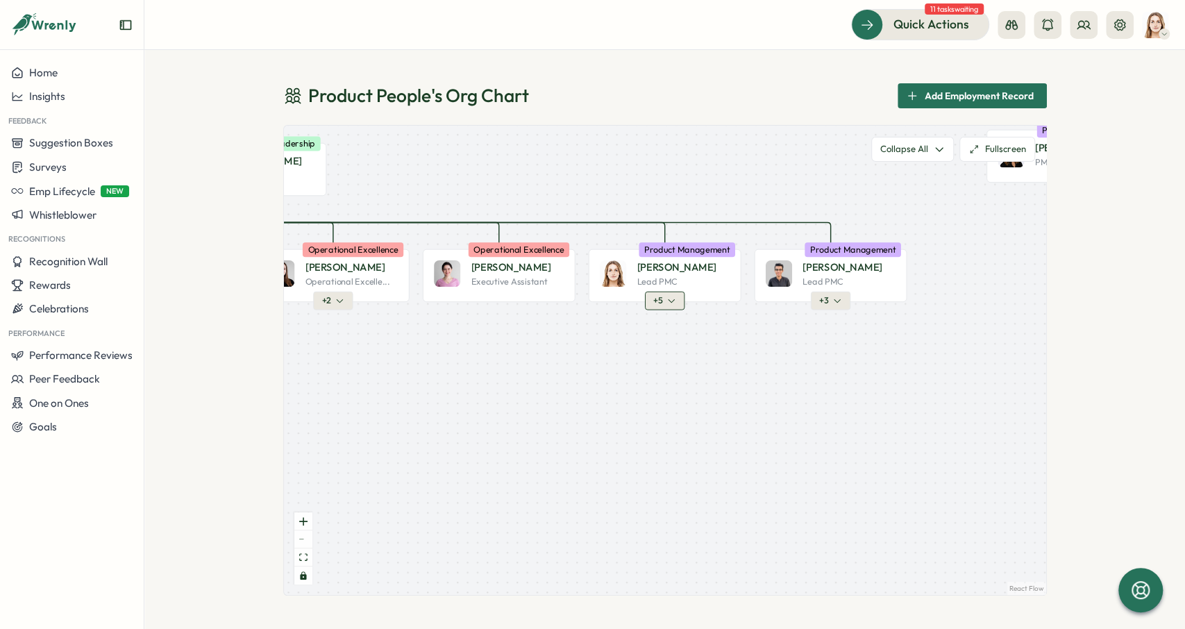
click at [672, 294] on button "+ 5" at bounding box center [664, 301] width 40 height 18
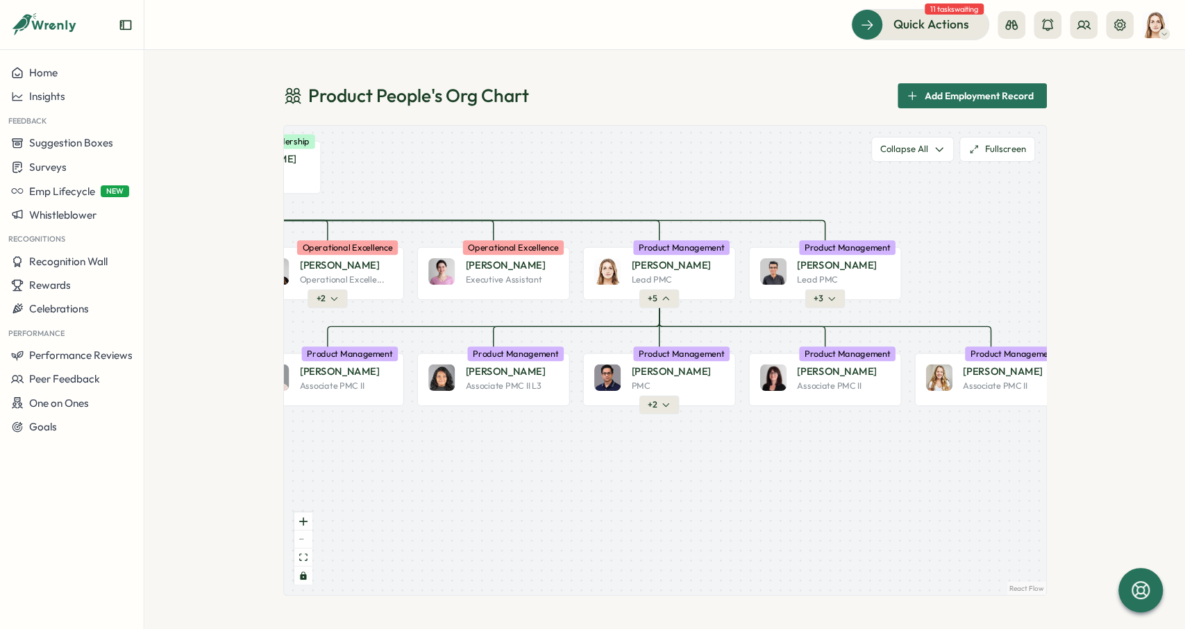
drag, startPoint x: 672, startPoint y: 342, endPoint x: 653, endPoint y: 330, distance: 22.5
click at [653, 330] on div "Product People Company + 2 [PERSON_NAME] Founder Leadership + 2 Almudena B. PMC…" at bounding box center [665, 360] width 762 height 469
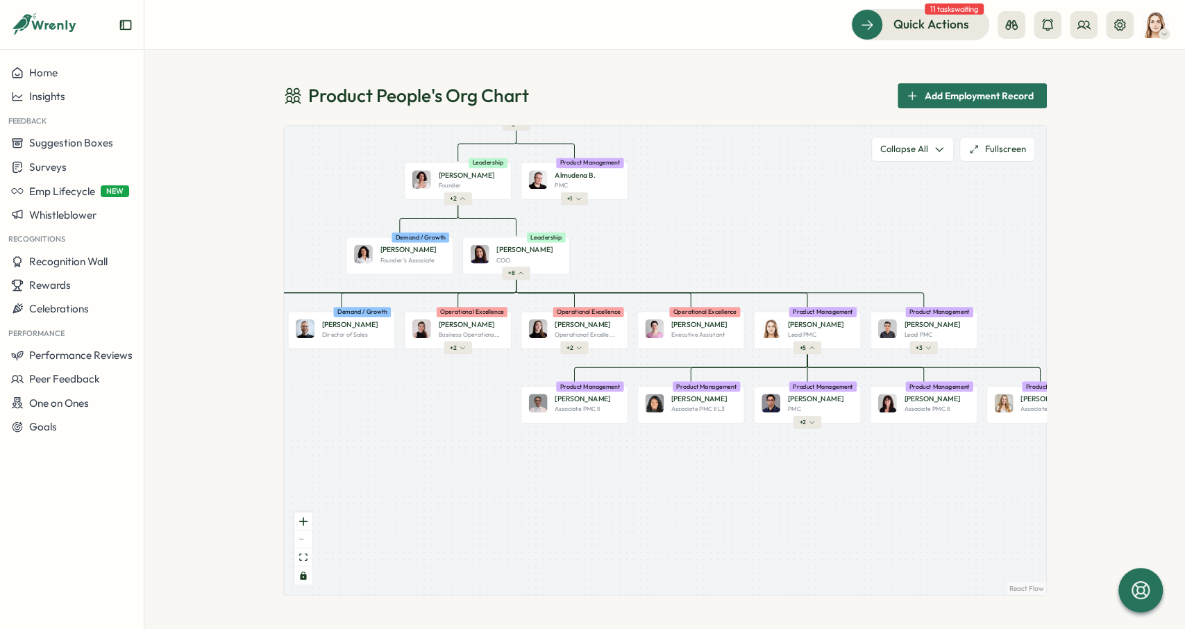
drag, startPoint x: 600, startPoint y: 311, endPoint x: 749, endPoint y: 362, distance: 157.0
click at [753, 362] on div "Product People Company + 2 [PERSON_NAME] Founder Leadership + 2 Almudena B. PMC…" at bounding box center [665, 360] width 762 height 469
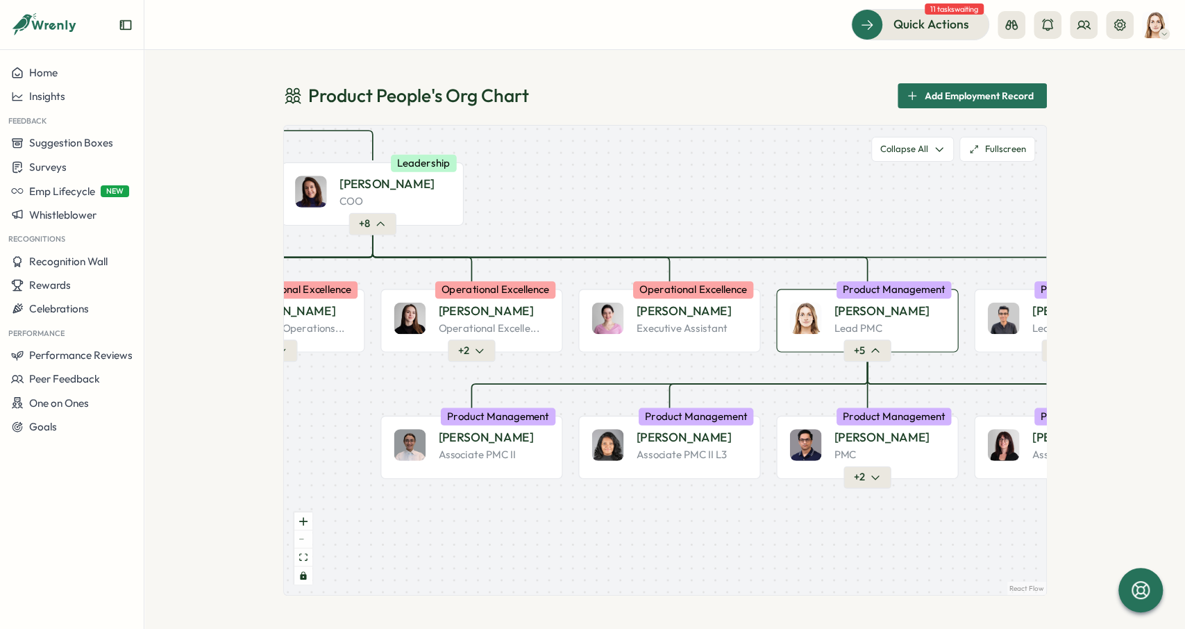
click at [895, 330] on div "Lead PMC" at bounding box center [889, 329] width 111 height 14
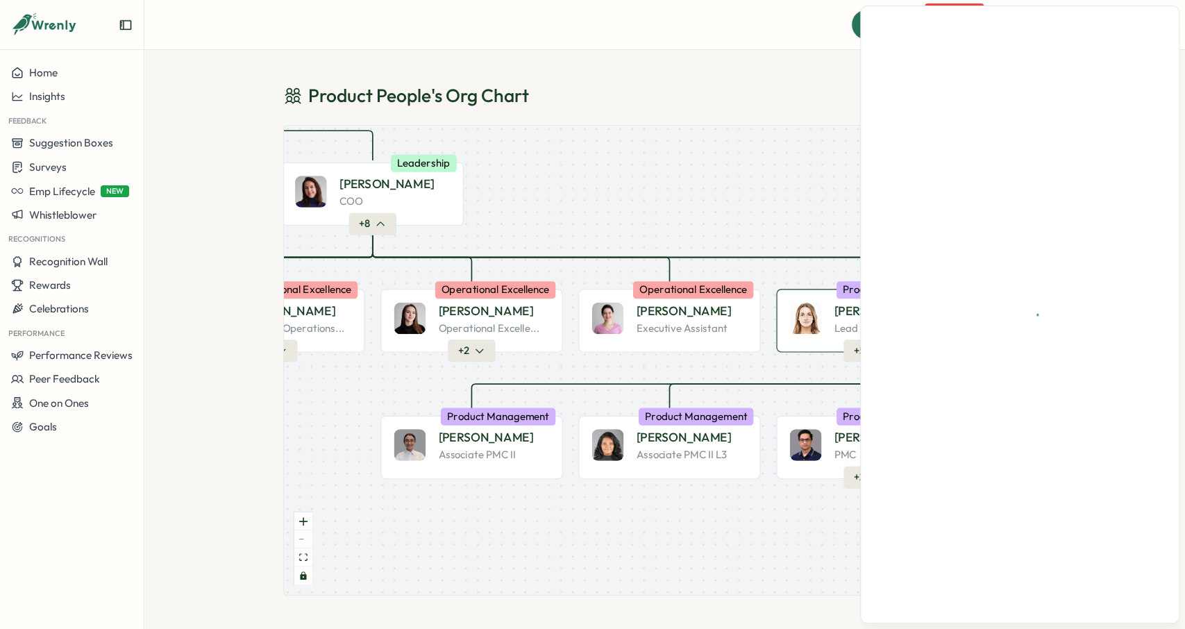
drag, startPoint x: 783, startPoint y: 387, endPoint x: 740, endPoint y: 383, distance: 43.3
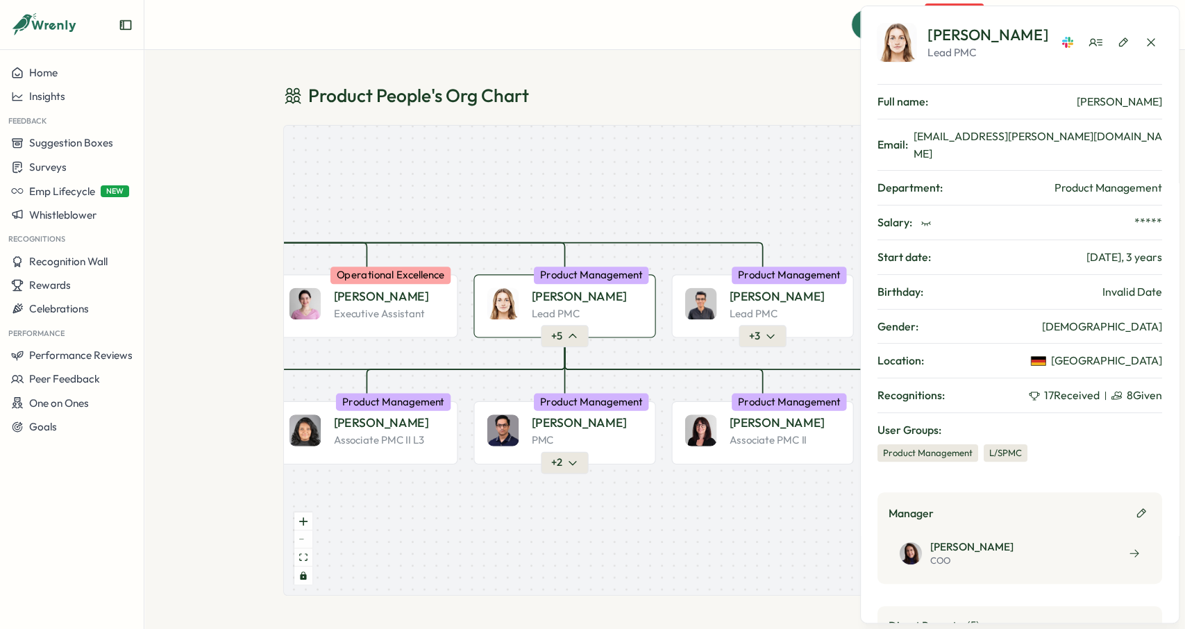
drag, startPoint x: 740, startPoint y: 383, endPoint x: 515, endPoint y: 356, distance: 226.6
click at [421, 369] on div "Product People Company + 2 [PERSON_NAME] Founder Leadership + 2 Almudena B. PMC…" at bounding box center [665, 360] width 762 height 469
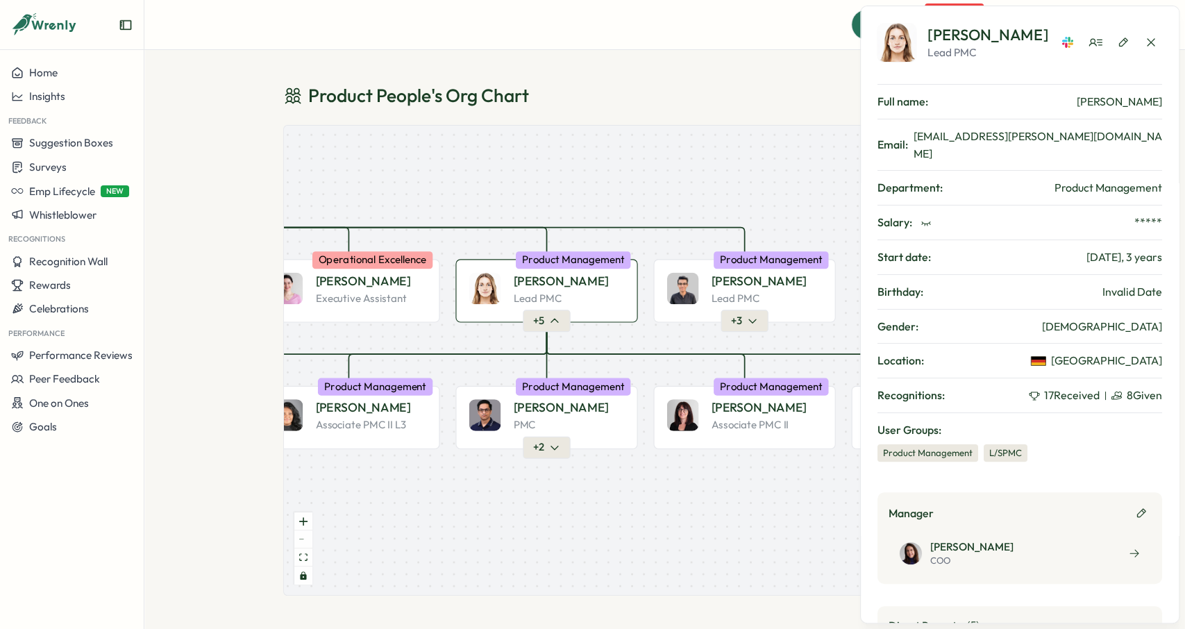
drag, startPoint x: 649, startPoint y: 194, endPoint x: 656, endPoint y: 172, distance: 23.5
click at [656, 172] on div "Product People Company + 2 [PERSON_NAME] Founder Leadership + 2 Almudena B. PMC…" at bounding box center [665, 360] width 762 height 469
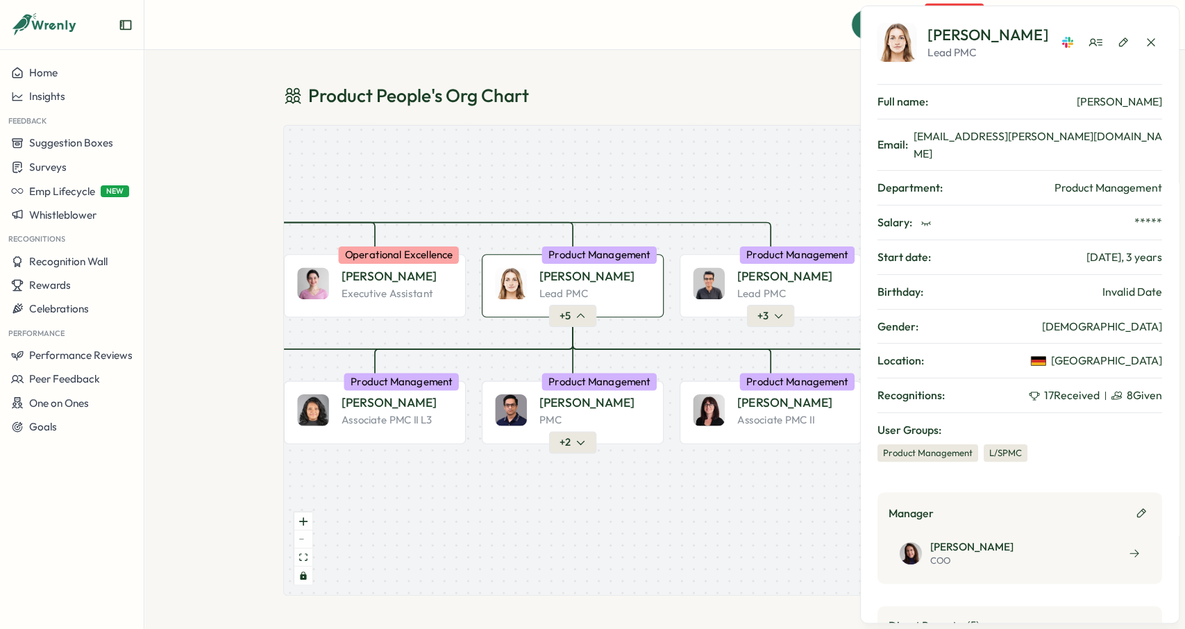
drag, startPoint x: 590, startPoint y: 213, endPoint x: 608, endPoint y: 231, distance: 25.0
click at [608, 231] on div "Product People Company + 2 [PERSON_NAME] Founder Leadership + 2 Almudena B. PMC…" at bounding box center [665, 360] width 762 height 469
click at [1159, 47] on button "button" at bounding box center [1151, 42] width 22 height 22
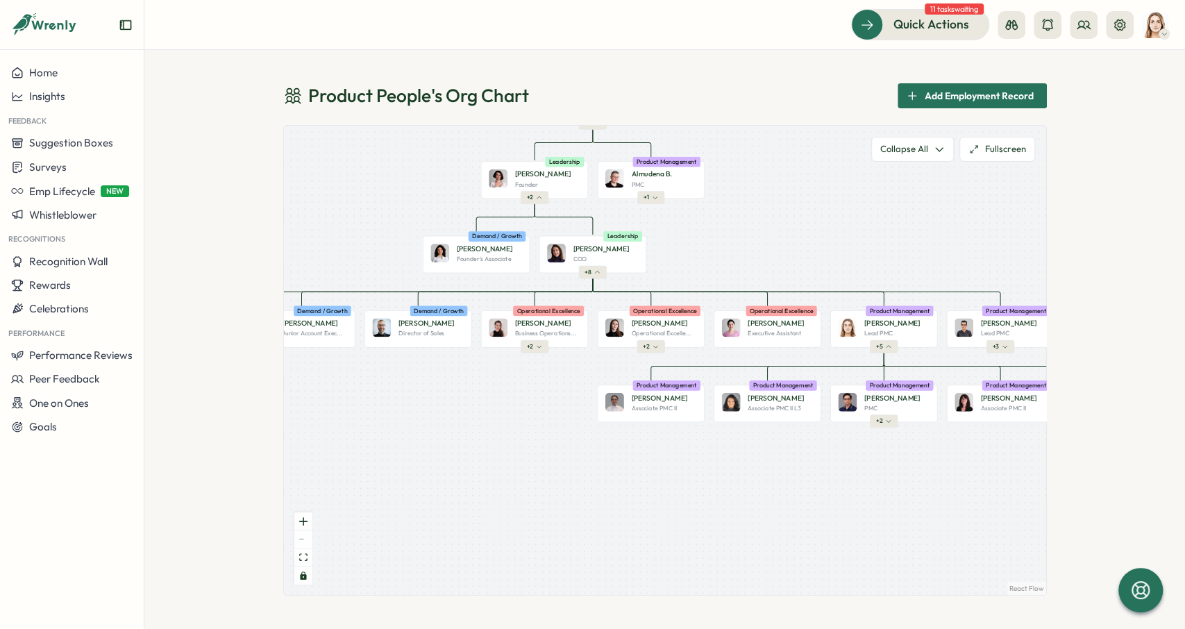
drag, startPoint x: 486, startPoint y: 182, endPoint x: 786, endPoint y: 257, distance: 309.2
click at [787, 257] on div "Product People Company + 2 [PERSON_NAME] Founder Leadership + 2 Almudena B. PMC…" at bounding box center [665, 360] width 762 height 469
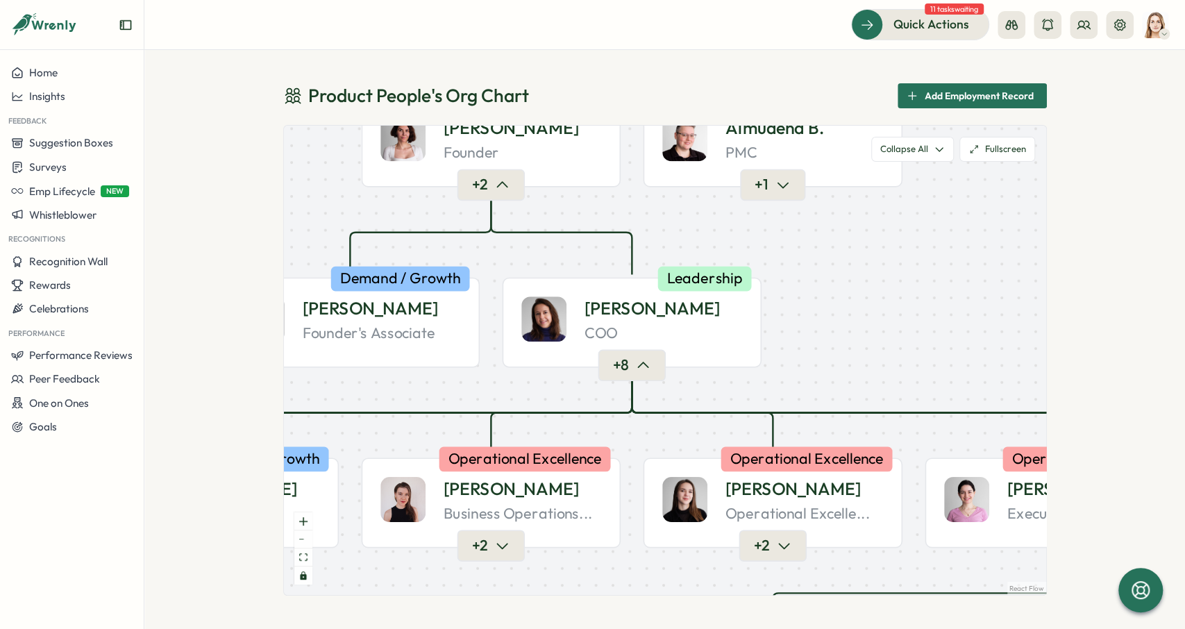
drag, startPoint x: 615, startPoint y: 227, endPoint x: 635, endPoint y: 258, distance: 37.2
click at [635, 258] on div "Product People Company + 2 [PERSON_NAME] Founder Leadership + 2 Almudena B. PMC…" at bounding box center [665, 360] width 762 height 469
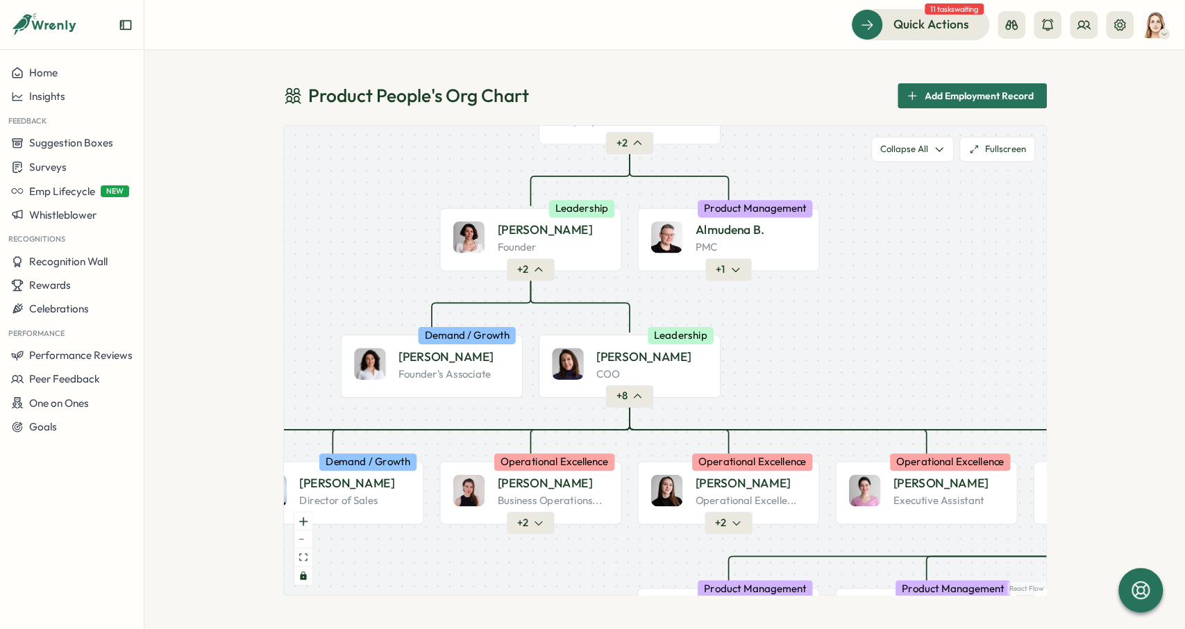
drag, startPoint x: 634, startPoint y: 258, endPoint x: 623, endPoint y: 274, distance: 20.0
click at [628, 316] on div "Product People Company + 2 [PERSON_NAME] Founder Leadership + 2 Almudena B. PMC…" at bounding box center [665, 360] width 762 height 469
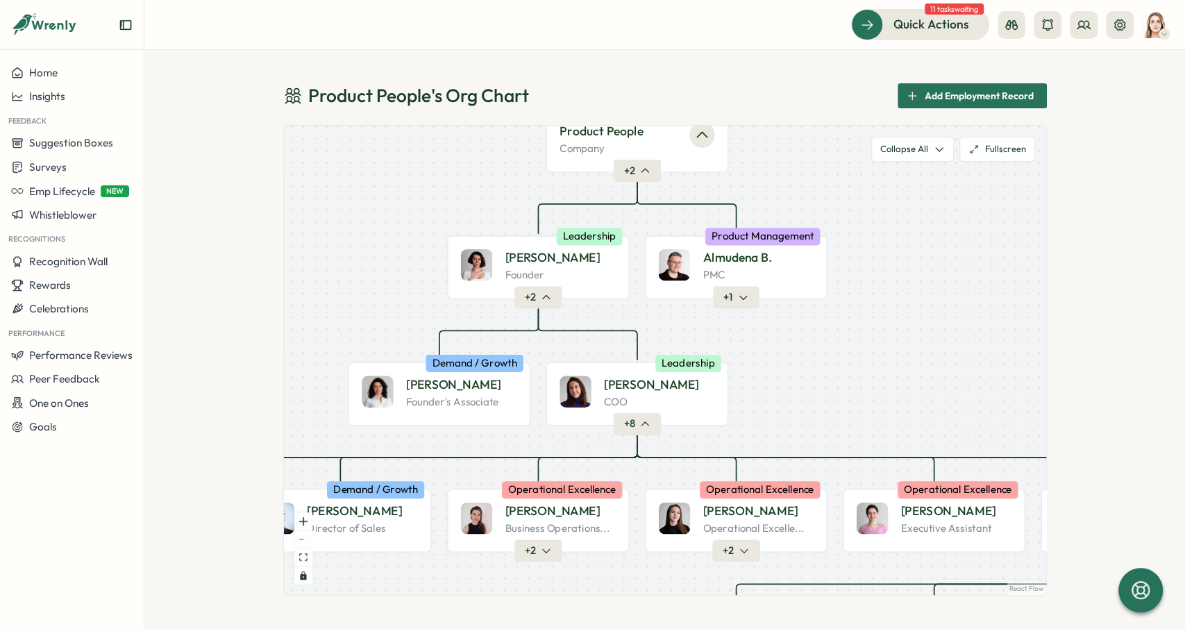
drag, startPoint x: 624, startPoint y: 249, endPoint x: 630, endPoint y: 326, distance: 77.3
click at [630, 326] on div "Product People Company + 2 [PERSON_NAME] Founder Leadership + 2 Almudena B. PMC…" at bounding box center [665, 360] width 762 height 469
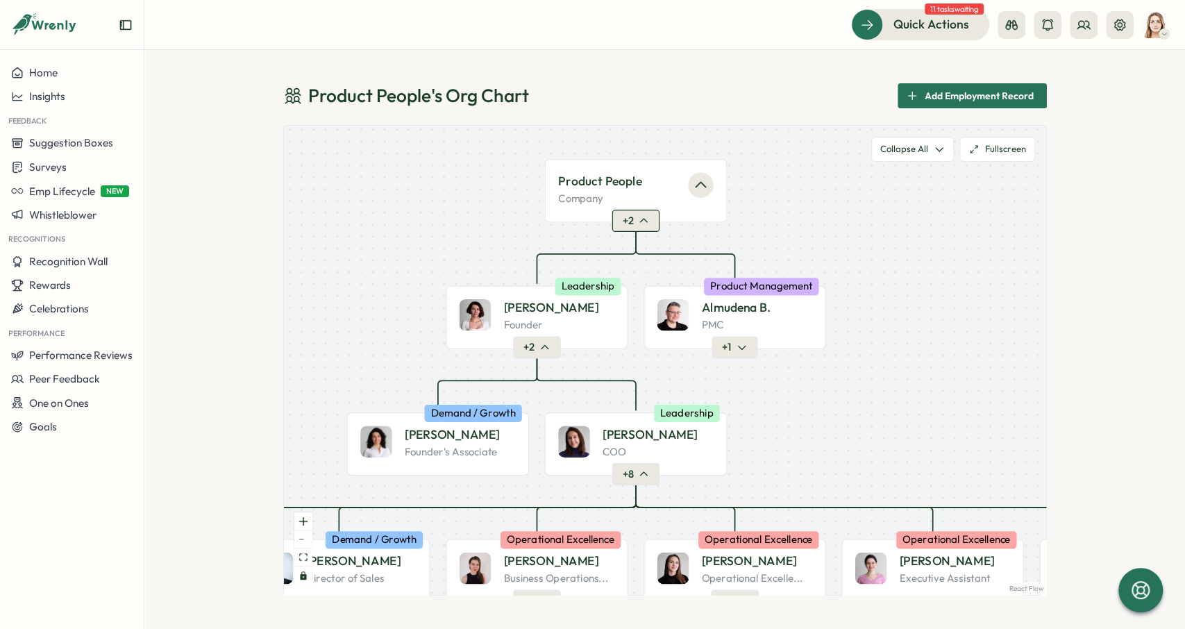
click at [626, 219] on span "+ 2" at bounding box center [627, 221] width 11 height 14
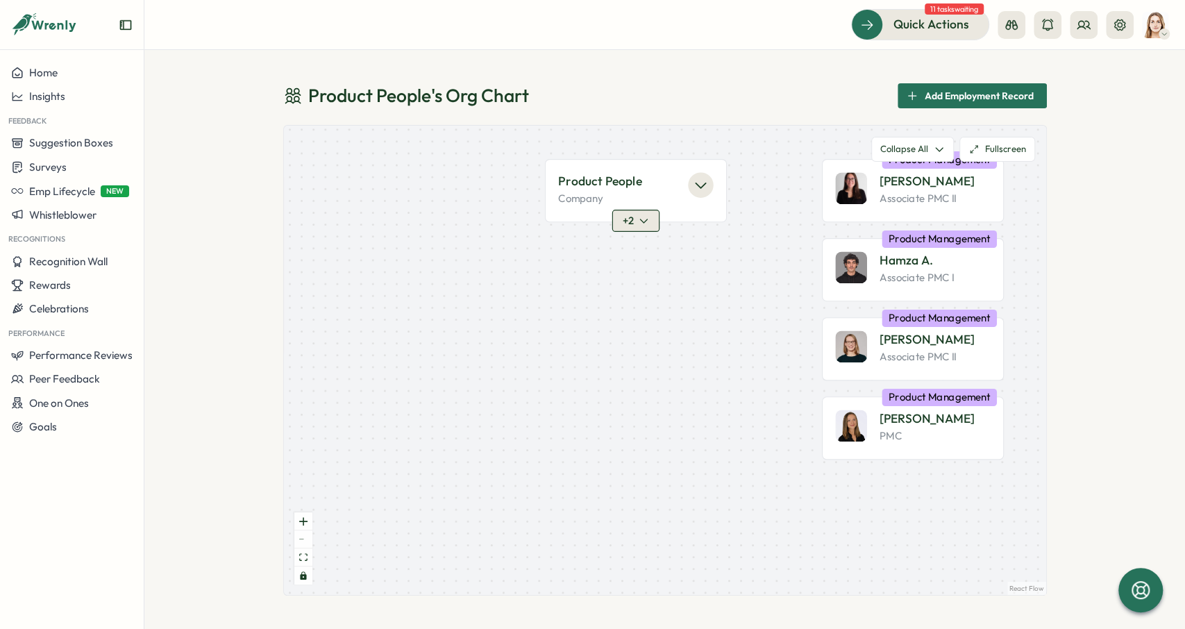
click at [628, 220] on span "+ 2" at bounding box center [627, 221] width 11 height 14
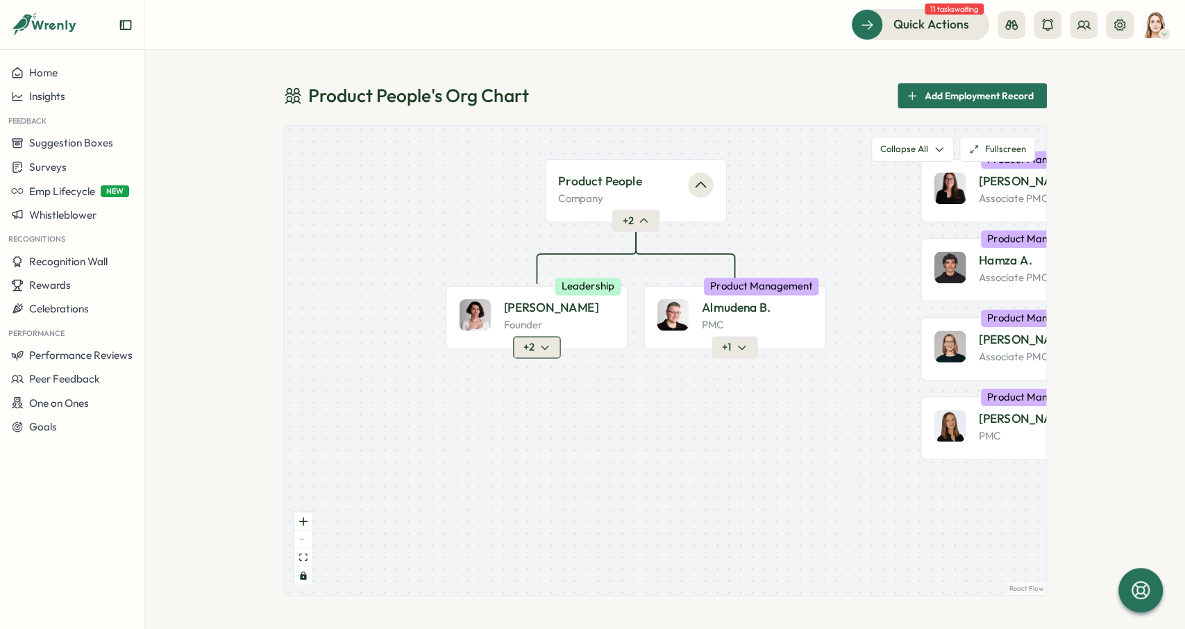
click at [547, 340] on button "+ 2" at bounding box center [536, 348] width 47 height 22
click at [538, 349] on button "+ 2" at bounding box center [536, 348] width 47 height 22
click at [556, 354] on button "+ 2" at bounding box center [537, 348] width 47 height 22
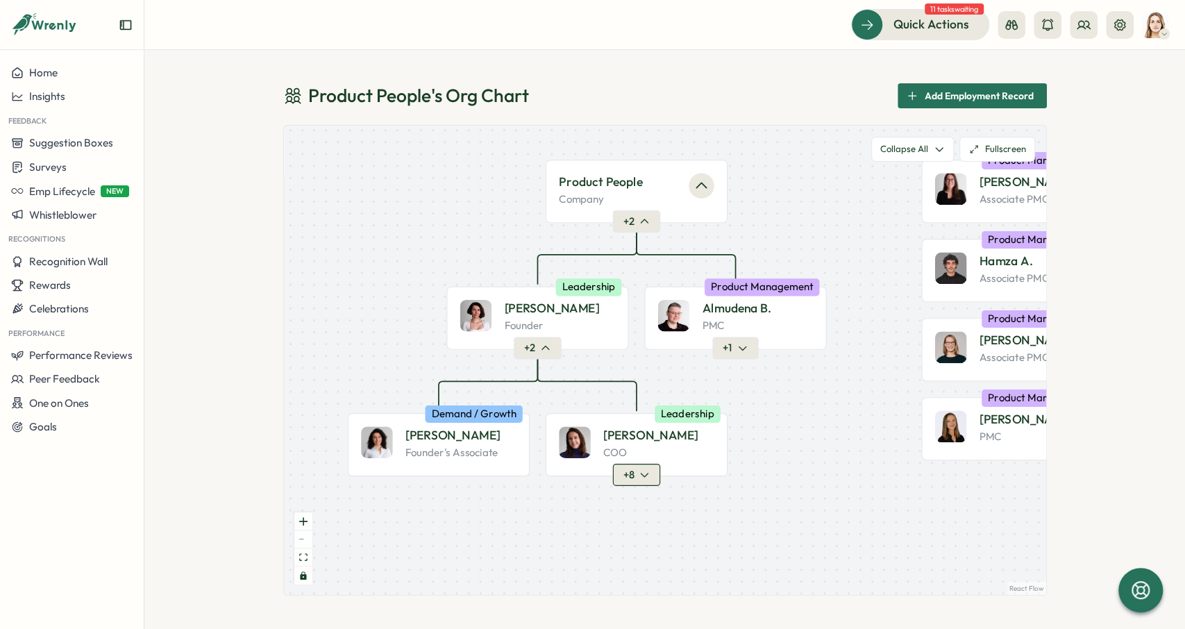
click at [631, 480] on span "+ 8" at bounding box center [628, 475] width 11 height 14
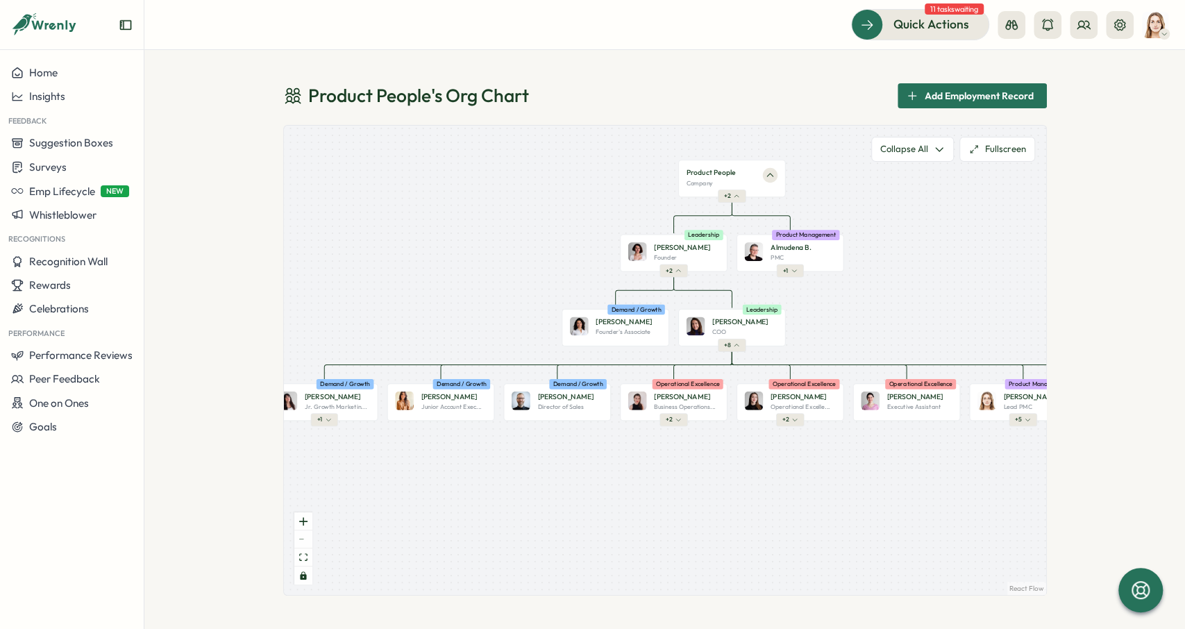
drag, startPoint x: 710, startPoint y: 410, endPoint x: 762, endPoint y: 278, distance: 141.9
click at [762, 278] on div "Product People Company + 2 [PERSON_NAME] Founder Leadership + 2 Almudena B. PMC…" at bounding box center [665, 360] width 762 height 469
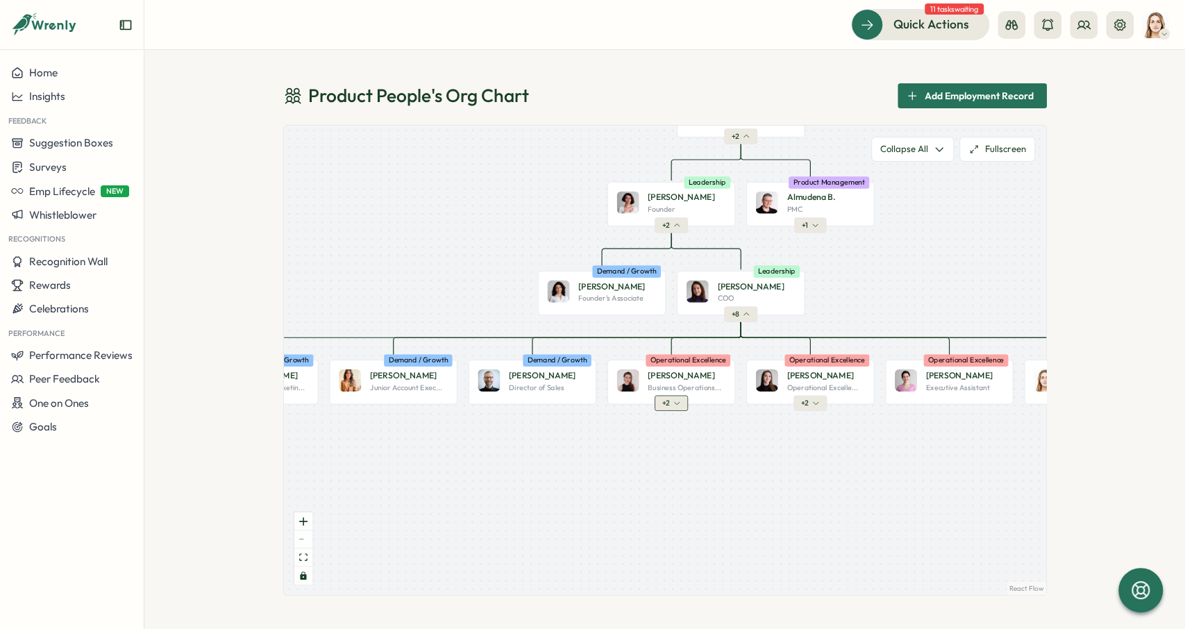
click at [673, 397] on button "+ 2" at bounding box center [670, 403] width 33 height 15
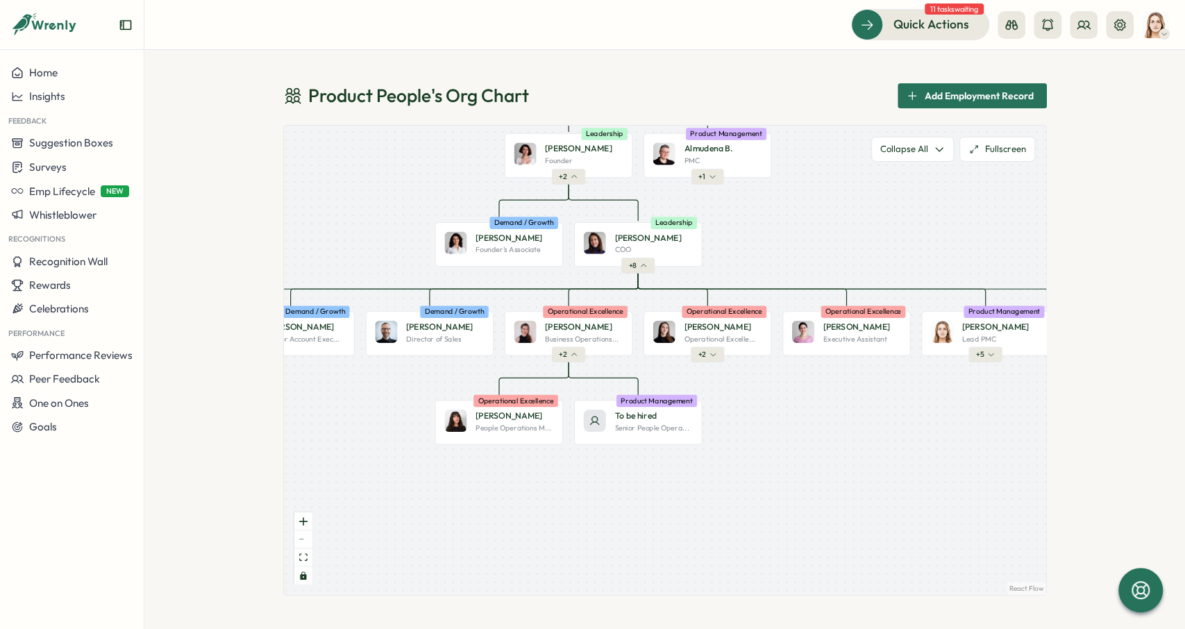
drag, startPoint x: 741, startPoint y: 413, endPoint x: 638, endPoint y: 365, distance: 113.4
click at [638, 365] on div "Product People Company + 2 [PERSON_NAME] Founder Leadership + 2 Almudena B. PMC…" at bounding box center [665, 360] width 762 height 469
click at [720, 360] on button "+ 2" at bounding box center [707, 355] width 33 height 15
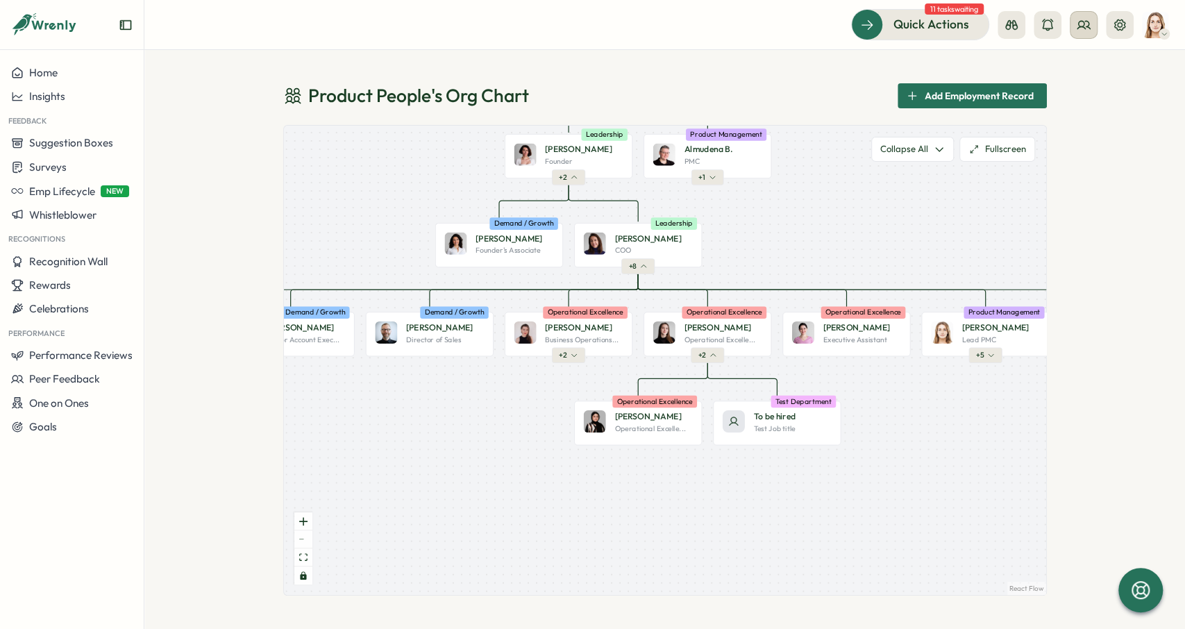
click at [1086, 17] on button at bounding box center [1084, 25] width 28 height 28
click at [1101, 74] on div "Org Members" at bounding box center [1083, 68] width 87 height 15
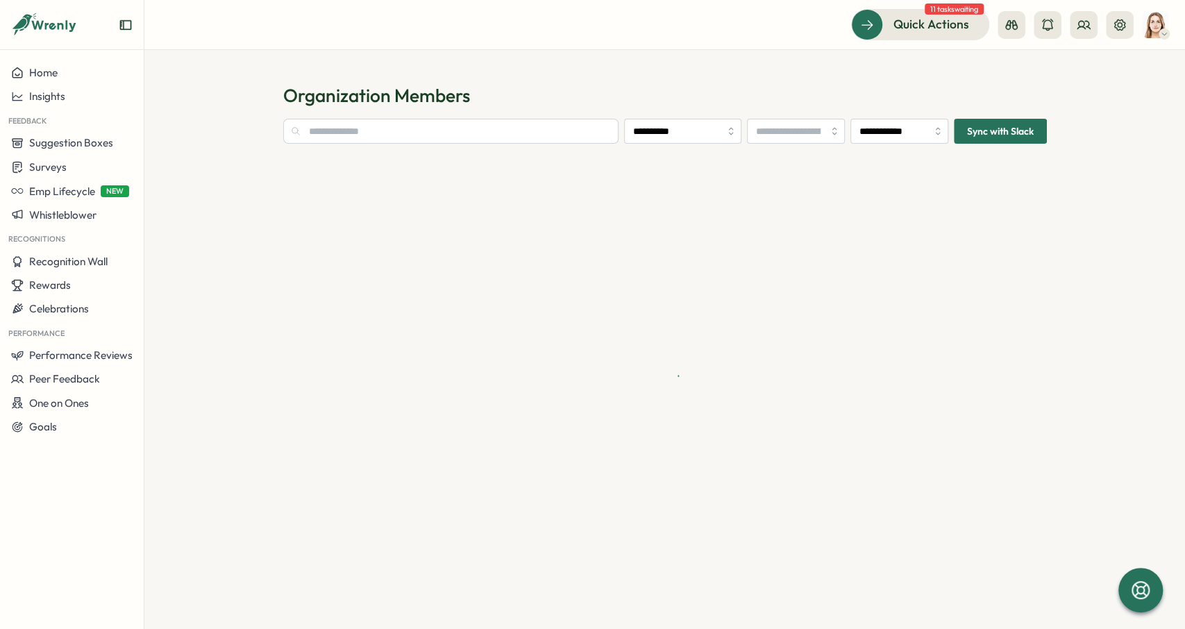
type input "**********"
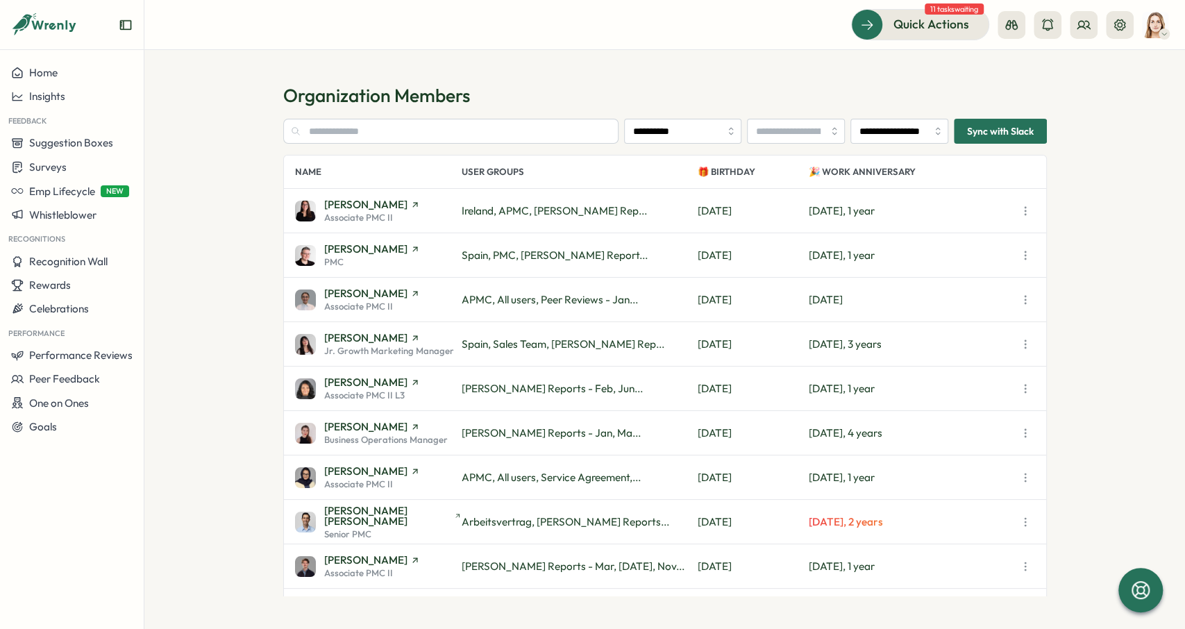
drag, startPoint x: 324, startPoint y: 223, endPoint x: 495, endPoint y: 208, distance: 171.5
click at [495, 208] on div "[PERSON_NAME] Associate PMC II Ireland, APMC, [PERSON_NAME] Rep... [DATE] [DATE…" at bounding box center [665, 211] width 762 height 44
click at [1033, 204] on button "button" at bounding box center [1025, 210] width 19 height 19
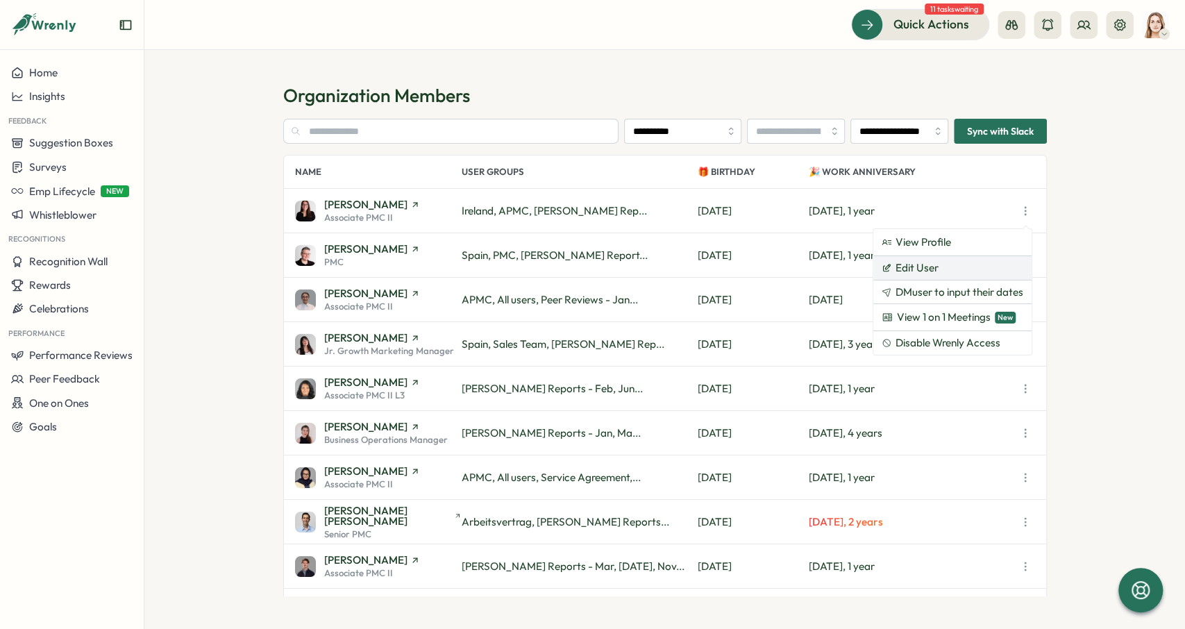
click at [959, 272] on button "Edit User" at bounding box center [953, 268] width 158 height 24
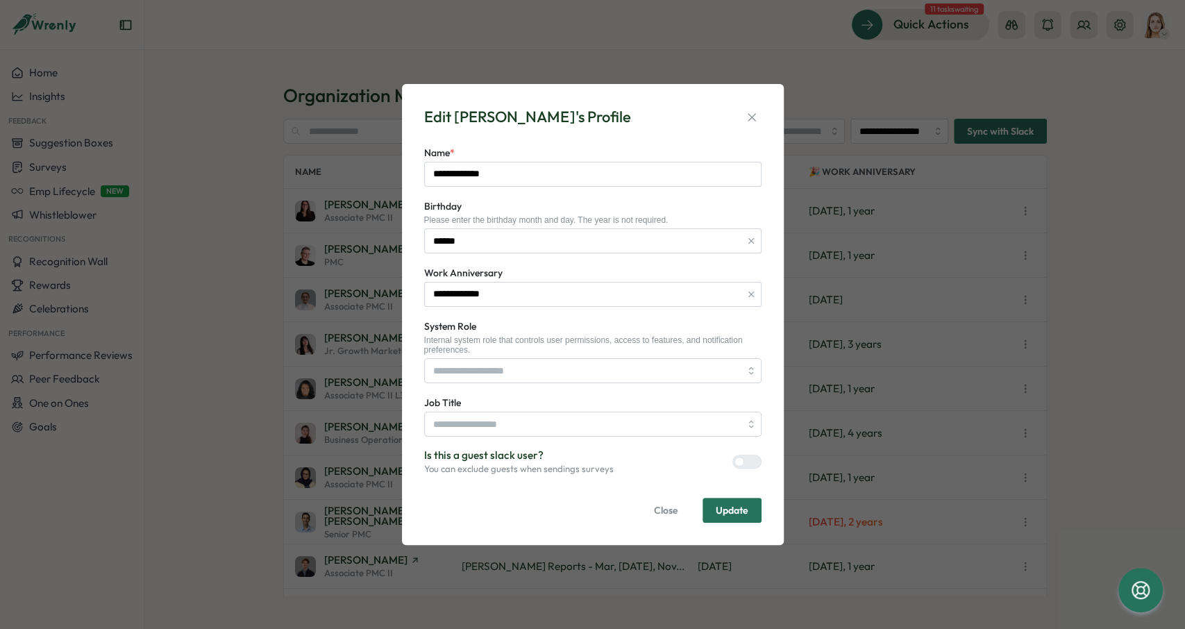
type input "**********"
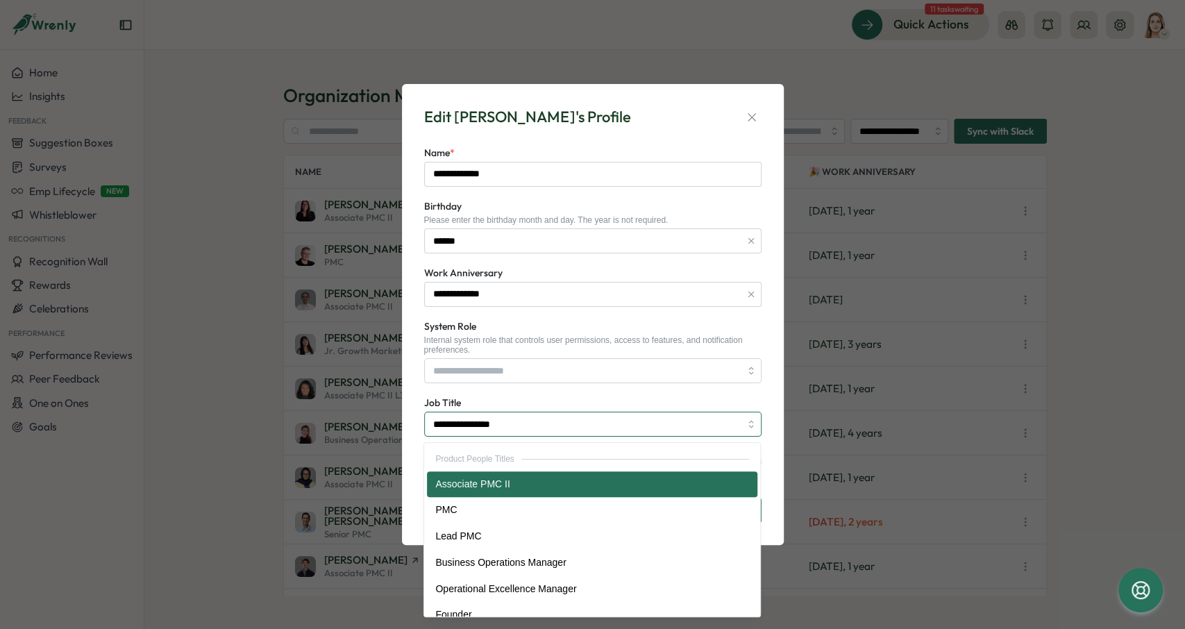
drag, startPoint x: 538, startPoint y: 424, endPoint x: 405, endPoint y: 409, distance: 134.2
click at [424, 412] on input "**********" at bounding box center [592, 424] width 337 height 25
click at [412, 372] on div "**********" at bounding box center [593, 314] width 382 height 461
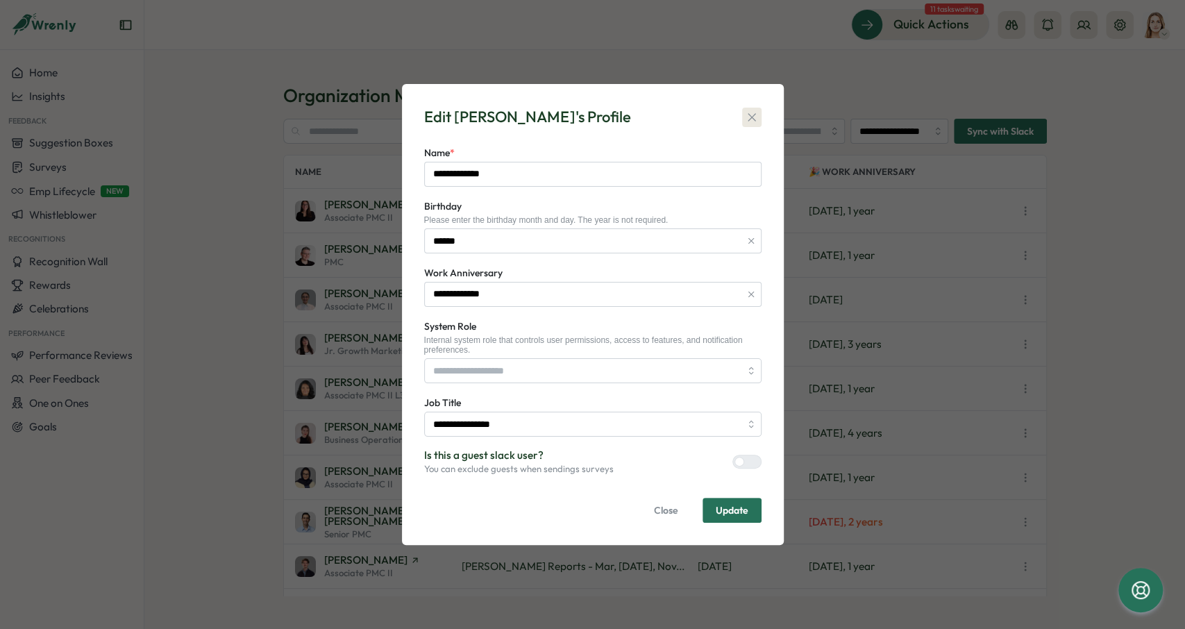
click at [758, 113] on icon "button" at bounding box center [752, 117] width 14 height 14
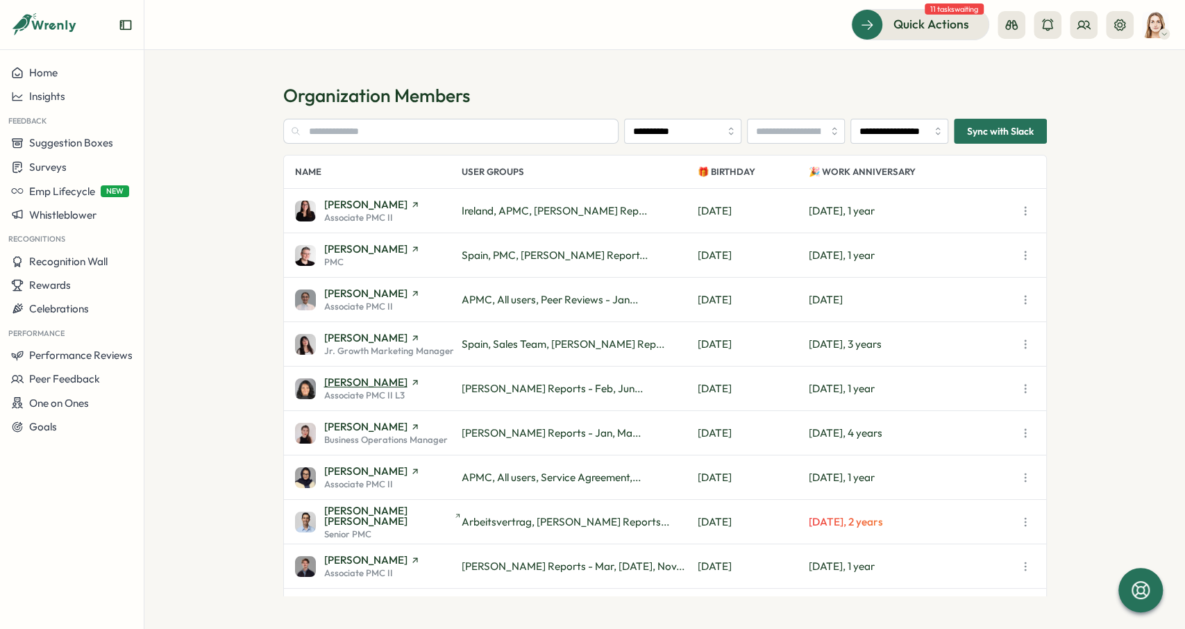
click at [374, 383] on span "[PERSON_NAME]" at bounding box center [365, 382] width 83 height 10
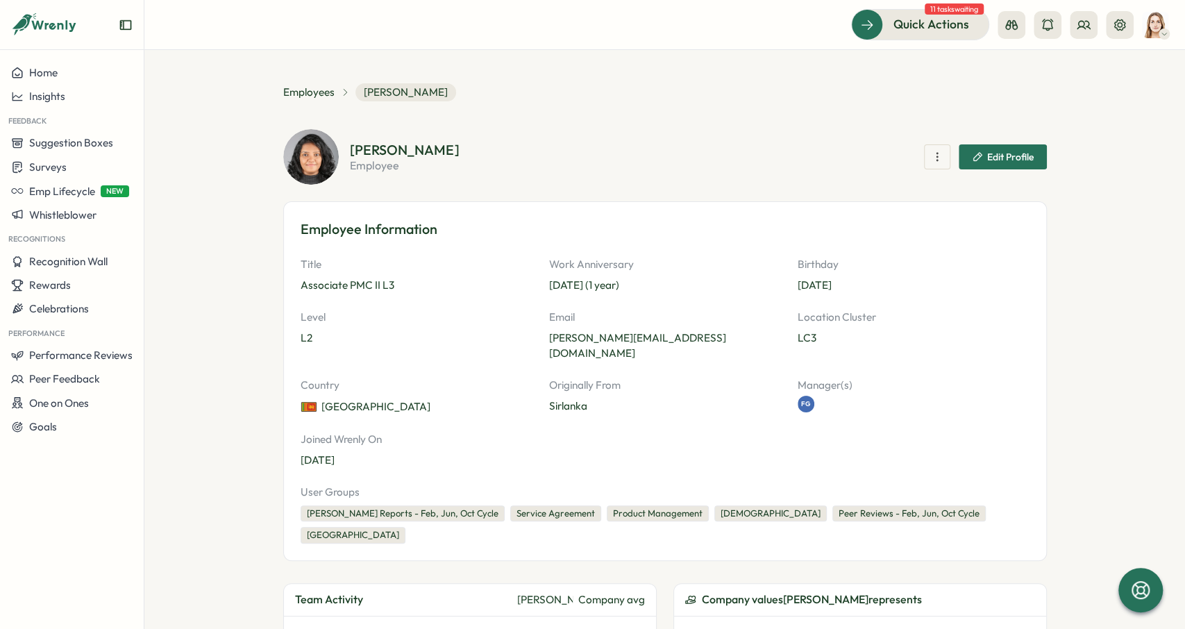
click at [992, 152] on span "Edit Profile" at bounding box center [1010, 157] width 47 height 10
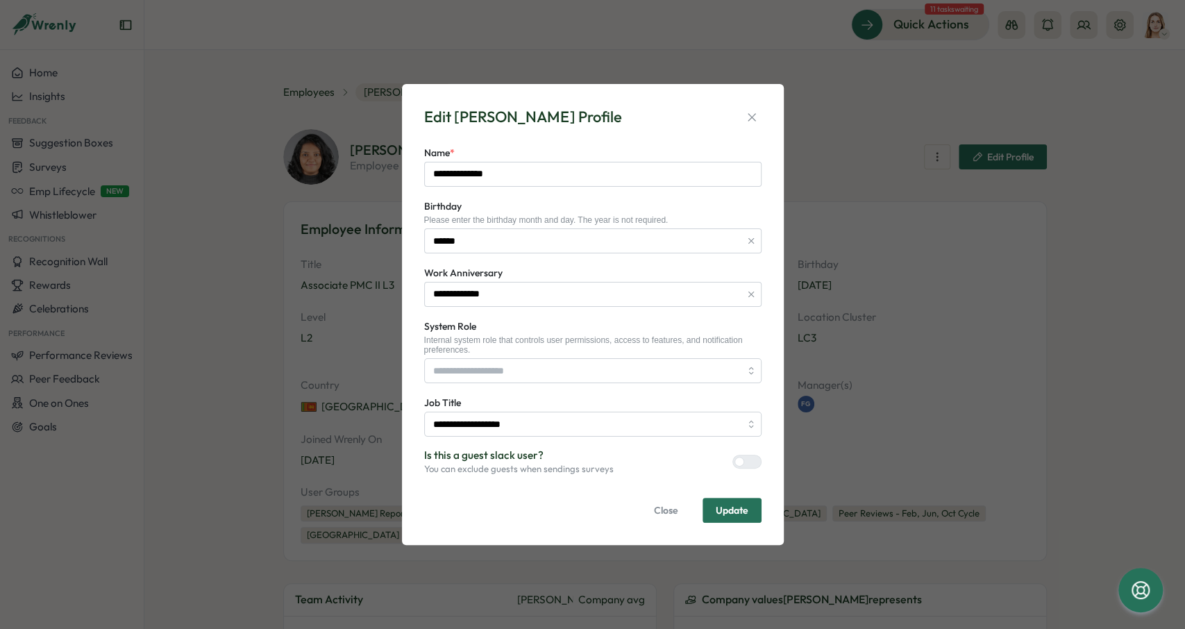
click at [549, 402] on div "**********" at bounding box center [592, 415] width 337 height 42
click at [755, 119] on icon "button" at bounding box center [752, 117] width 8 height 8
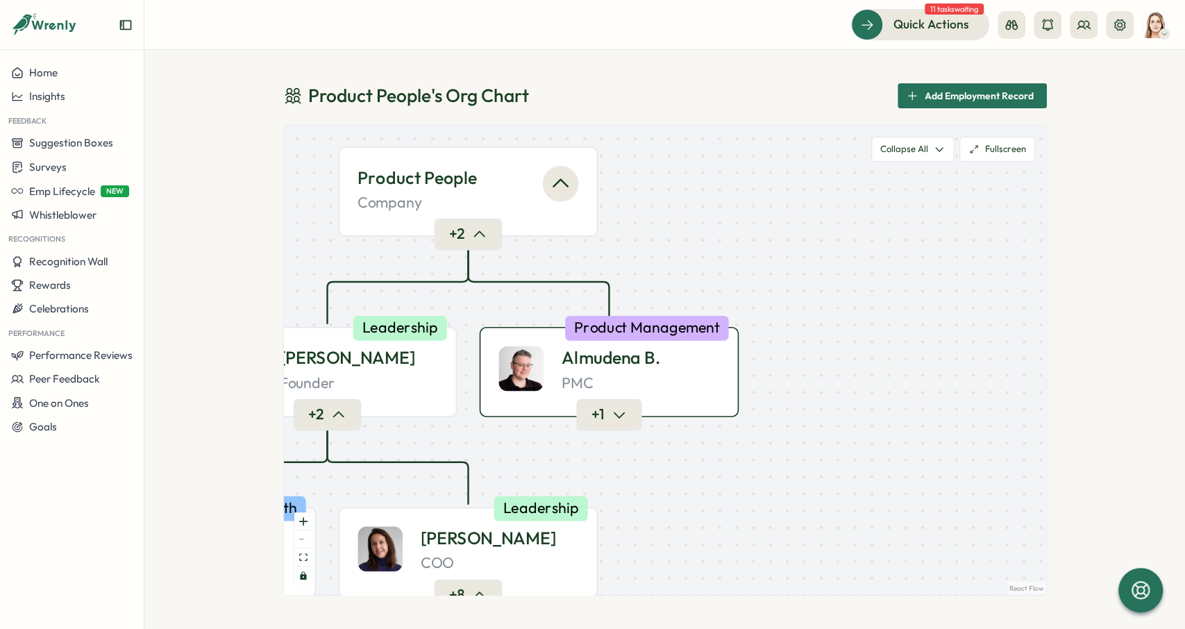
click at [573, 351] on p "Almudena B." at bounding box center [611, 358] width 98 height 25
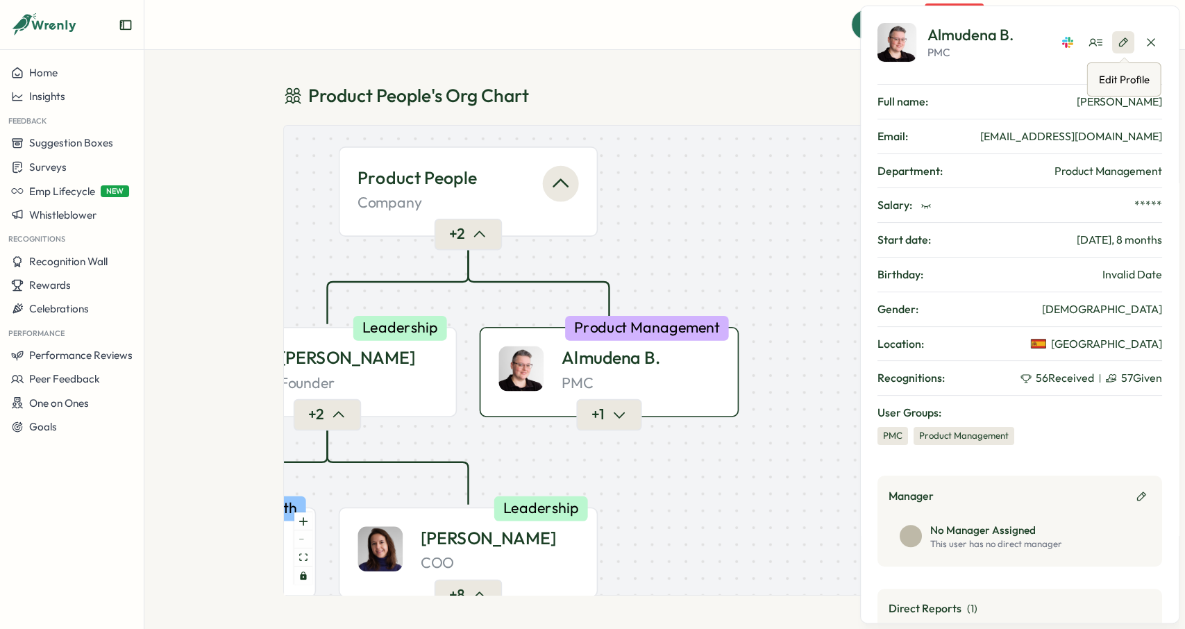
click at [1128, 43] on icon "button" at bounding box center [1123, 42] width 11 height 11
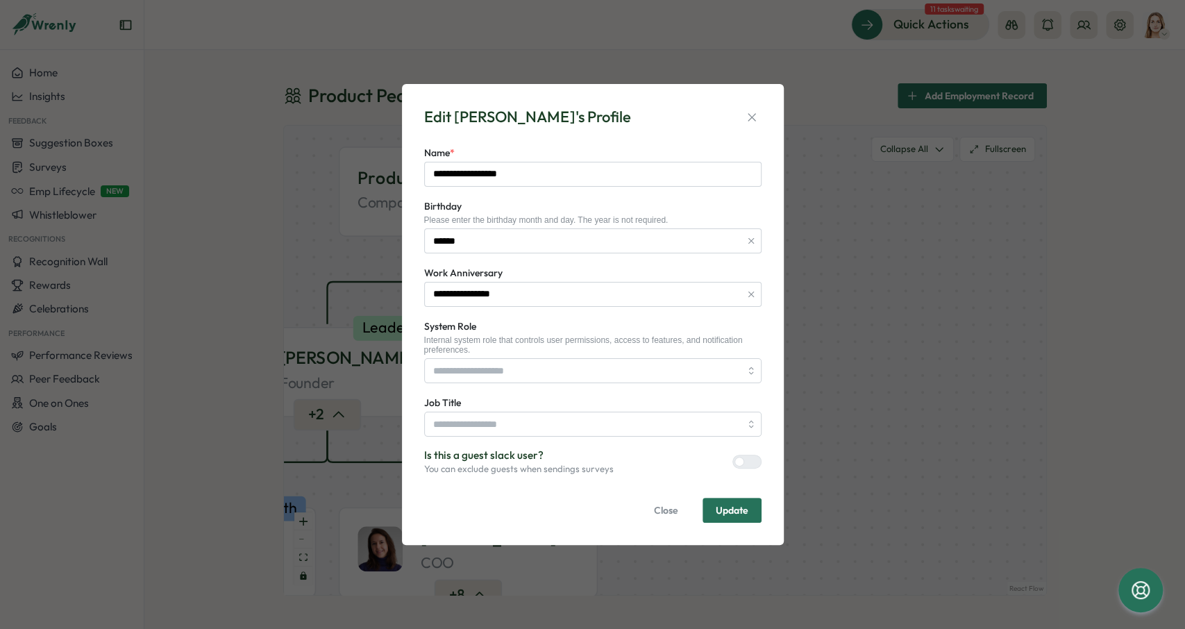
type input "***"
drag, startPoint x: 587, startPoint y: 180, endPoint x: 339, endPoint y: 190, distance: 248.1
click at [424, 187] on input "**********" at bounding box center [592, 174] width 337 height 25
click at [756, 120] on icon "button" at bounding box center [752, 117] width 14 height 14
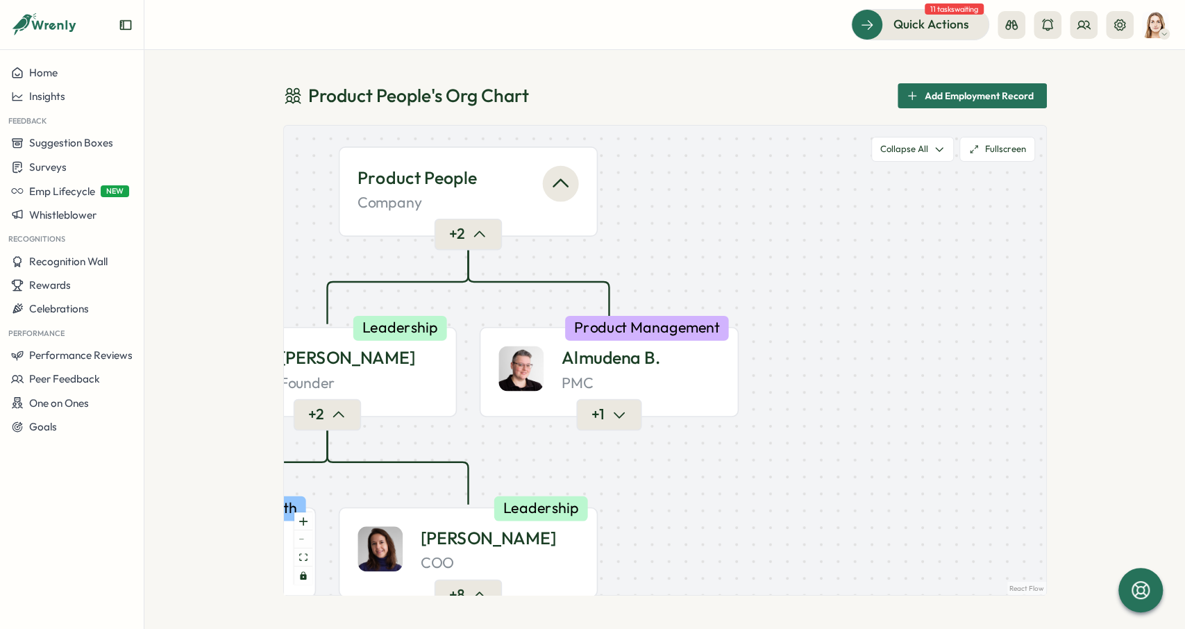
click at [958, 91] on span "Add Employment Record" at bounding box center [979, 96] width 109 height 24
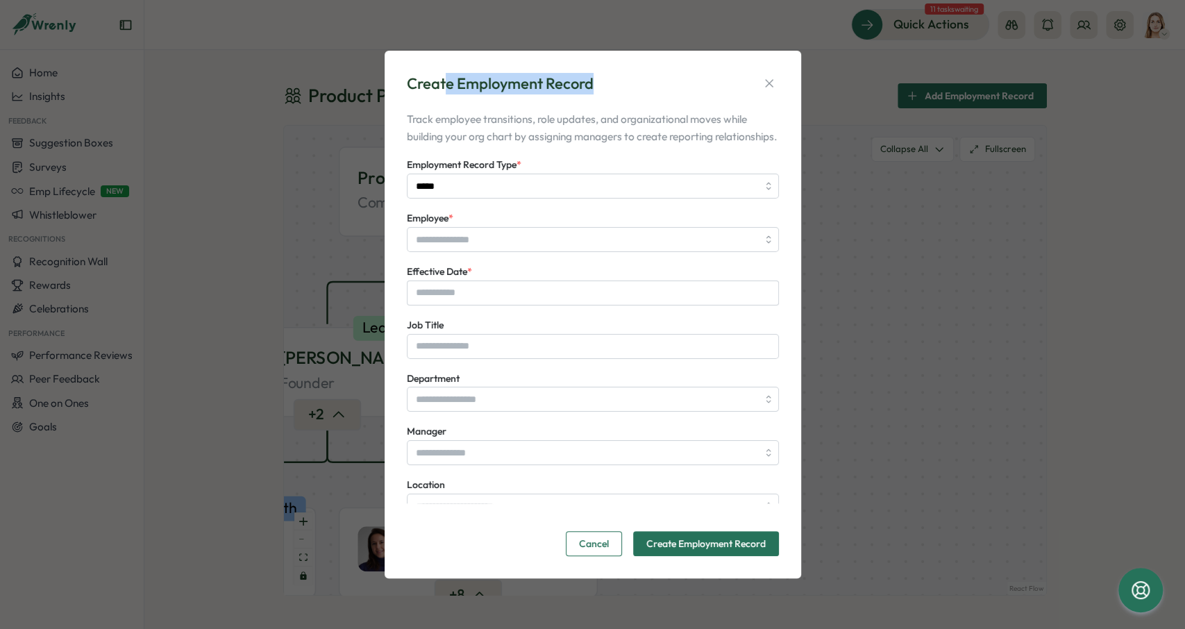
drag, startPoint x: 481, startPoint y: 74, endPoint x: 620, endPoint y: 81, distance: 139.8
click at [620, 81] on div "Create Employment Record" at bounding box center [593, 84] width 372 height 22
click at [770, 76] on icon "button" at bounding box center [769, 83] width 14 height 14
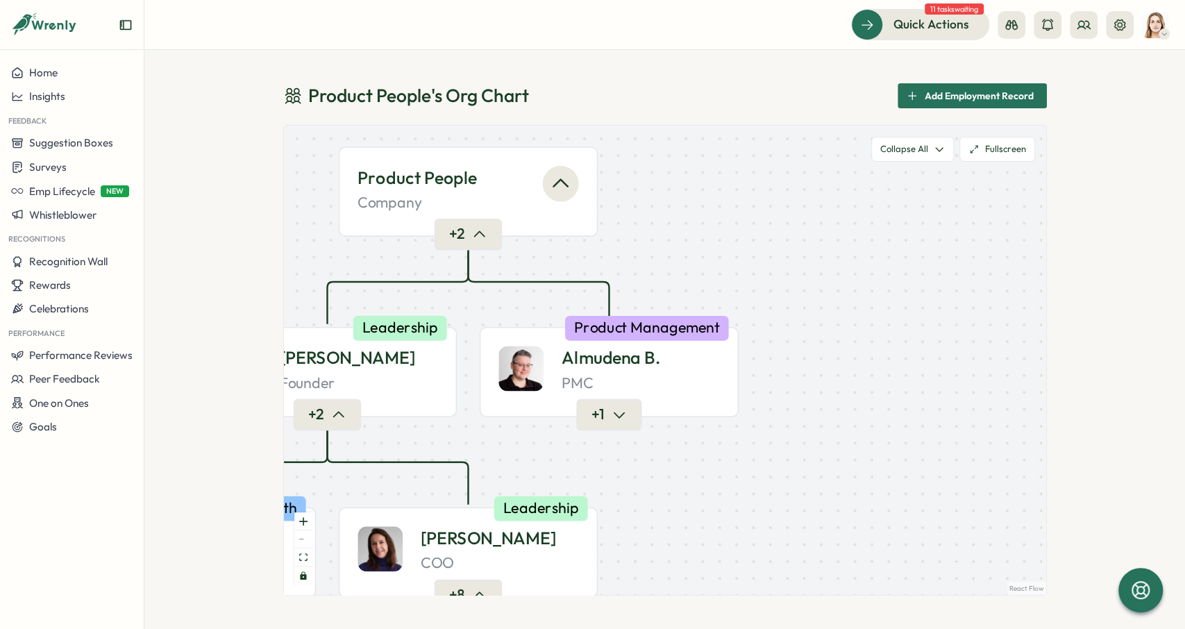
click at [974, 97] on span "Add Employment Record" at bounding box center [979, 96] width 109 height 24
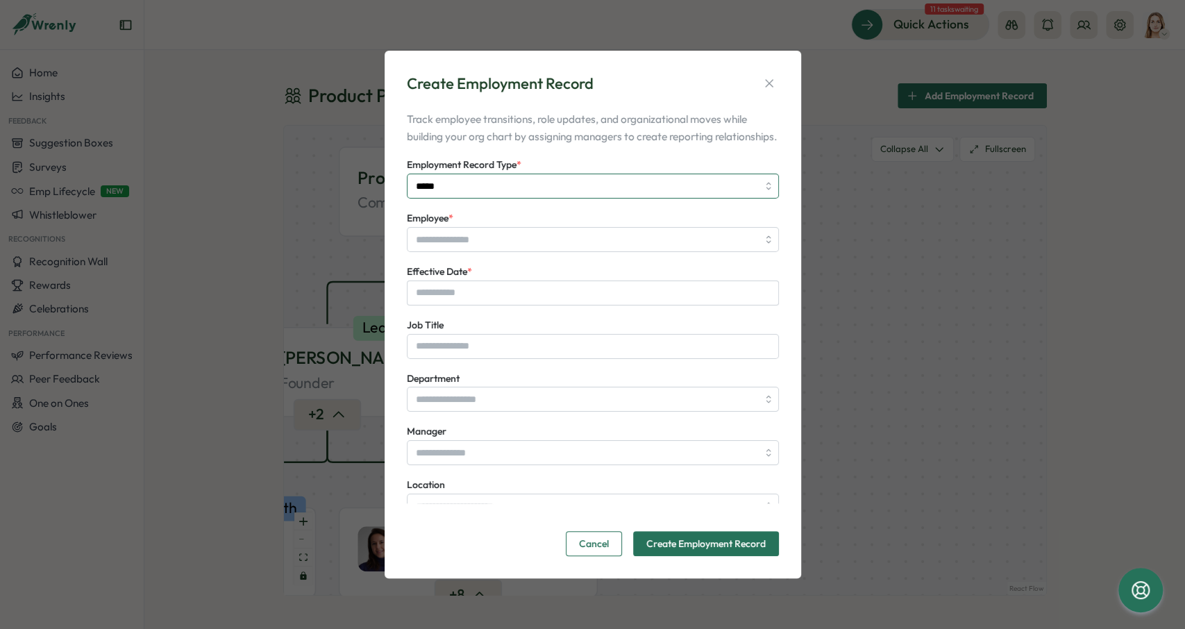
click at [451, 199] on input "*****" at bounding box center [593, 186] width 372 height 25
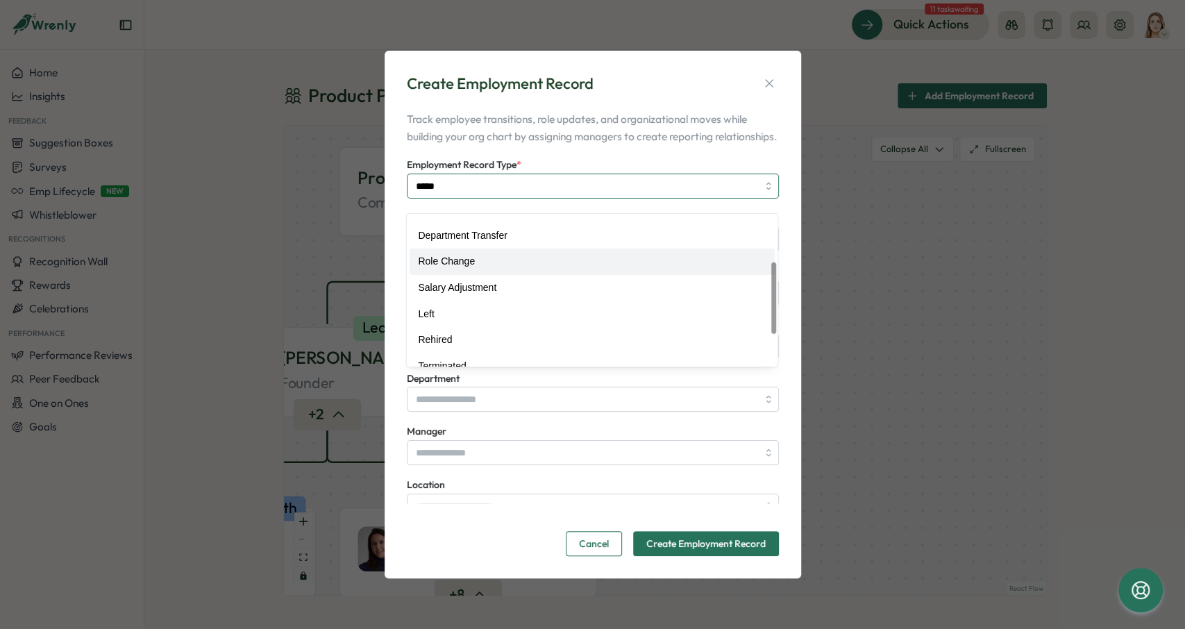
scroll to position [104, 0]
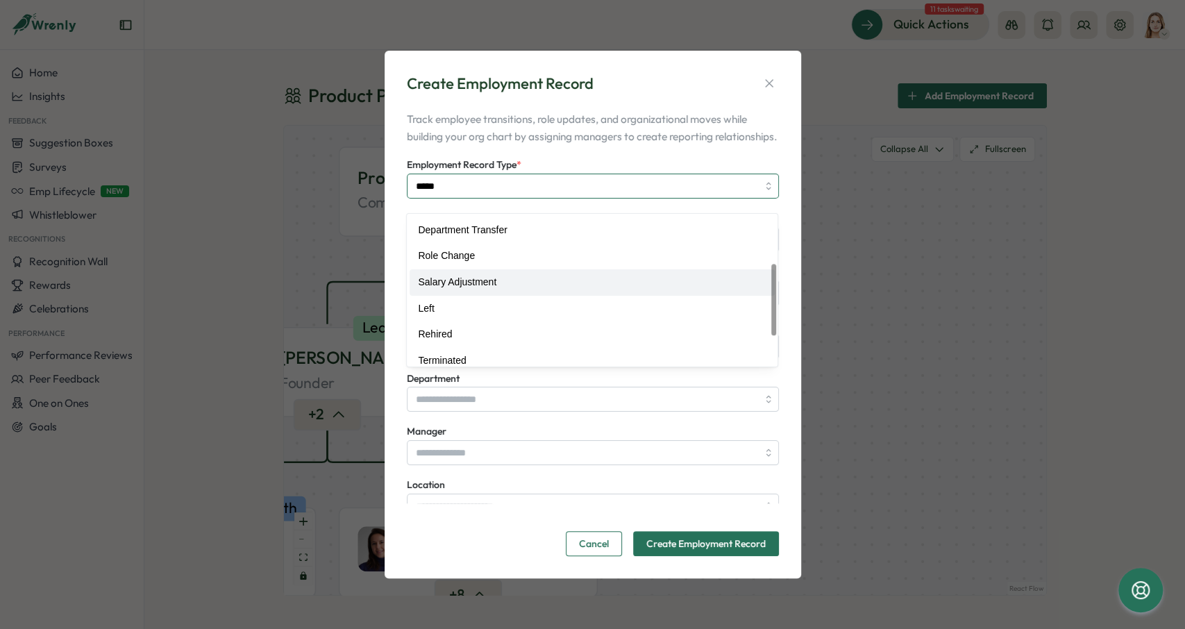
type input "**********"
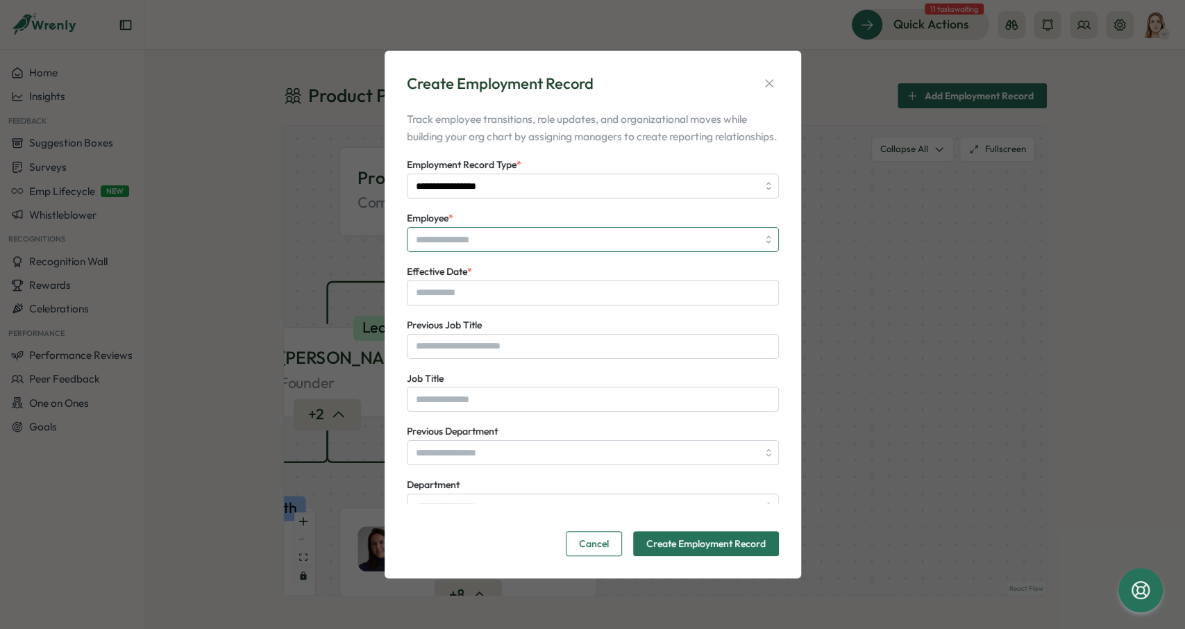
click at [459, 252] on input "Employee *" at bounding box center [593, 239] width 372 height 25
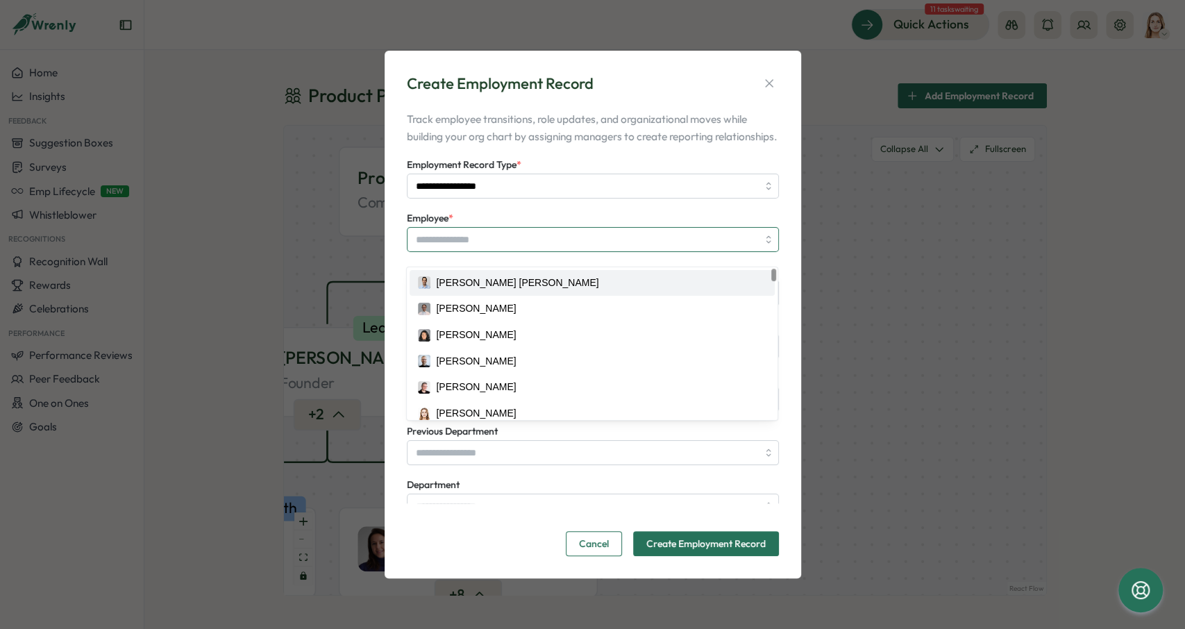
type input "**********"
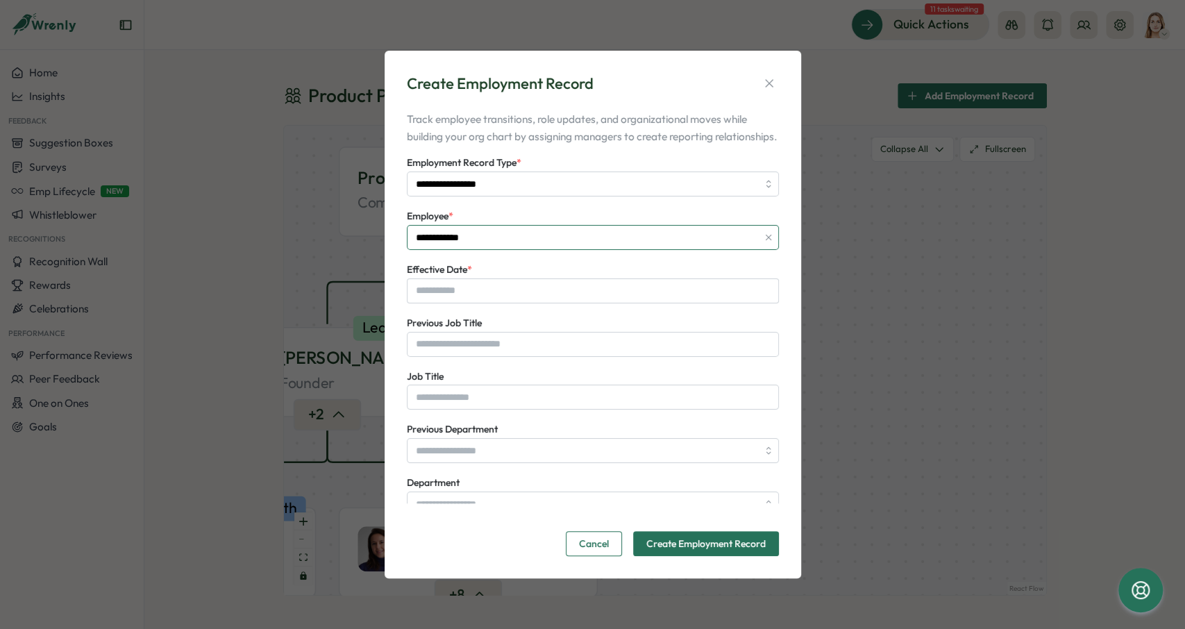
scroll to position [0, 0]
click at [778, 74] on button "button" at bounding box center [769, 83] width 19 height 19
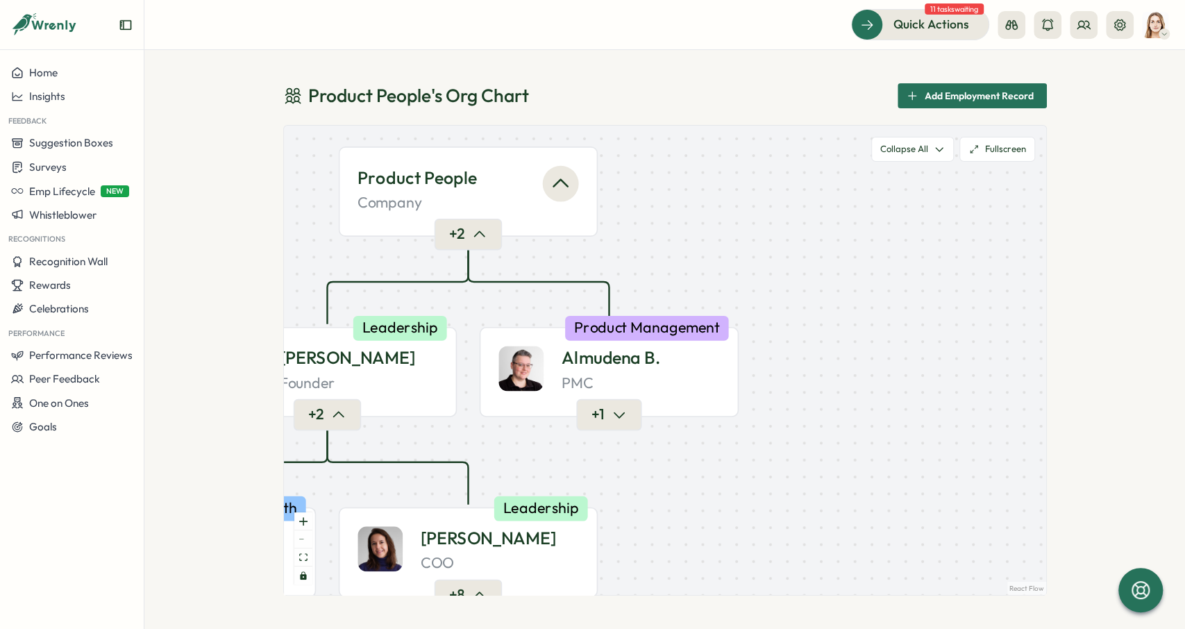
click at [674, 214] on div "Product People Company + 2 [PERSON_NAME] Founder Leadership + 2 Almudena B. PMC…" at bounding box center [665, 360] width 762 height 469
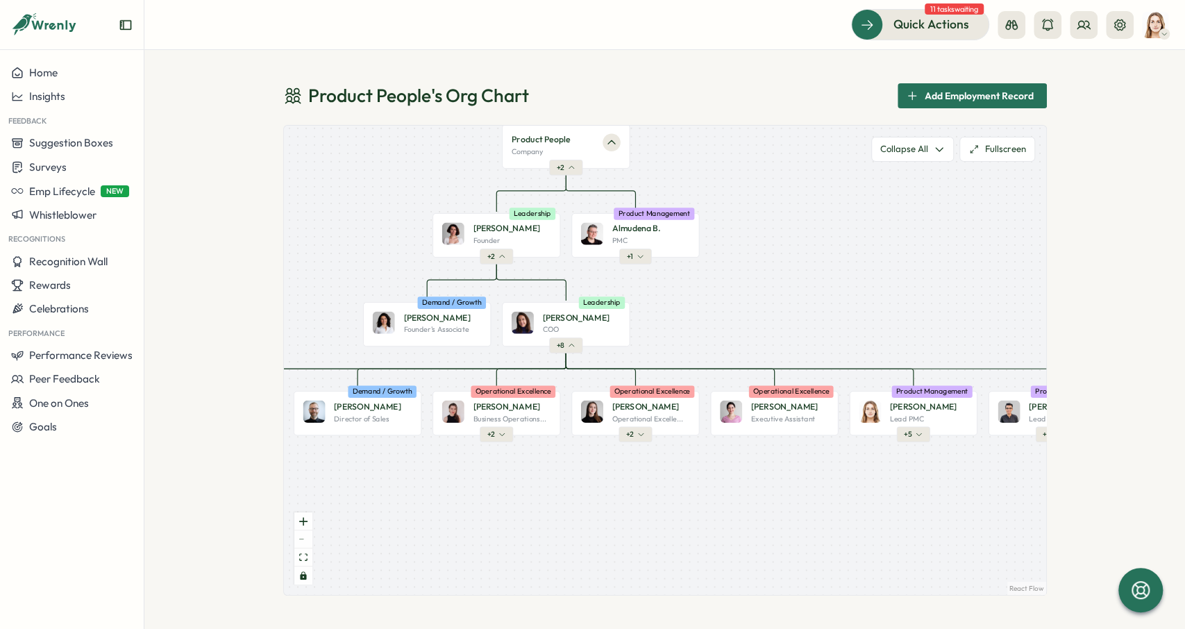
drag, startPoint x: 708, startPoint y: 226, endPoint x: 706, endPoint y: 189, distance: 36.8
click at [706, 189] on div "Product People Company + 2 [PERSON_NAME] Founder Leadership + 2 Almudena B. PMC…" at bounding box center [665, 360] width 762 height 469
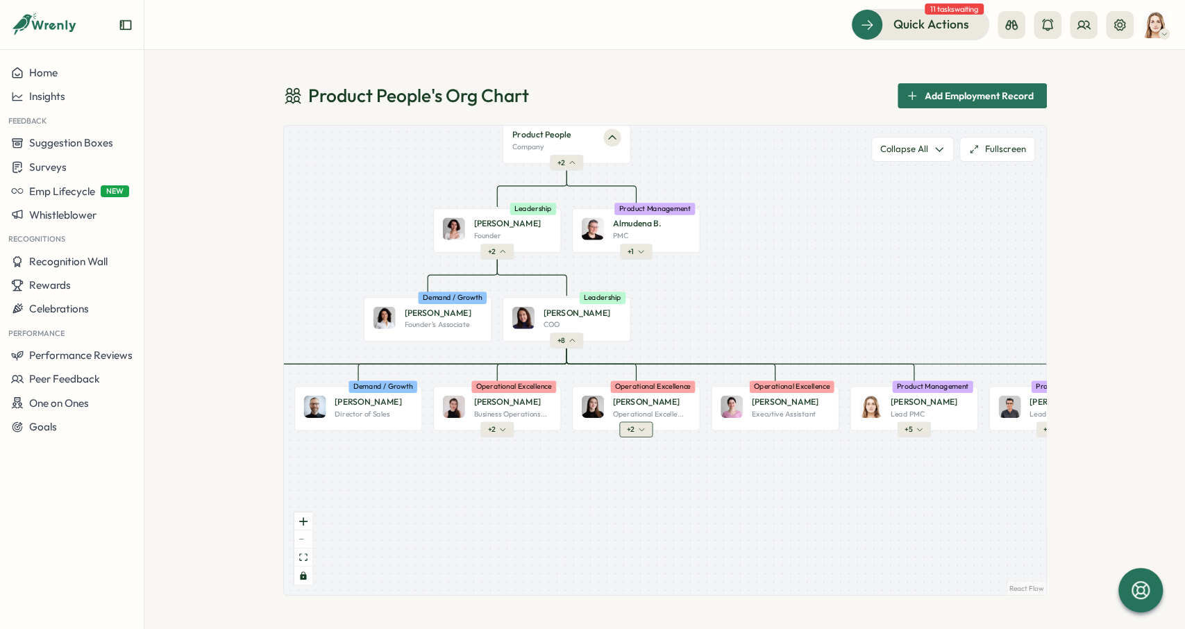
click at [635, 430] on button "+ 2" at bounding box center [635, 429] width 33 height 15
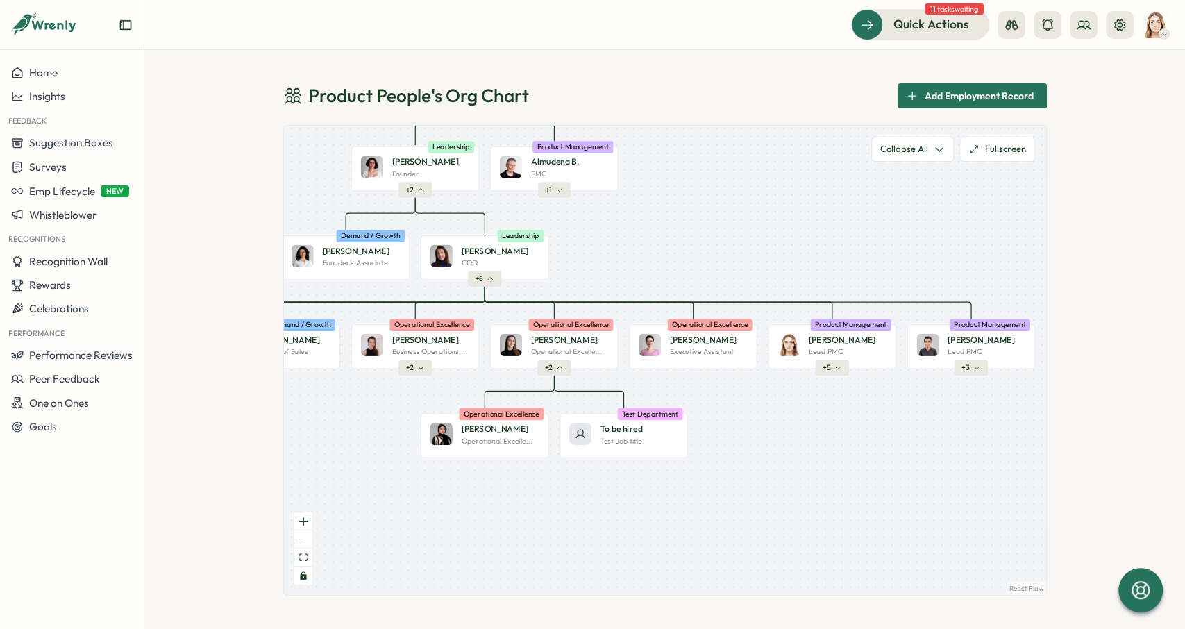
drag, startPoint x: 783, startPoint y: 444, endPoint x: 701, endPoint y: 383, distance: 102.6
click at [701, 383] on div "Product People Company + 2 Mirela M. Founder Leadership + 2 Almudena B. PMC Pro…" at bounding box center [665, 360] width 762 height 469
click at [833, 371] on button "+ 5" at bounding box center [831, 367] width 33 height 15
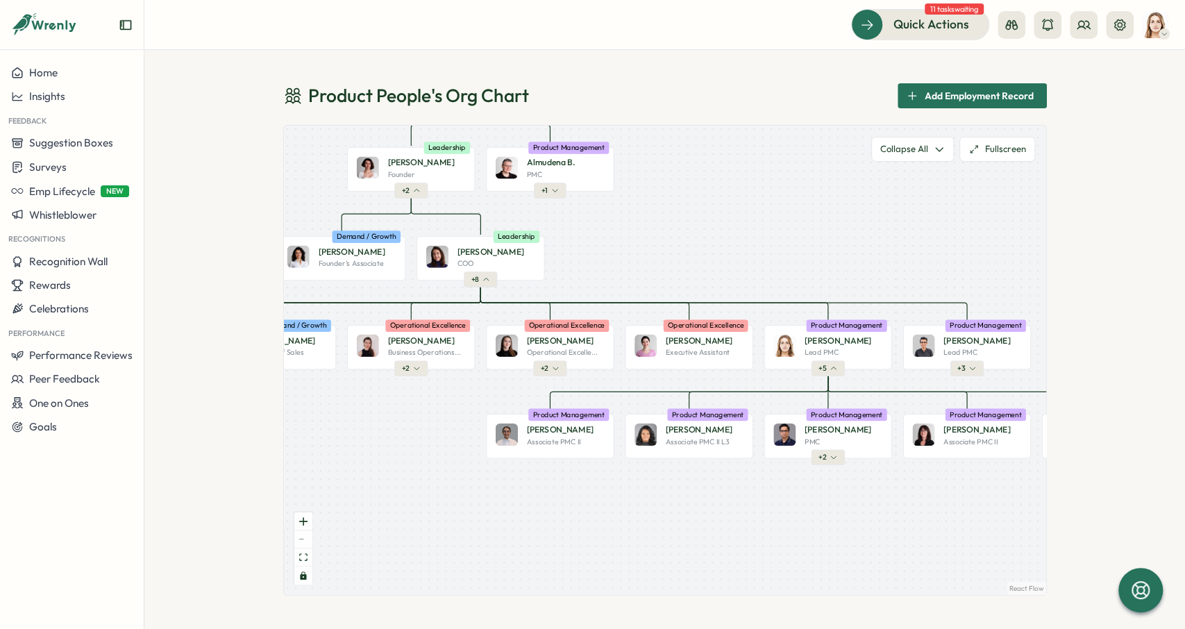
drag, startPoint x: 873, startPoint y: 379, endPoint x: 826, endPoint y: 380, distance: 47.2
click at [826, 380] on div "Product People Company + 2 [PERSON_NAME] Founder Leadership + 2 Almudena B. PMC…" at bounding box center [665, 360] width 762 height 469
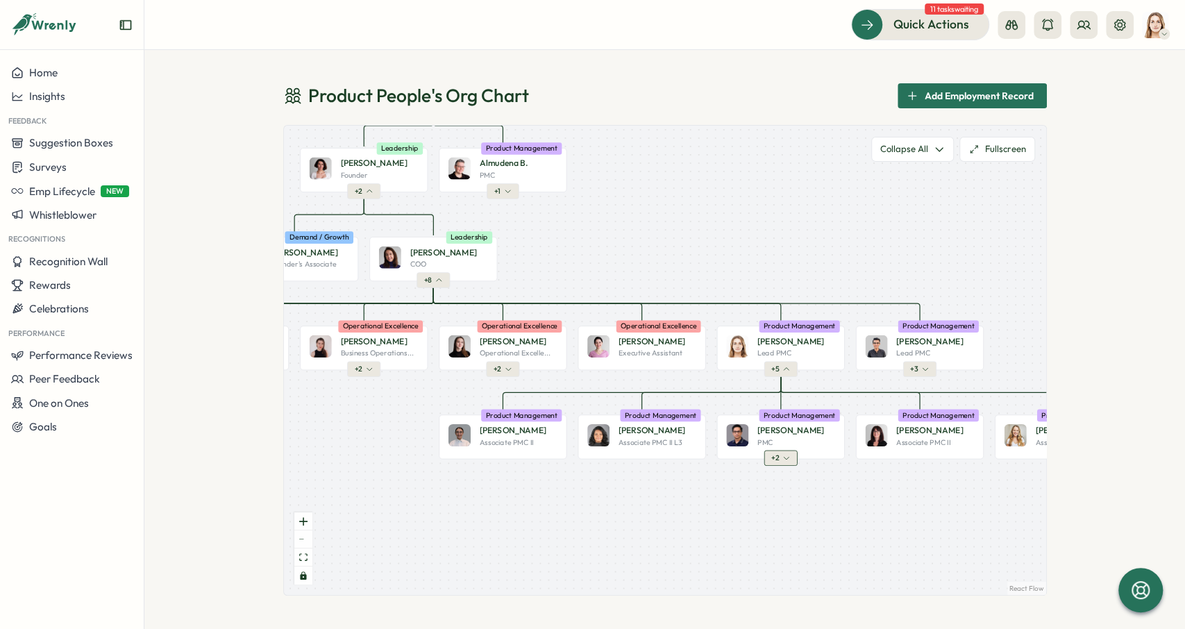
click at [785, 460] on icon "button" at bounding box center [787, 458] width 8 height 8
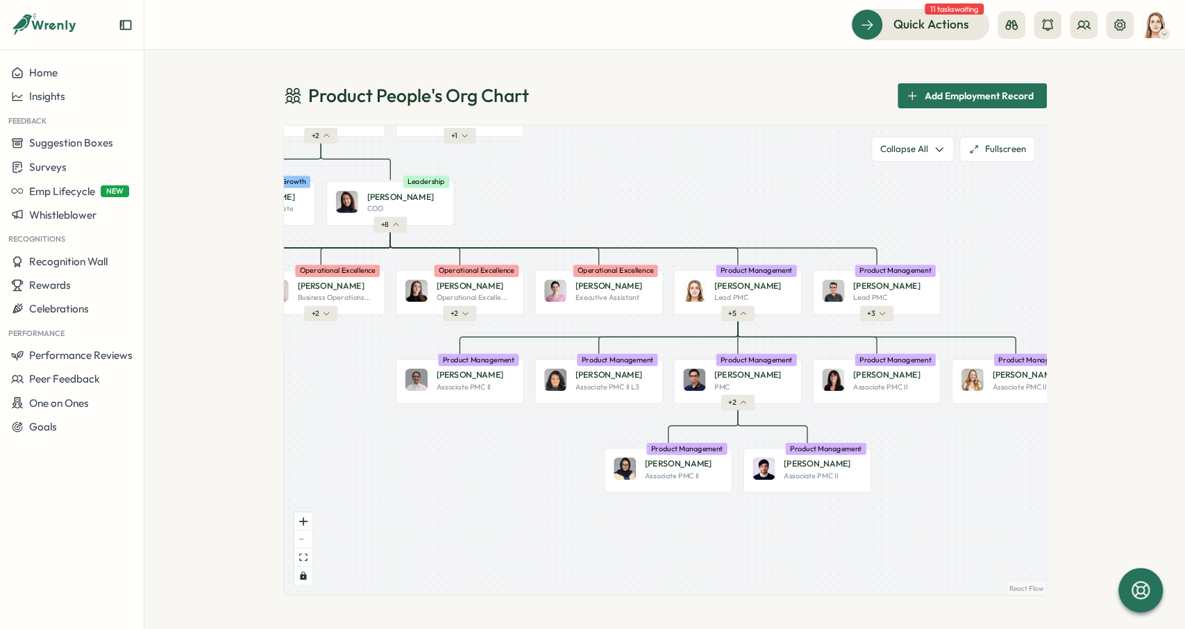
drag, startPoint x: 786, startPoint y: 478, endPoint x: 749, endPoint y: 426, distance: 64.3
click at [749, 426] on div "Product People Company + 2 Mirela M. Founder Leadership + 2 Almudena B. PMC Pro…" at bounding box center [665, 360] width 762 height 469
click at [738, 322] on div "Product People Company + 2 Mirela M. Founder Leadership + 2 Almudena B. PMC Pro…" at bounding box center [665, 360] width 762 height 469
click at [737, 319] on button "+ 5" at bounding box center [736, 313] width 33 height 15
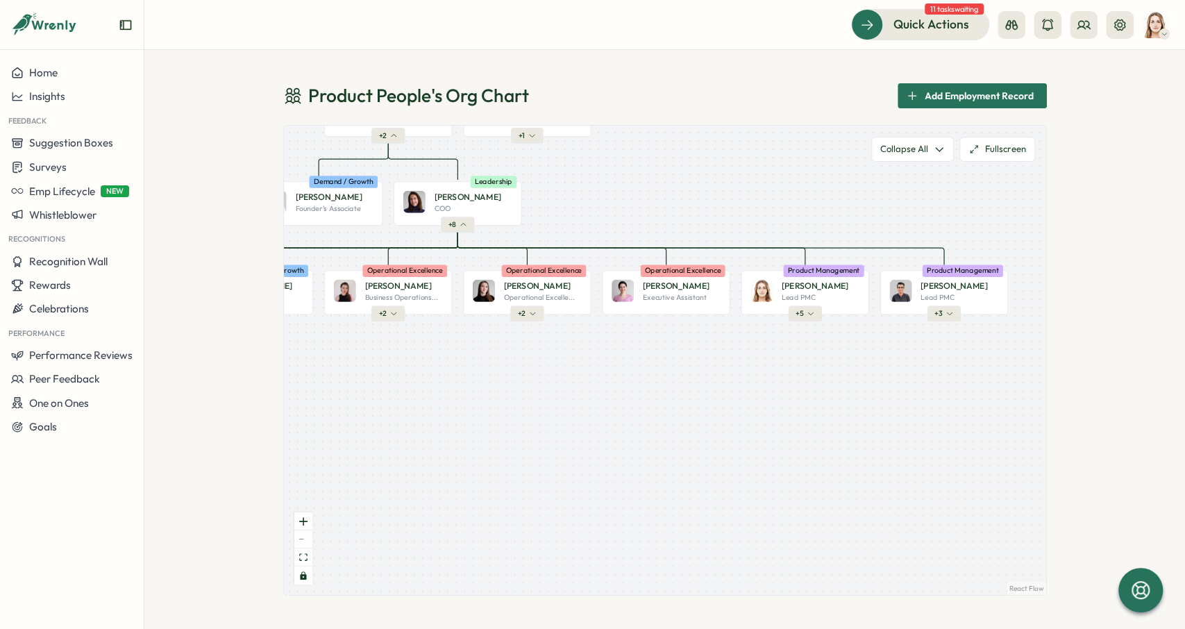
drag, startPoint x: 605, startPoint y: 347, endPoint x: 624, endPoint y: 346, distance: 19.5
click at [627, 347] on div "Product People Company + 2 [PERSON_NAME] Founder Leadership + 2 Almudena B. PMC…" at bounding box center [665, 360] width 762 height 469
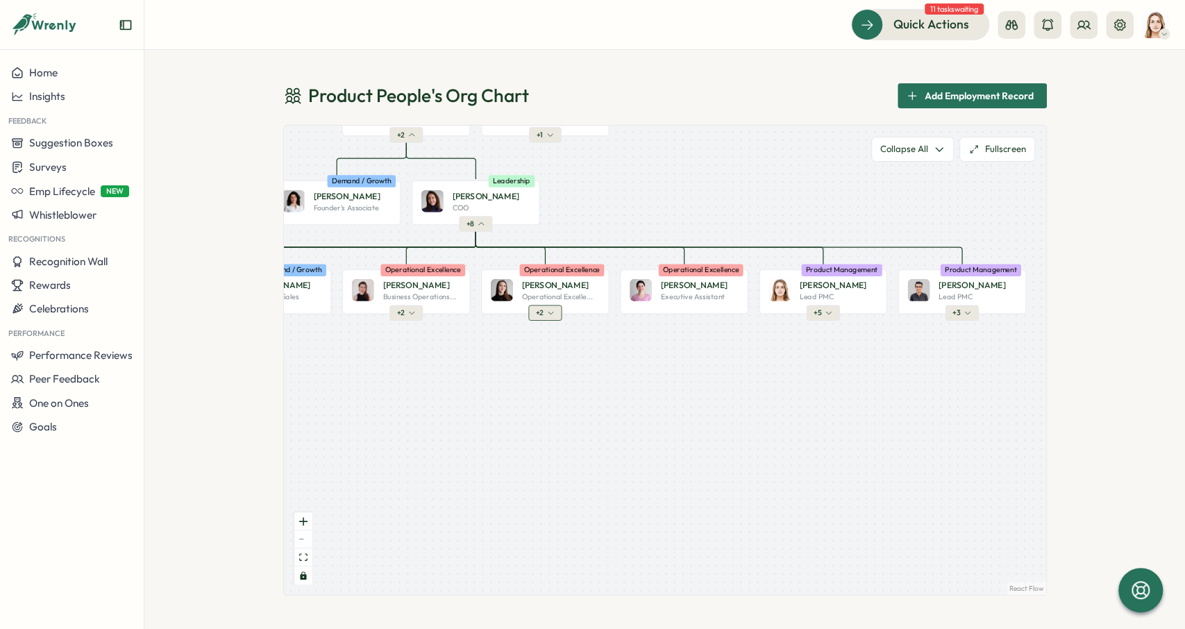
click at [561, 316] on div "Product People Company + 2 [PERSON_NAME] Founder Leadership + 2 Almudena B. PMC…" at bounding box center [665, 360] width 762 height 469
click at [542, 322] on div "Product People Company + 2 [PERSON_NAME] Founder Leadership + 2 Almudena B. PMC…" at bounding box center [665, 360] width 762 height 469
click at [542, 320] on button "+ 2" at bounding box center [544, 313] width 33 height 15
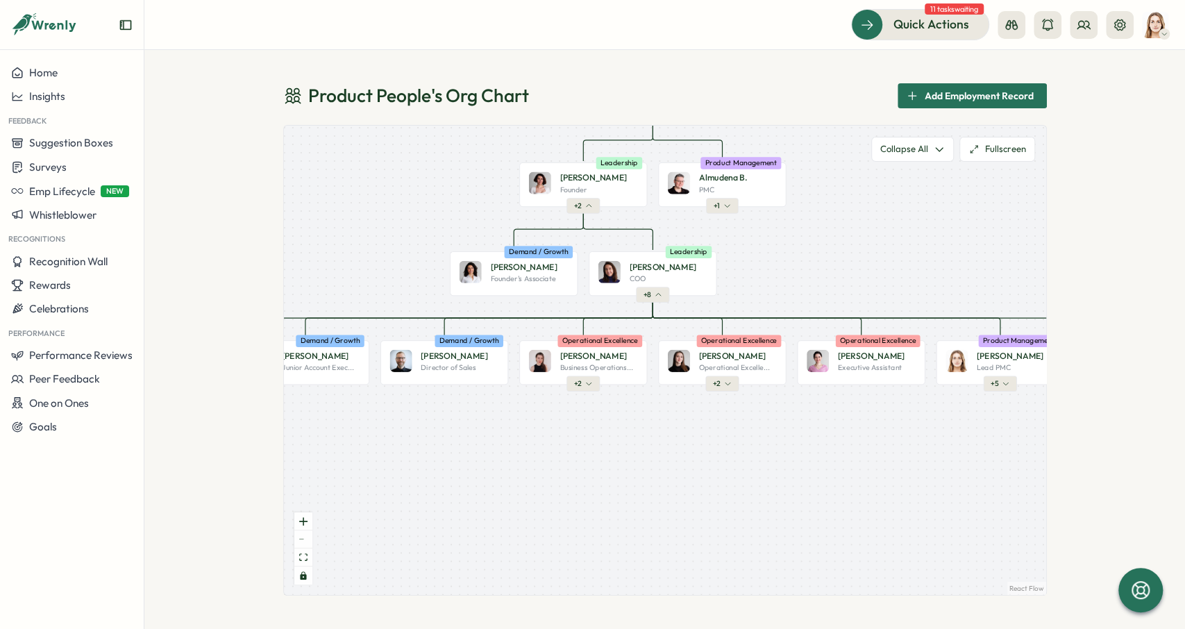
drag, startPoint x: 519, startPoint y: 365, endPoint x: 691, endPoint y: 431, distance: 184.7
click at [691, 431] on div "Product People Company + 2 [PERSON_NAME] Founder Leadership + 2 Almudena B. PMC…" at bounding box center [665, 360] width 762 height 469
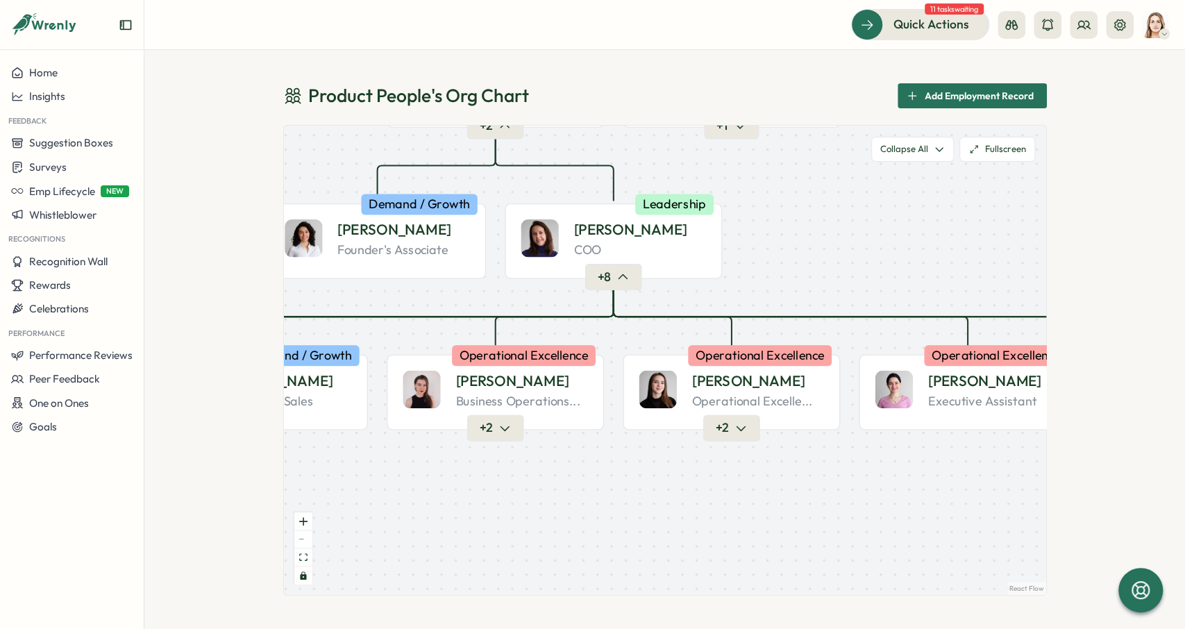
drag, startPoint x: 754, startPoint y: 263, endPoint x: 736, endPoint y: 341, distance: 79.8
click at [736, 341] on div "Product People Company + 2 [PERSON_NAME] Founder Leadership + 2 Almudena B. PMC…" at bounding box center [665, 360] width 762 height 469
